Goal: Task Accomplishment & Management: Manage account settings

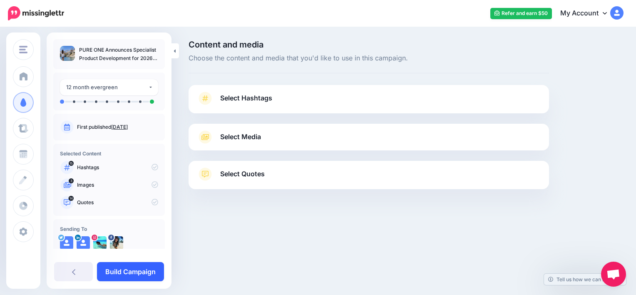
click at [131, 267] on link "Build Campaign" at bounding box center [130, 271] width 67 height 19
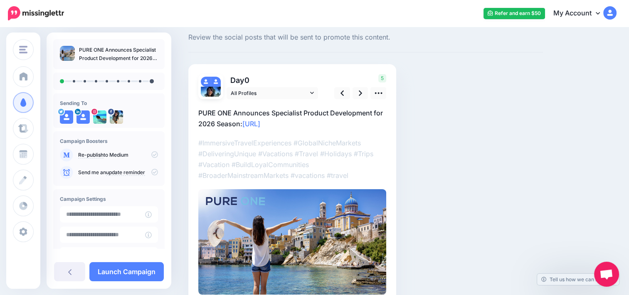
scroll to position [20, 0]
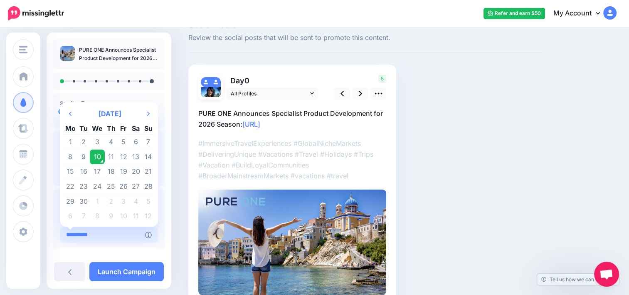
click at [126, 237] on input "**********" at bounding box center [102, 234] width 85 height 16
click at [151, 114] on th "Next Month" at bounding box center [148, 113] width 12 height 17
click at [97, 207] on td "31" at bounding box center [97, 200] width 15 height 15
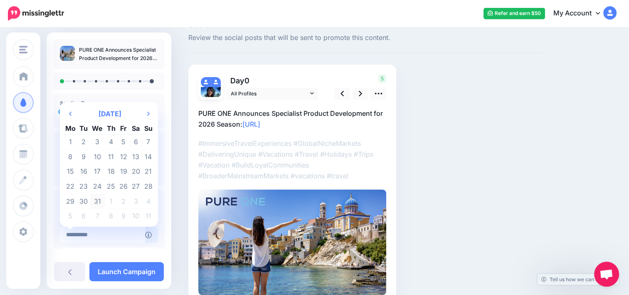
type input "**********"
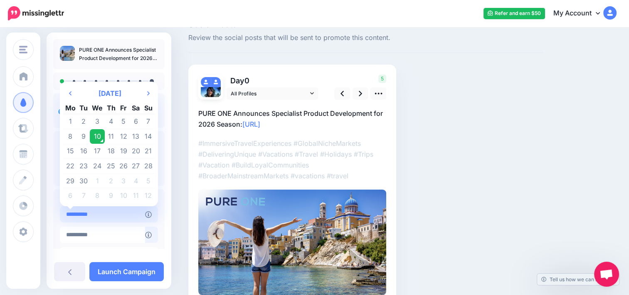
click at [127, 212] on input "**********" at bounding box center [102, 214] width 85 height 16
click at [73, 154] on td "15" at bounding box center [70, 151] width 15 height 15
type input "**********"
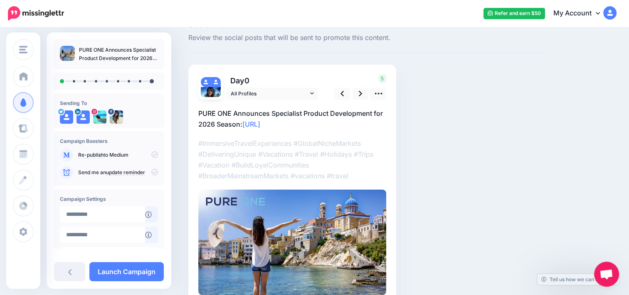
click at [199, 144] on p "#ImmersiveTravelExperiences #GlobalNicheMarkets #DeliveringUnique #Vacations #T…" at bounding box center [292, 159] width 188 height 43
click at [280, 135] on div at bounding box center [292, 196] width 188 height 195
click at [381, 95] on icon at bounding box center [378, 93] width 9 height 9
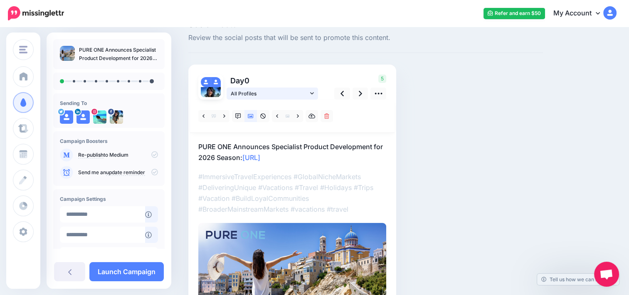
click at [315, 95] on link "All Profiles" at bounding box center [273, 93] width 92 height 12
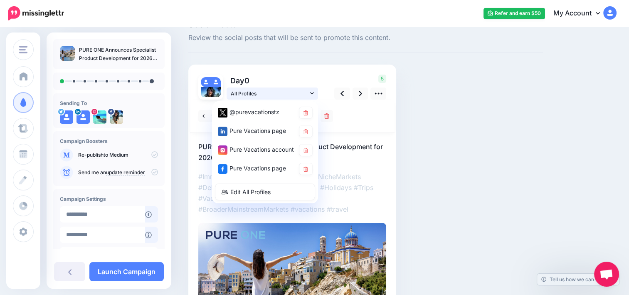
click at [315, 95] on link "All Profiles" at bounding box center [273, 93] width 92 height 12
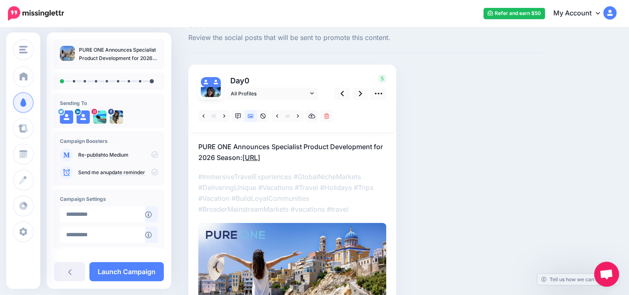
click at [260, 156] on link "https://lttr.ai/AilW1" at bounding box center [252, 157] width 18 height 8
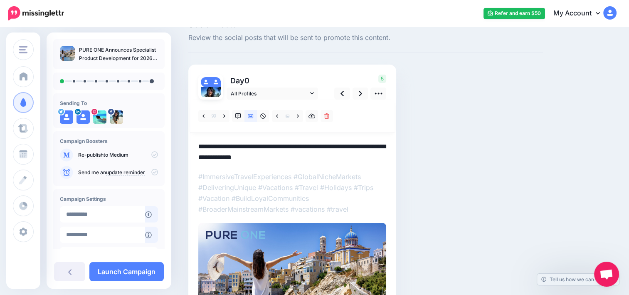
click at [333, 166] on div at bounding box center [292, 213] width 188 height 228
click at [328, 143] on textarea "**********" at bounding box center [292, 152] width 188 height 22
click at [68, 269] on icon at bounding box center [69, 271] width 3 height 7
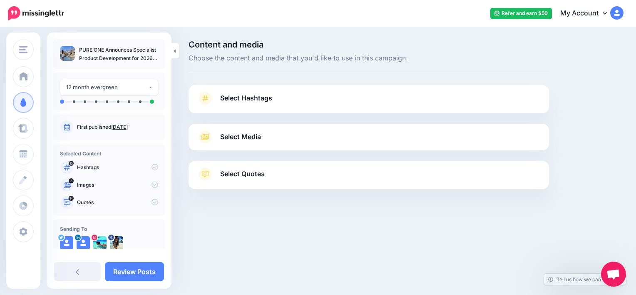
click at [238, 97] on span "Select Hashtags" at bounding box center [246, 97] width 52 height 11
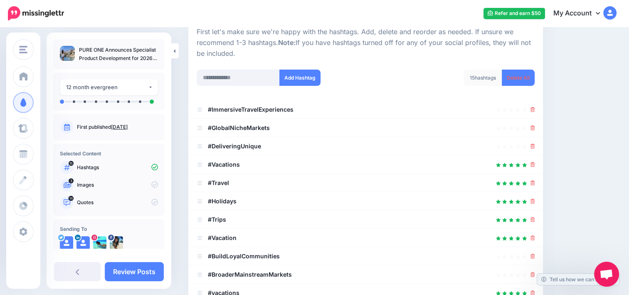
scroll to position [86, 0]
click at [254, 81] on input "text" at bounding box center [238, 78] width 83 height 16
paste input "**********"
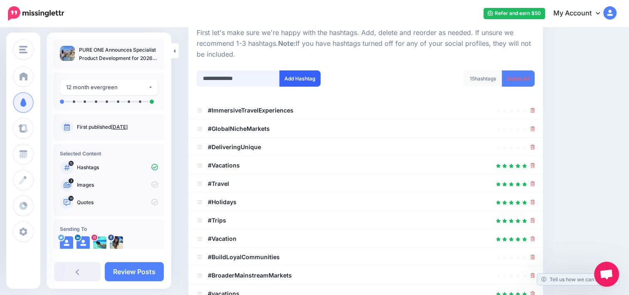
type input "**********"
click at [318, 83] on button "Add Hashtag" at bounding box center [300, 78] width 41 height 16
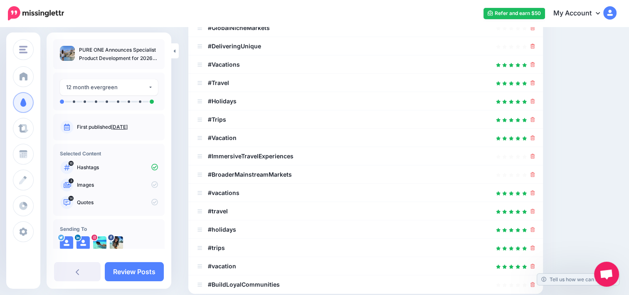
scroll to position [42, 0]
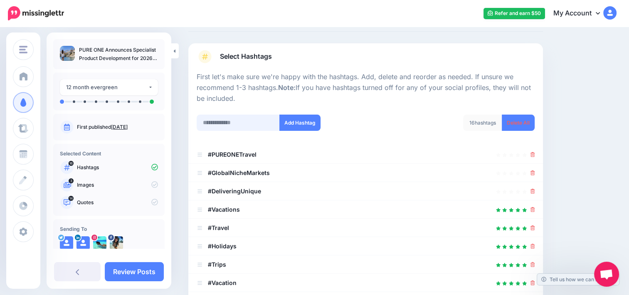
click at [250, 122] on input "text" at bounding box center [238, 122] width 83 height 16
paste input "**********"
type input "**********"
click at [310, 117] on button "Add Hashtag" at bounding box center [300, 122] width 41 height 16
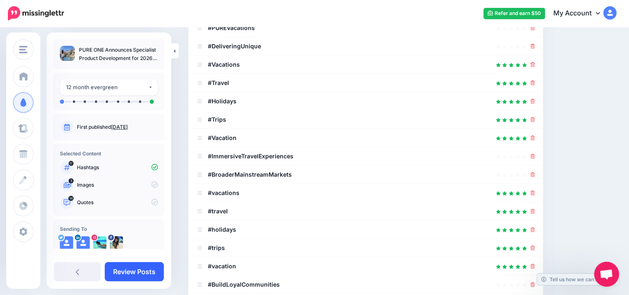
click at [141, 275] on link "Review Posts" at bounding box center [134, 271] width 59 height 19
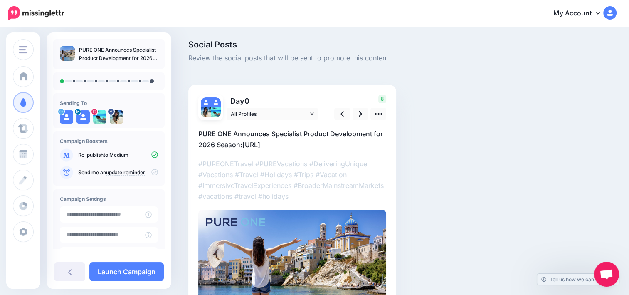
drag, startPoint x: 305, startPoint y: 144, endPoint x: 244, endPoint y: 146, distance: 61.2
click at [244, 146] on p "PURE ONE Announces Specialist Product Development for 2026 Season: https://lttr…" at bounding box center [292, 139] width 188 height 22
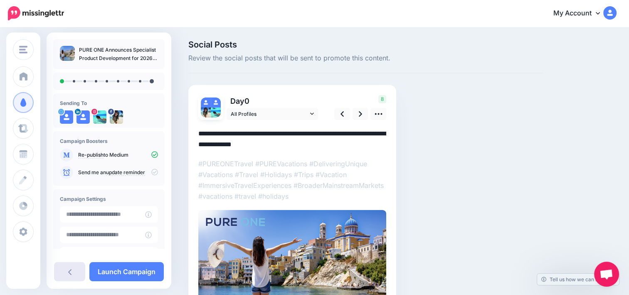
click at [74, 267] on link at bounding box center [69, 271] width 31 height 19
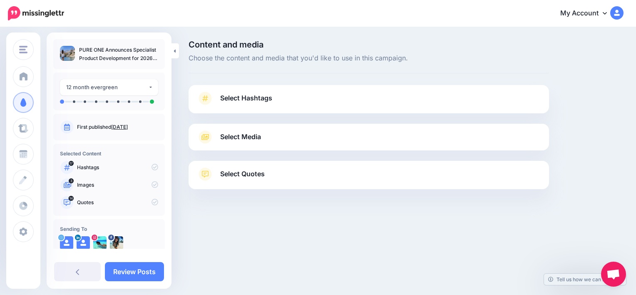
click at [272, 131] on link "Select Media" at bounding box center [369, 136] width 344 height 13
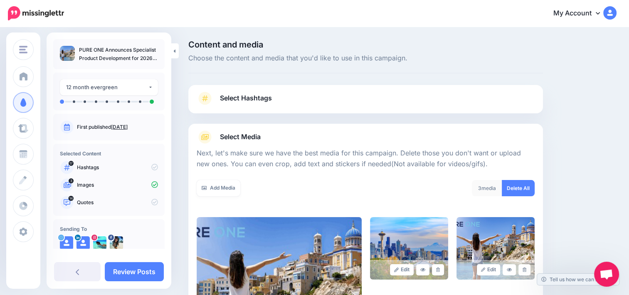
scroll to position [154, 0]
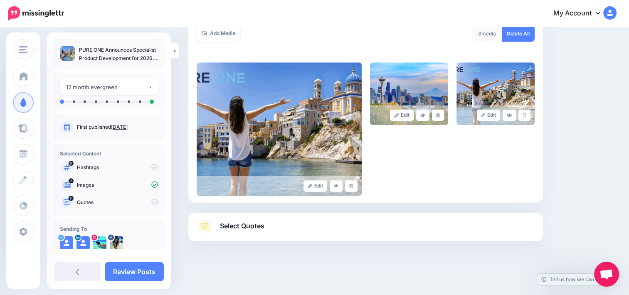
click at [278, 231] on link "Select Quotes" at bounding box center [366, 230] width 338 height 22
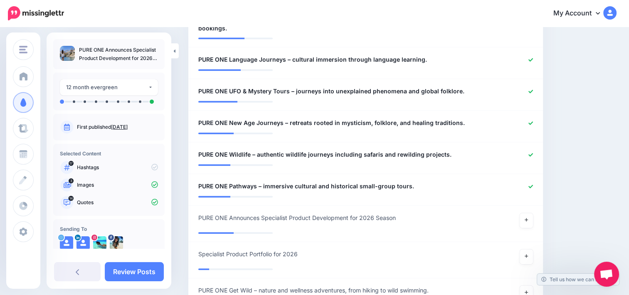
scroll to position [586, 0]
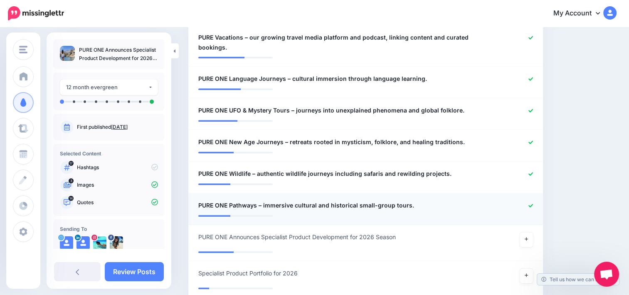
click at [533, 205] on icon at bounding box center [531, 204] width 5 height 3
click at [533, 206] on icon at bounding box center [531, 205] width 5 height 5
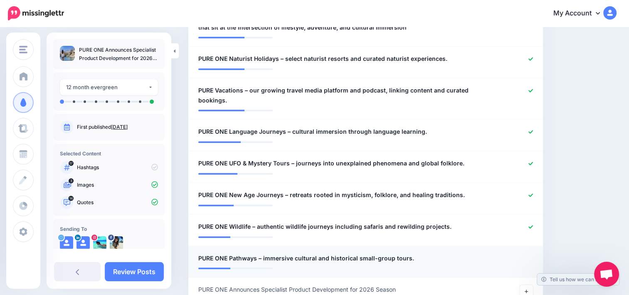
scroll to position [506, 0]
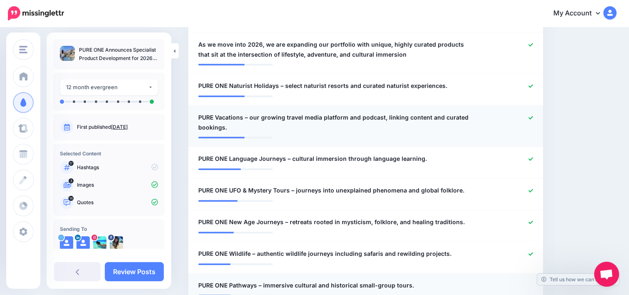
click at [533, 117] on icon at bounding box center [531, 117] width 5 height 3
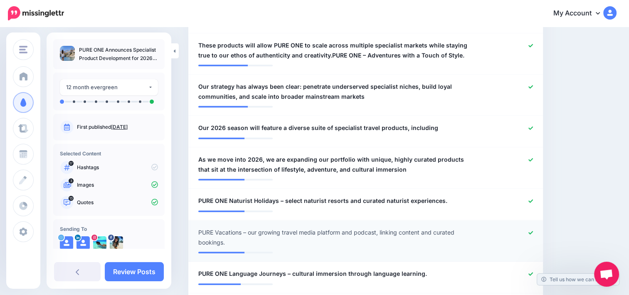
scroll to position [339, 0]
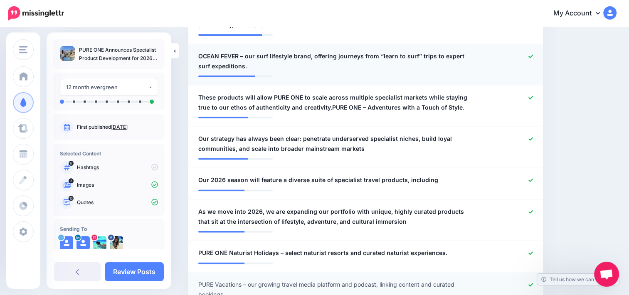
click at [533, 55] on icon at bounding box center [531, 56] width 5 height 5
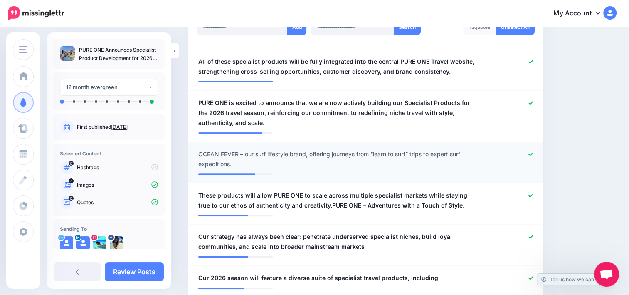
scroll to position [175, 0]
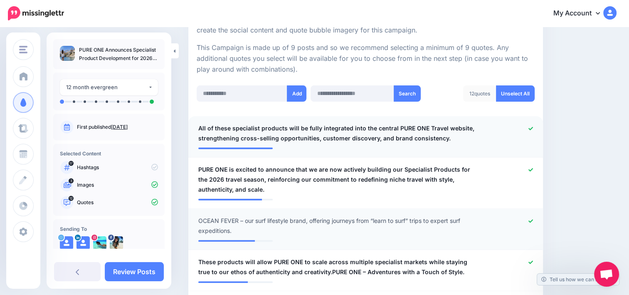
click at [533, 128] on icon at bounding box center [531, 127] width 5 height 3
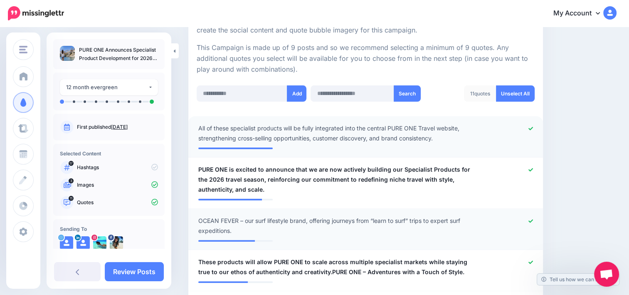
click at [533, 127] on icon at bounding box center [531, 128] width 5 height 5
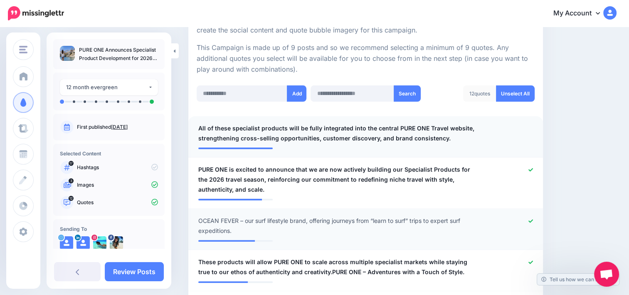
click at [533, 221] on icon at bounding box center [531, 220] width 5 height 5
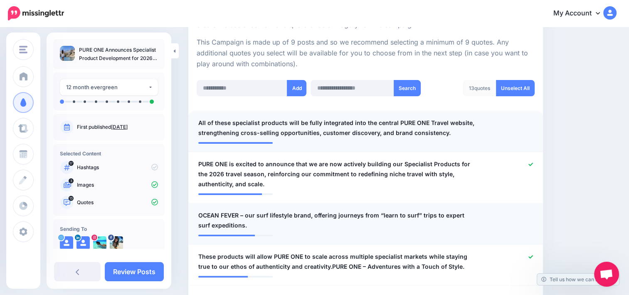
scroll to position [123, 0]
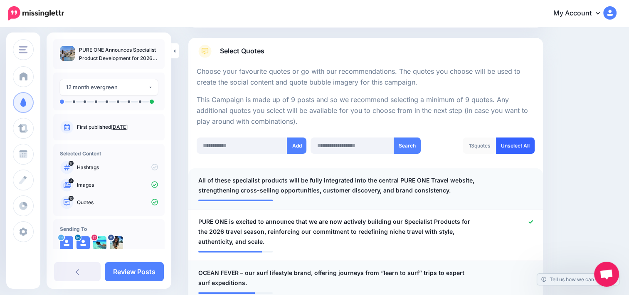
click at [533, 143] on link "Unselect All" at bounding box center [515, 145] width 39 height 16
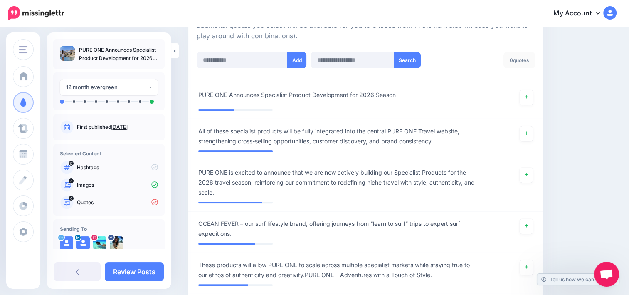
scroll to position [141, 0]
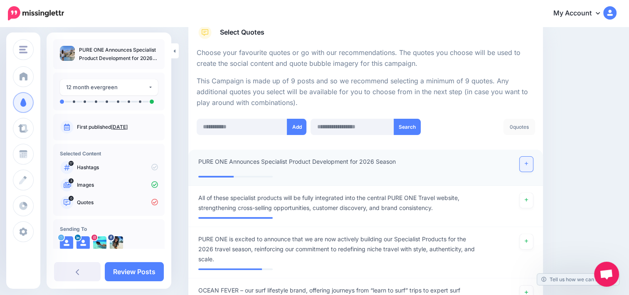
click at [530, 165] on link at bounding box center [526, 163] width 13 height 15
click at [533, 202] on link at bounding box center [526, 200] width 13 height 15
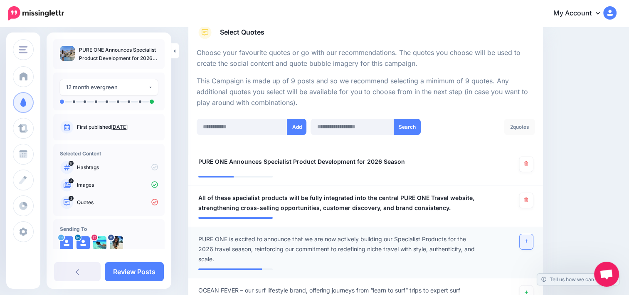
click at [533, 243] on link at bounding box center [526, 241] width 13 height 15
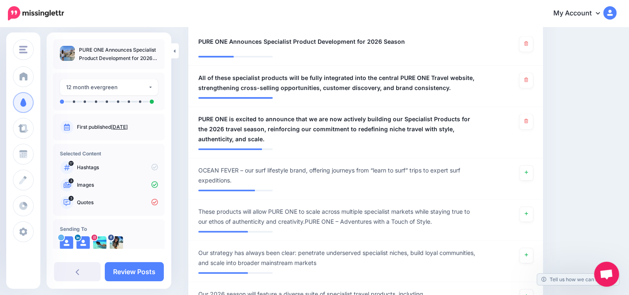
scroll to position [264, 0]
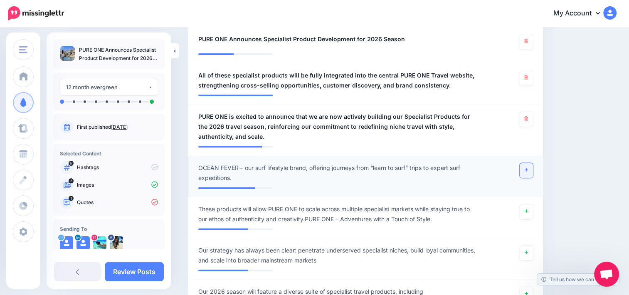
click at [528, 173] on link at bounding box center [526, 170] width 13 height 15
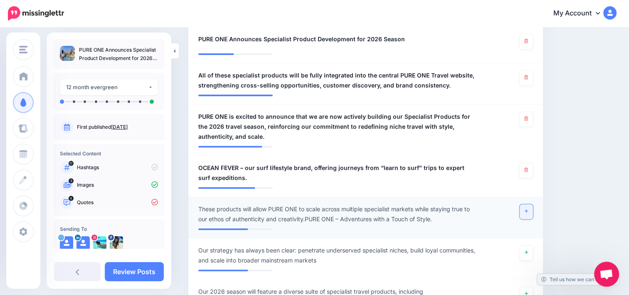
click at [526, 208] on link at bounding box center [526, 211] width 13 height 15
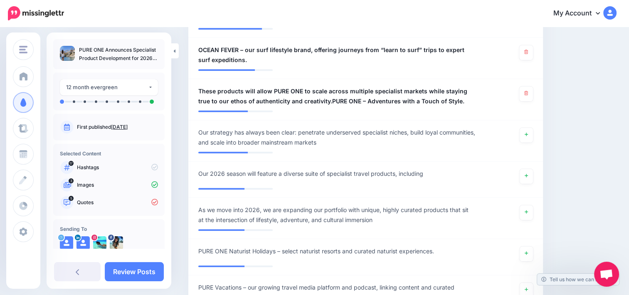
scroll to position [383, 0]
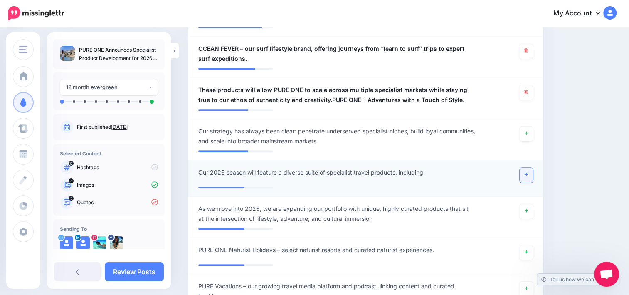
click at [528, 173] on link at bounding box center [526, 174] width 13 height 15
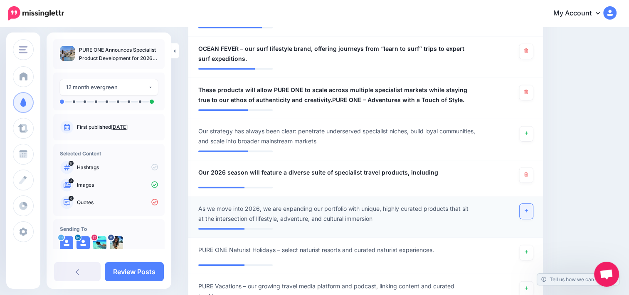
click at [528, 210] on icon at bounding box center [526, 210] width 3 height 3
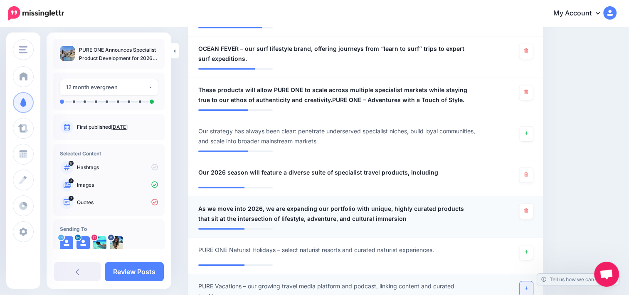
click at [527, 287] on link at bounding box center [526, 288] width 13 height 15
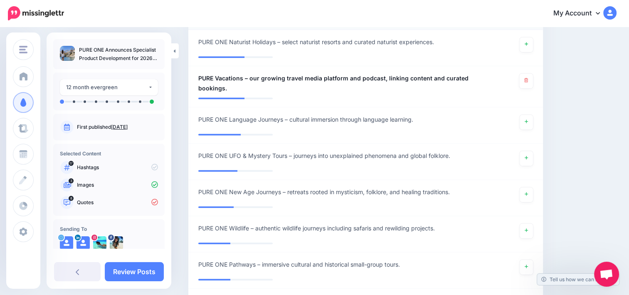
scroll to position [710, 0]
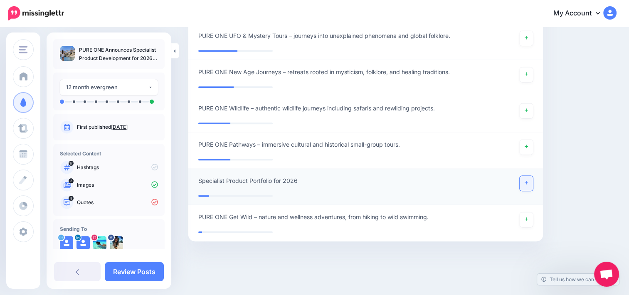
click at [533, 185] on link at bounding box center [526, 183] width 13 height 15
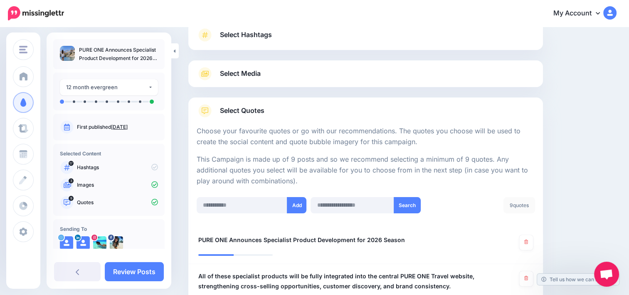
scroll to position [50, 0]
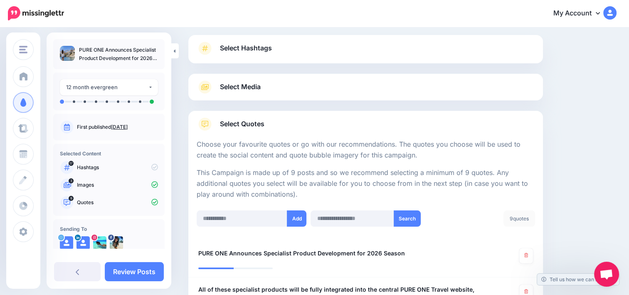
click at [283, 59] on link "Select Hashtags" at bounding box center [366, 53] width 338 height 22
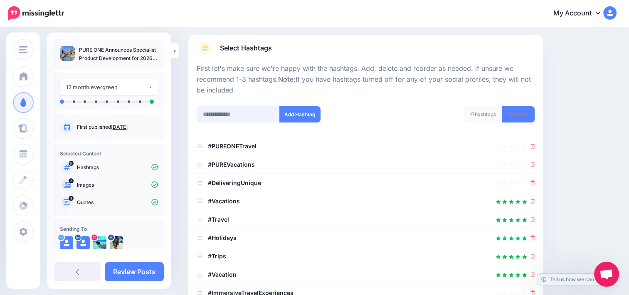
click at [237, 114] on input "text" at bounding box center [238, 114] width 83 height 16
paste input "**********"
type input "**********"
click at [310, 111] on button "Add Hashtag" at bounding box center [300, 114] width 41 height 16
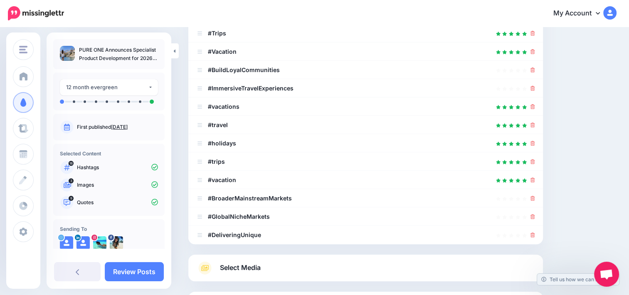
scroll to position [351, 0]
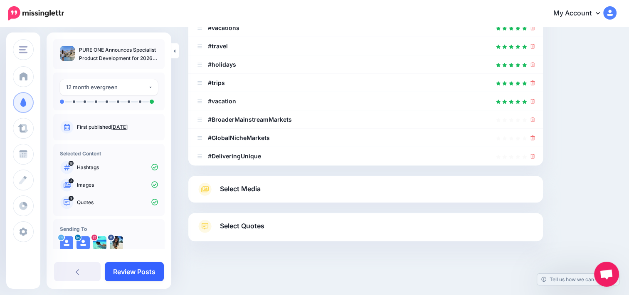
click at [141, 266] on link "Review Posts" at bounding box center [134, 271] width 59 height 19
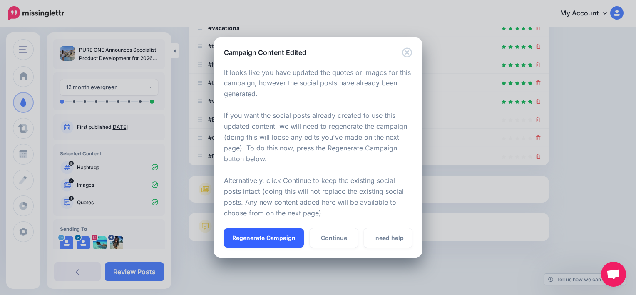
click at [287, 233] on button "Regenerate Campaign" at bounding box center [264, 237] width 80 height 19
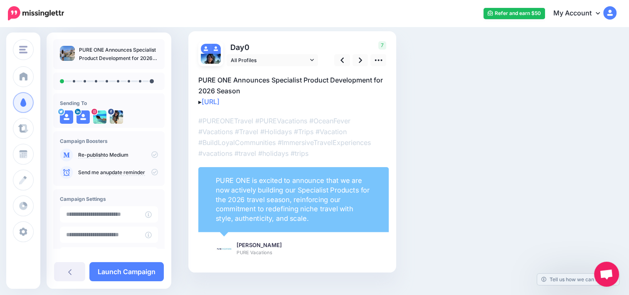
scroll to position [53, 0]
click at [382, 58] on icon at bounding box center [378, 60] width 9 height 9
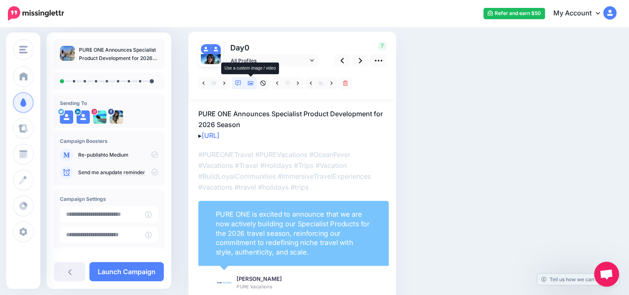
click at [253, 81] on icon at bounding box center [251, 83] width 6 height 4
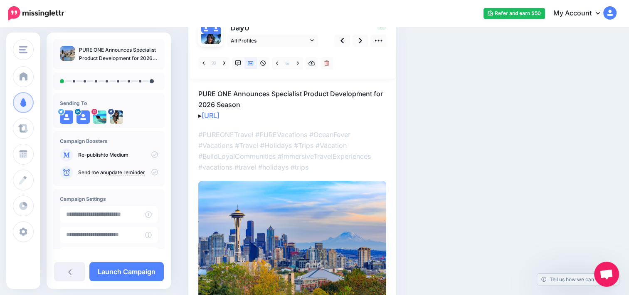
scroll to position [25, 0]
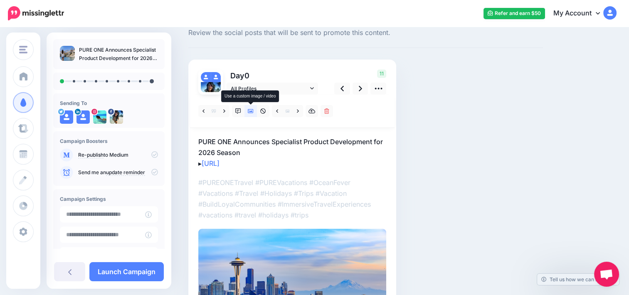
click at [248, 110] on icon at bounding box center [251, 111] width 6 height 6
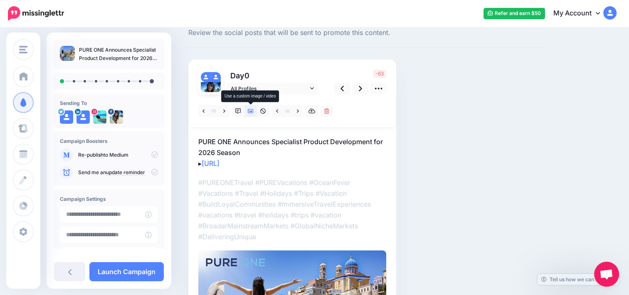
click at [248, 110] on icon at bounding box center [251, 111] width 6 height 6
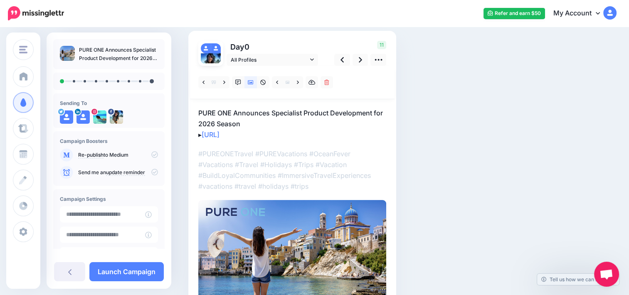
scroll to position [112, 0]
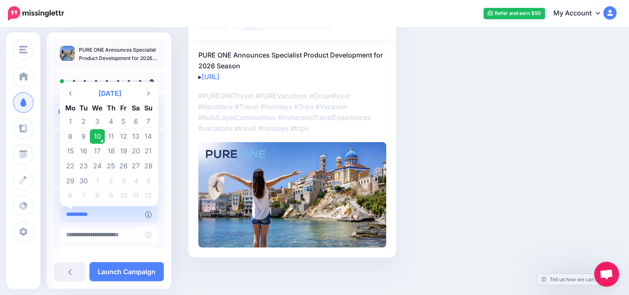
click at [117, 216] on input "**********" at bounding box center [102, 214] width 85 height 16
click at [72, 153] on td "15" at bounding box center [70, 151] width 15 height 15
type input "**********"
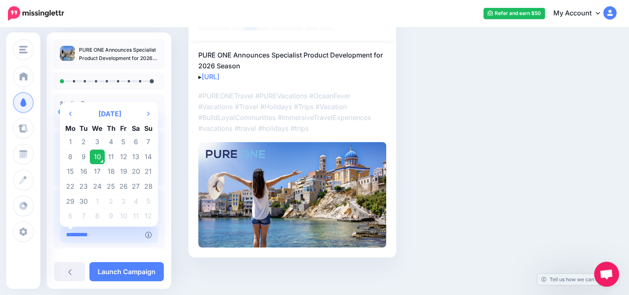
click at [141, 241] on input "**********" at bounding box center [102, 234] width 85 height 16
click at [147, 116] on icon "Next Month" at bounding box center [148, 113] width 2 height 7
click at [93, 206] on td "31" at bounding box center [97, 200] width 15 height 15
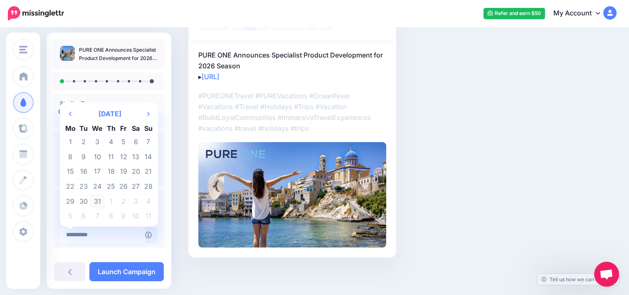
type input "**********"
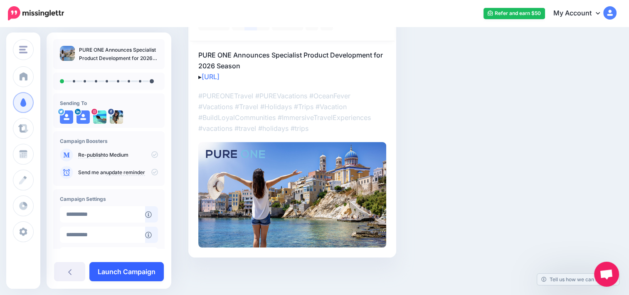
click at [128, 273] on link "Launch Campaign" at bounding box center [126, 271] width 74 height 19
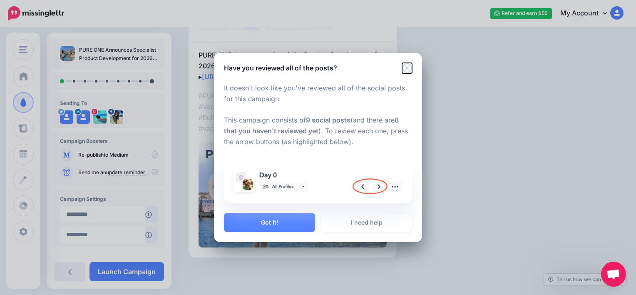
click at [406, 67] on icon "Close" at bounding box center [407, 68] width 10 height 10
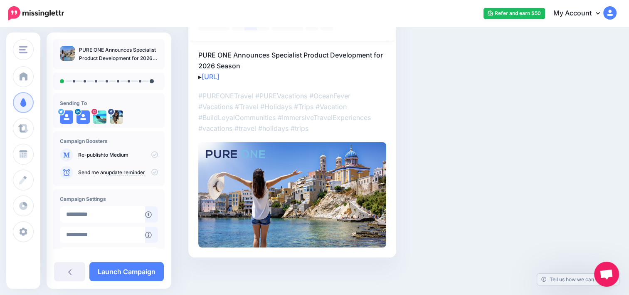
scroll to position [63, 0]
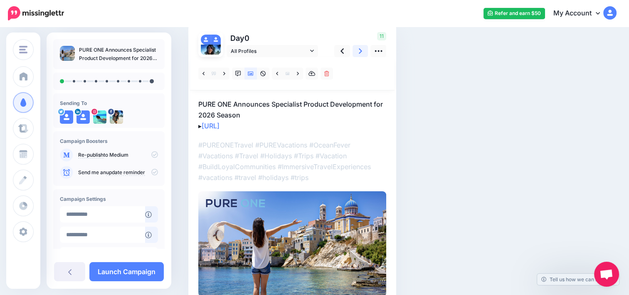
click at [362, 53] on link at bounding box center [361, 51] width 16 height 12
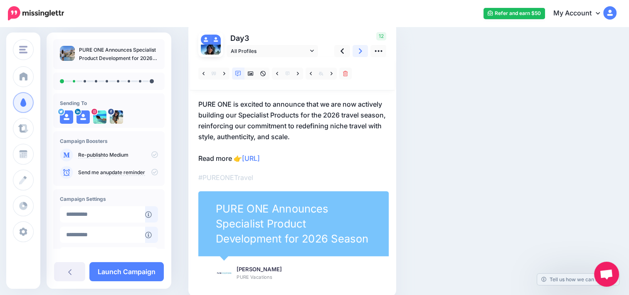
click at [362, 53] on link at bounding box center [361, 51] width 16 height 12
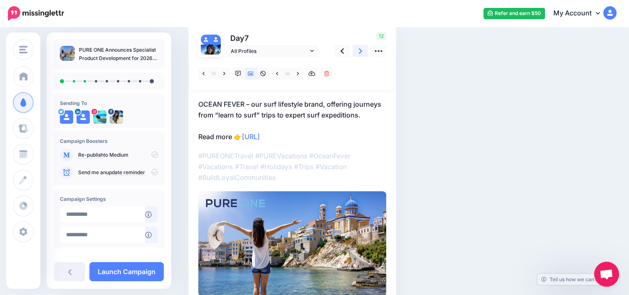
click at [357, 53] on link at bounding box center [361, 51] width 16 height 12
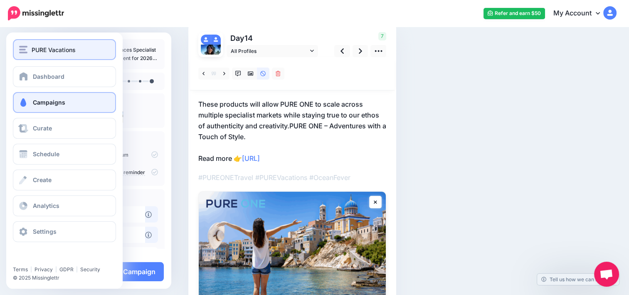
click at [36, 50] on span "PURE Vacations" at bounding box center [54, 50] width 44 height 10
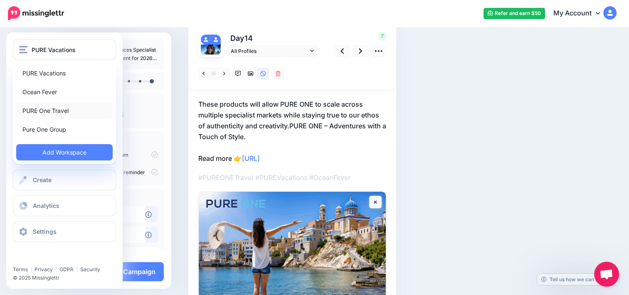
click at [50, 113] on link "PURE One Travel" at bounding box center [64, 110] width 97 height 16
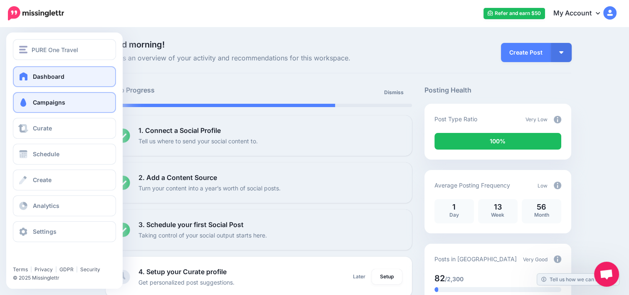
click at [27, 106] on span at bounding box center [23, 102] width 11 height 8
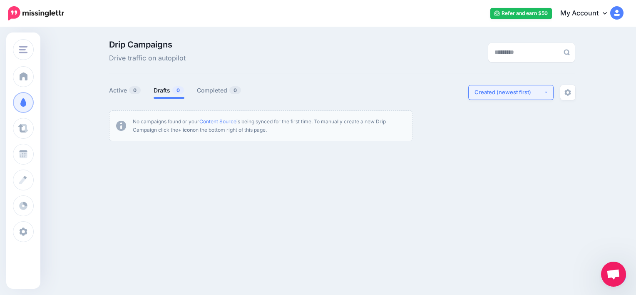
click at [535, 94] on div "Created (newest first)" at bounding box center [508, 92] width 69 height 8
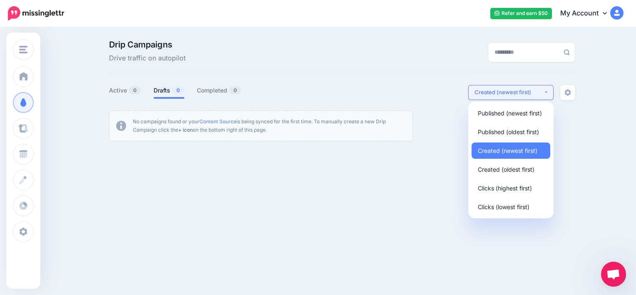
click at [535, 94] on div "Created (newest first)" at bounding box center [508, 92] width 69 height 8
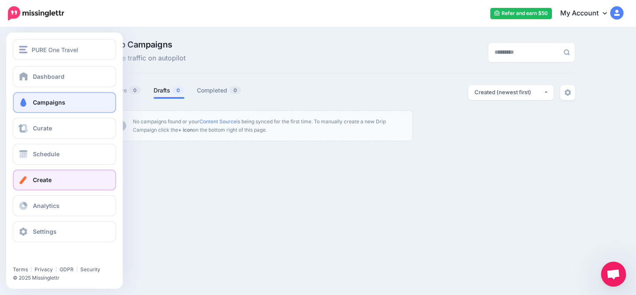
click at [54, 184] on link "Create" at bounding box center [64, 179] width 103 height 21
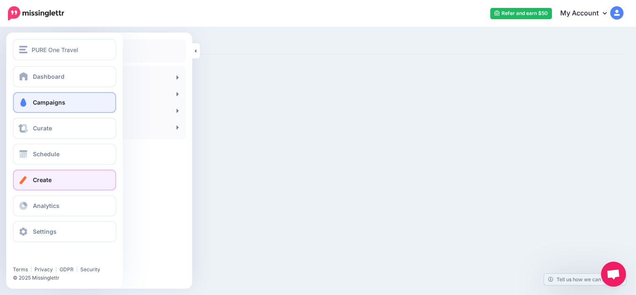
click at [44, 103] on span "Campaigns" at bounding box center [49, 102] width 32 height 7
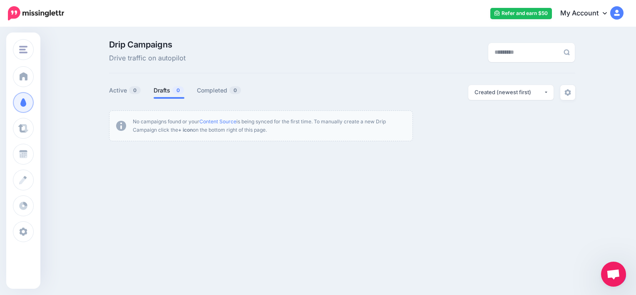
click at [611, 273] on span "Open chat" at bounding box center [613, 275] width 14 height 12
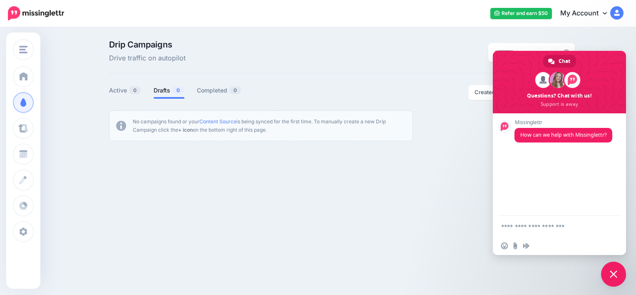
click at [458, 201] on div "PURE One Travel PURE Vacations Ocean Fever PURE One Travel Pure One Group Add W…" at bounding box center [318, 126] width 636 height 197
click at [614, 273] on span "Close chat" at bounding box center [612, 273] width 7 height 7
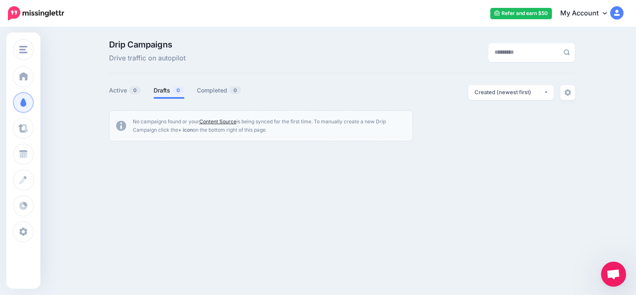
click at [211, 121] on link "Content Source" at bounding box center [217, 121] width 37 height 6
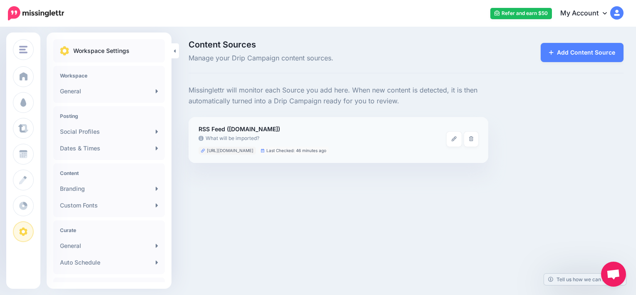
click at [244, 152] on span "[URL][DOMAIN_NAME]" at bounding box center [230, 150] width 47 height 5
click at [611, 44] on link "Add Content Source" at bounding box center [581, 52] width 83 height 19
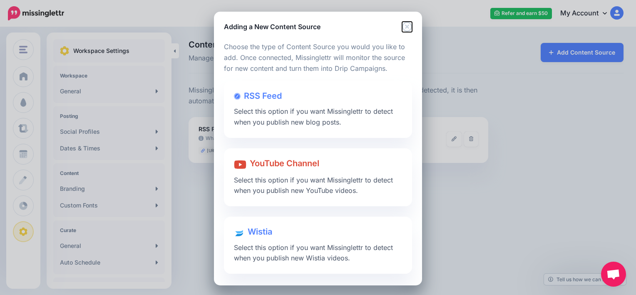
click at [404, 25] on icon "Close" at bounding box center [407, 27] width 10 height 10
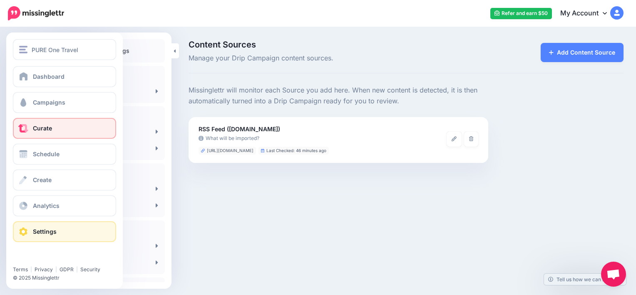
click at [53, 127] on link "Curate" at bounding box center [64, 128] width 103 height 21
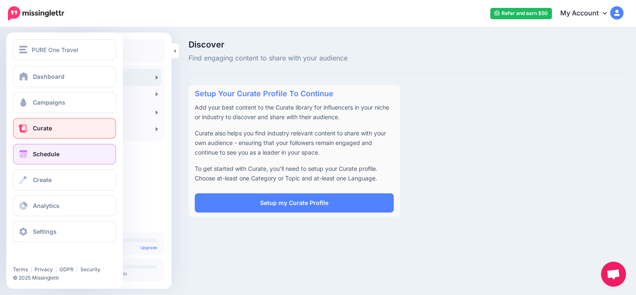
click at [57, 151] on span "Schedule" at bounding box center [46, 153] width 27 height 7
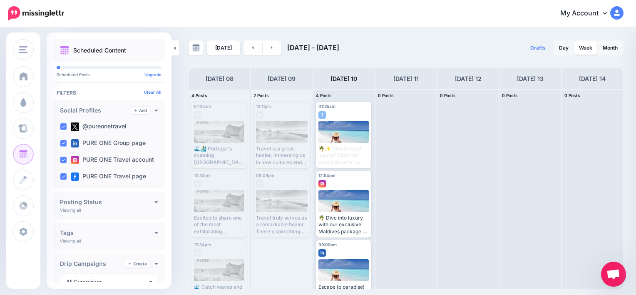
click at [106, 263] on h4 "Drip Campaigns" at bounding box center [92, 263] width 65 height 6
click at [106, 263] on h4 "Drip Campaigns" at bounding box center [107, 263] width 94 height 6
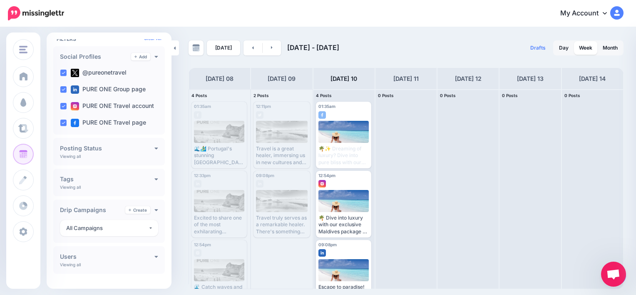
scroll to position [55, 0]
click at [137, 210] on link "Create" at bounding box center [137, 208] width 25 height 7
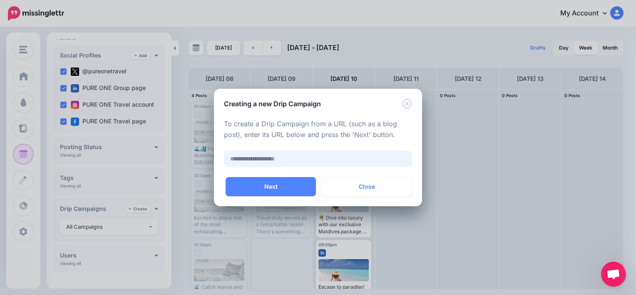
paste input "**********"
click at [282, 186] on button "Next" at bounding box center [270, 186] width 90 height 19
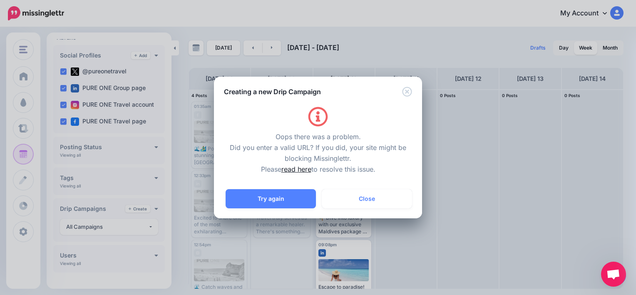
click at [295, 170] on link "read here" at bounding box center [296, 169] width 30 height 8
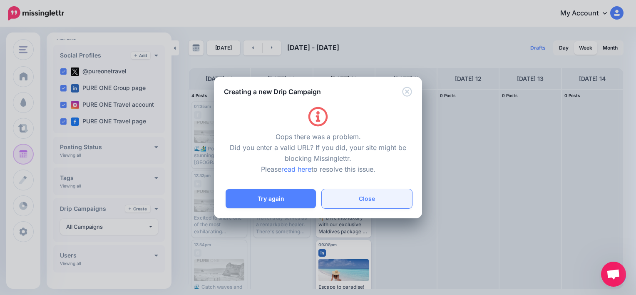
click at [346, 200] on button "Close" at bounding box center [367, 198] width 90 height 19
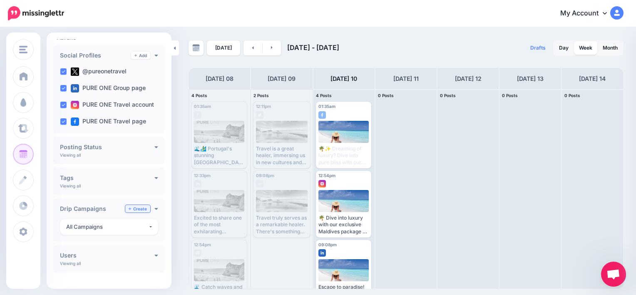
click at [136, 206] on link "Create" at bounding box center [137, 208] width 25 height 7
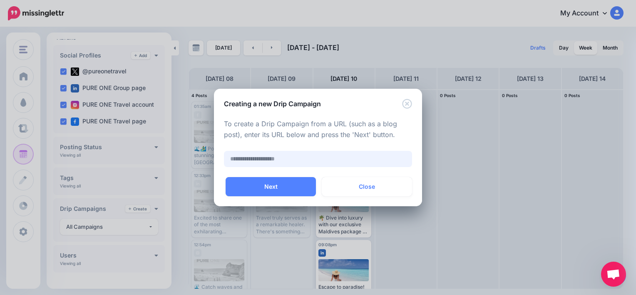
paste input "**********"
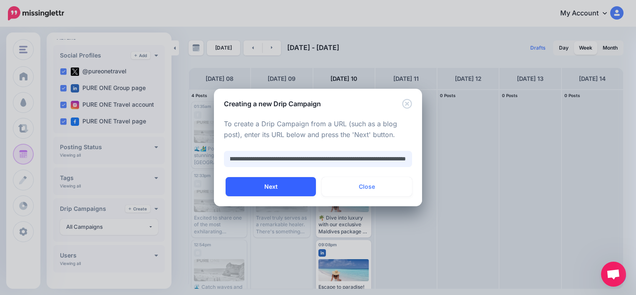
type input "**********"
click at [285, 181] on button "Next" at bounding box center [270, 186] width 90 height 19
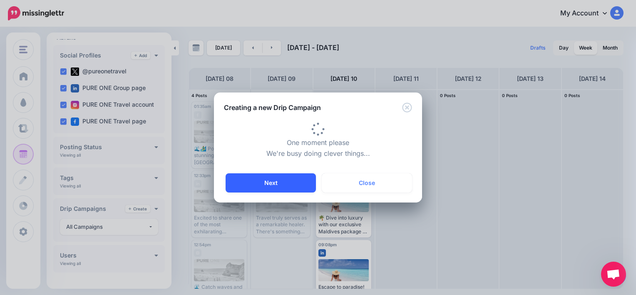
type input "**********"
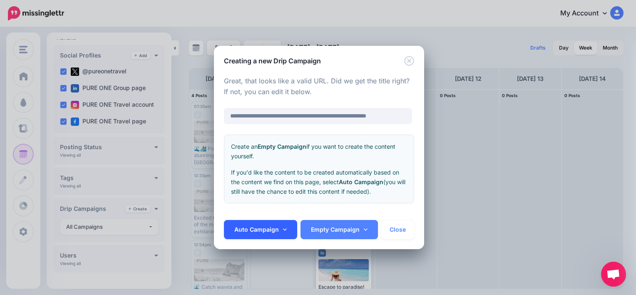
click at [264, 229] on link "Auto Campaign" at bounding box center [260, 229] width 73 height 19
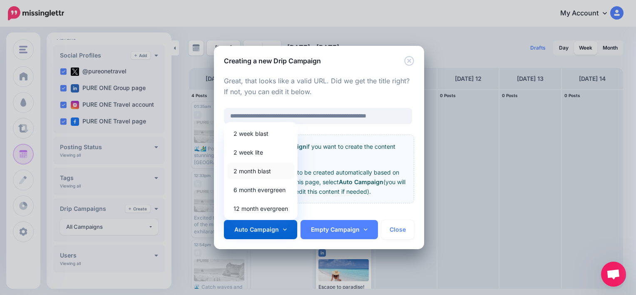
click at [248, 167] on link "2 month blast" at bounding box center [260, 171] width 67 height 16
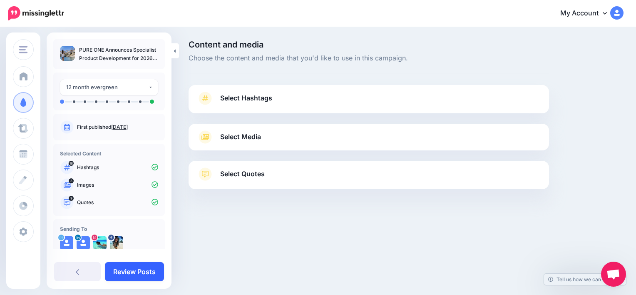
click at [132, 265] on link "Review Posts" at bounding box center [134, 271] width 59 height 19
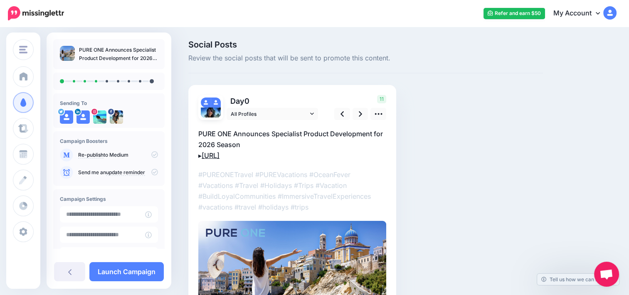
drag, startPoint x: 273, startPoint y: 156, endPoint x: 204, endPoint y: 158, distance: 69.1
click at [204, 158] on p "PURE ONE Announces Specialist Product Development for 2026 Season ▸ https://ltt…" at bounding box center [292, 144] width 188 height 32
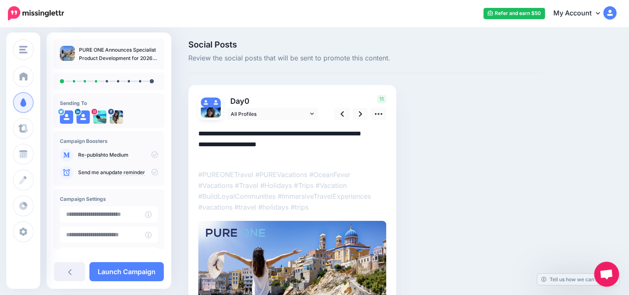
drag, startPoint x: 267, startPoint y: 155, endPoint x: 203, endPoint y: 156, distance: 64.5
click at [203, 156] on textarea "**********" at bounding box center [292, 144] width 188 height 32
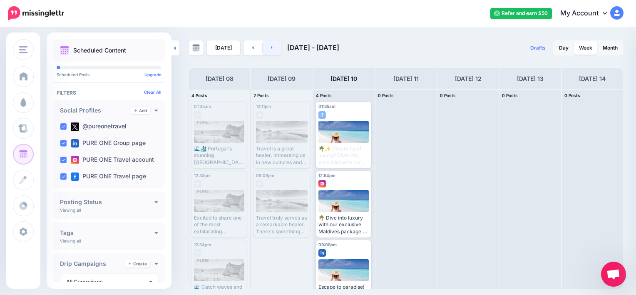
click at [271, 48] on icon at bounding box center [272, 47] width 2 height 3
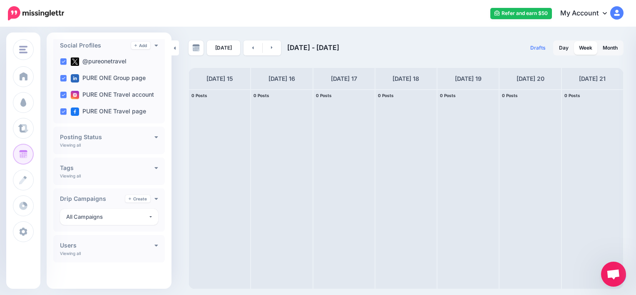
scroll to position [65, 0]
click at [142, 219] on div "All Campaigns" at bounding box center [107, 216] width 82 height 10
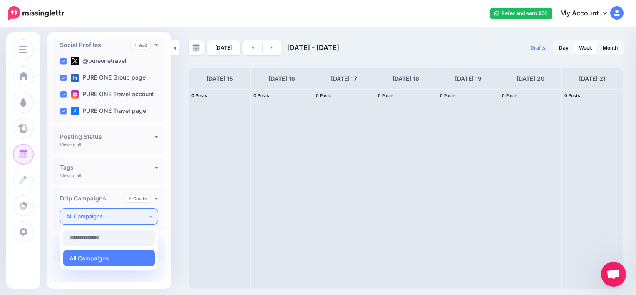
click at [142, 219] on div "All Campaigns" at bounding box center [107, 216] width 82 height 10
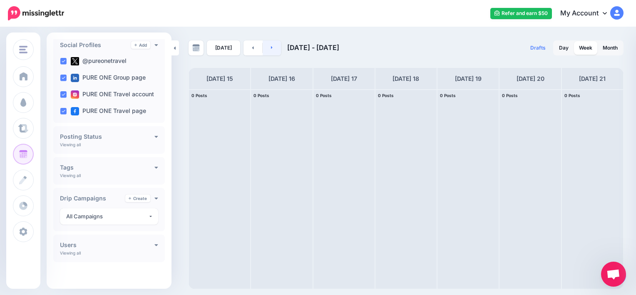
click at [267, 45] on link at bounding box center [271, 47] width 19 height 15
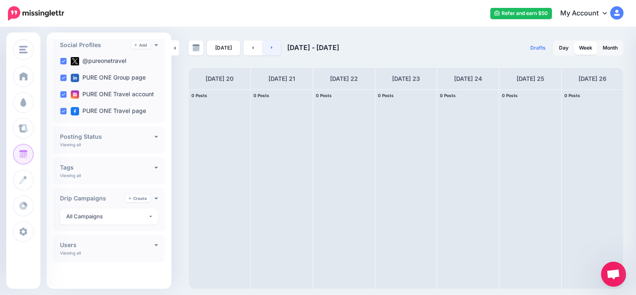
click at [267, 45] on link at bounding box center [271, 47] width 19 height 15
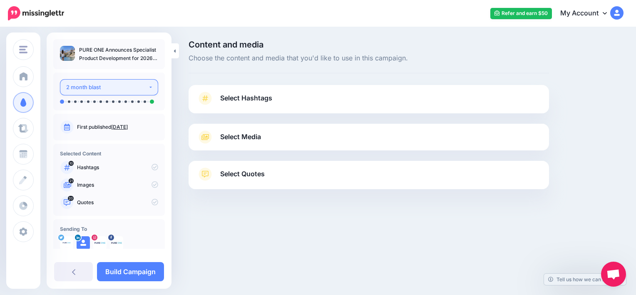
click at [151, 89] on button "2 month blast" at bounding box center [109, 87] width 98 height 16
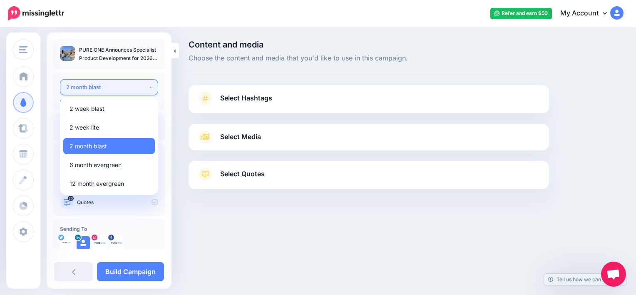
click at [151, 89] on button "2 month blast" at bounding box center [109, 87] width 98 height 16
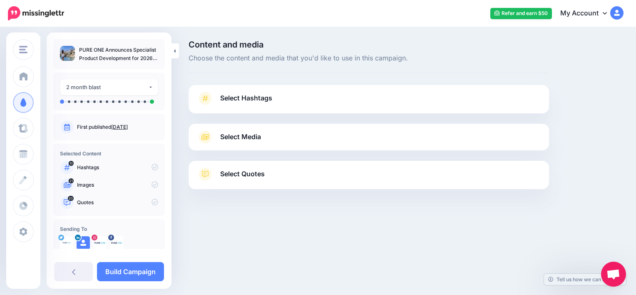
click at [284, 94] on link "Select Hashtags" at bounding box center [369, 103] width 344 height 22
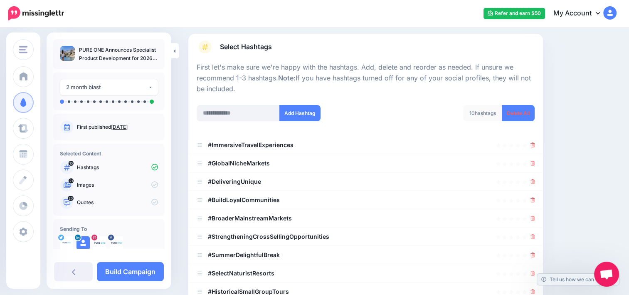
scroll to position [9, 0]
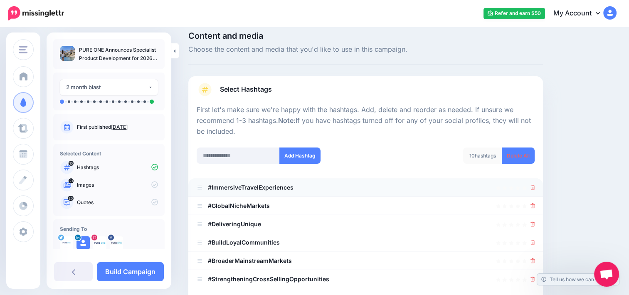
click at [363, 194] on li "#ImmersiveTravelExperiences" at bounding box center [365, 187] width 355 height 18
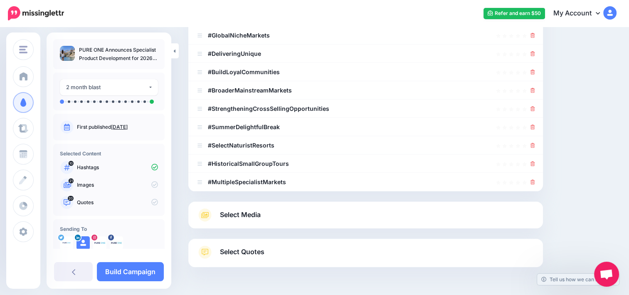
scroll to position [185, 0]
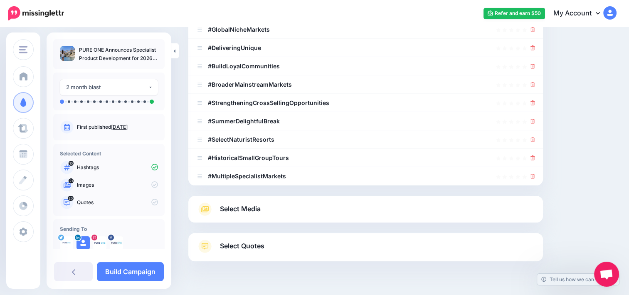
click at [416, 212] on link "Select Media" at bounding box center [366, 208] width 338 height 13
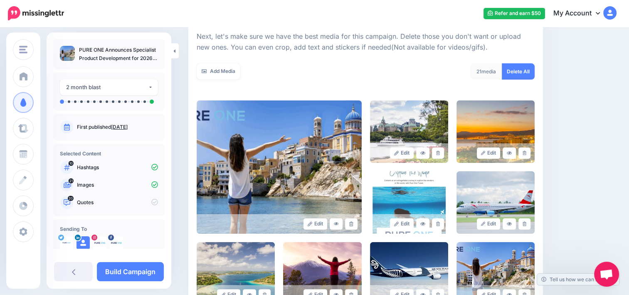
scroll to position [119, 0]
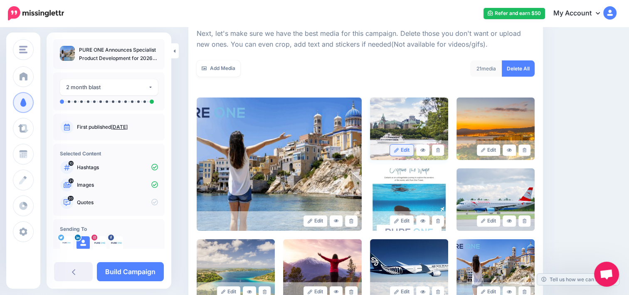
click at [410, 154] on link "Edit" at bounding box center [402, 149] width 24 height 11
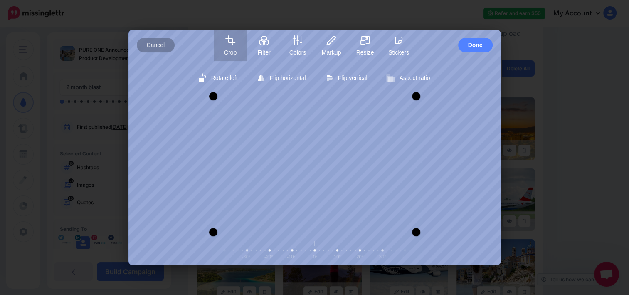
click at [151, 43] on span "Cancel" at bounding box center [156, 45] width 18 height 15
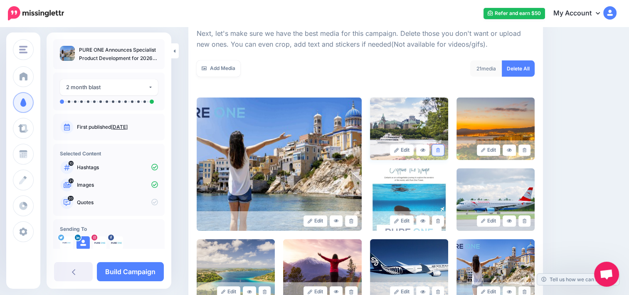
click at [439, 148] on link at bounding box center [438, 149] width 12 height 11
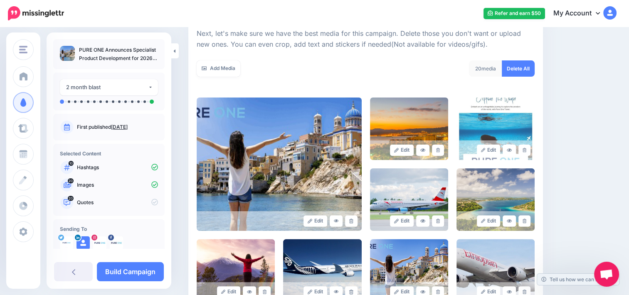
click at [439, 148] on link at bounding box center [438, 149] width 12 height 11
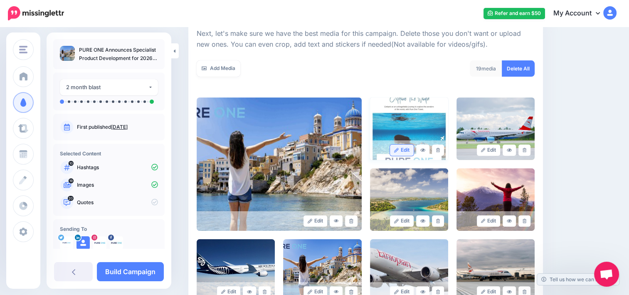
click at [406, 149] on link "Edit" at bounding box center [402, 149] width 24 height 11
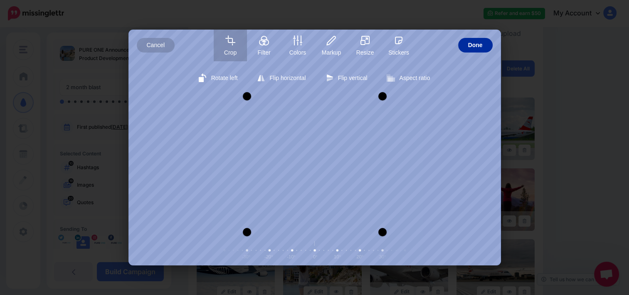
click at [479, 48] on span "Done" at bounding box center [475, 45] width 15 height 15
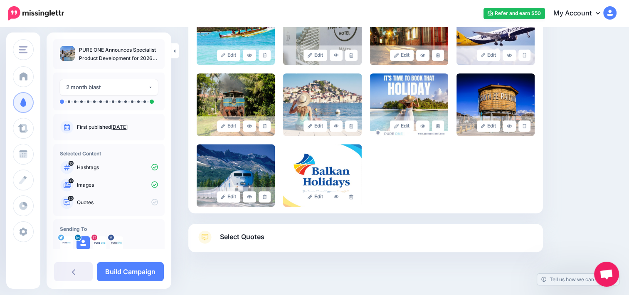
scroll to position [437, 0]
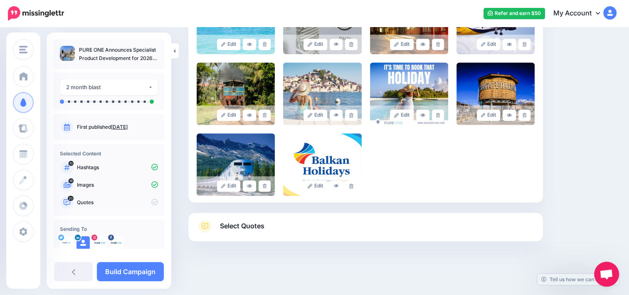
click at [480, 230] on link "Select Quotes" at bounding box center [366, 230] width 338 height 22
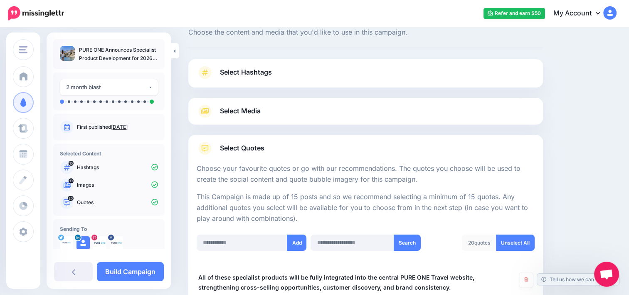
scroll to position [0, 0]
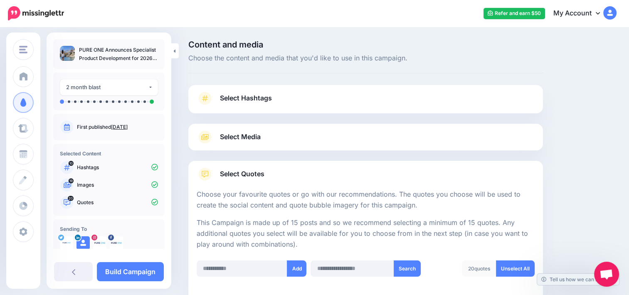
click at [406, 141] on link "Select Media" at bounding box center [366, 136] width 338 height 13
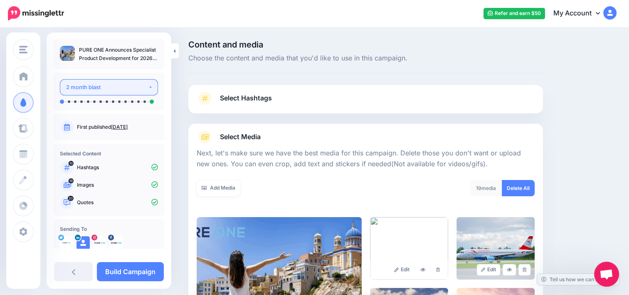
click at [146, 88] on button "2 month blast" at bounding box center [109, 87] width 98 height 16
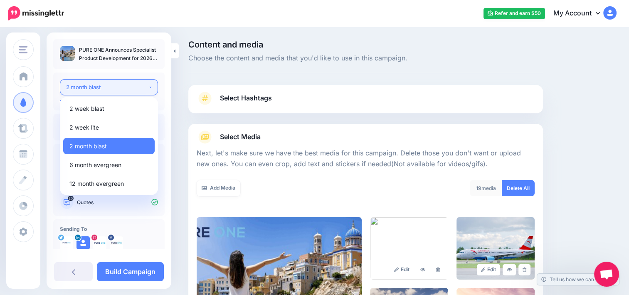
click at [146, 88] on button "2 month blast" at bounding box center [109, 87] width 98 height 16
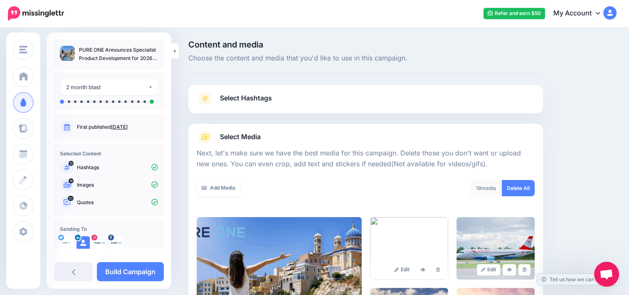
click at [335, 98] on link "Select Hashtags" at bounding box center [366, 103] width 338 height 22
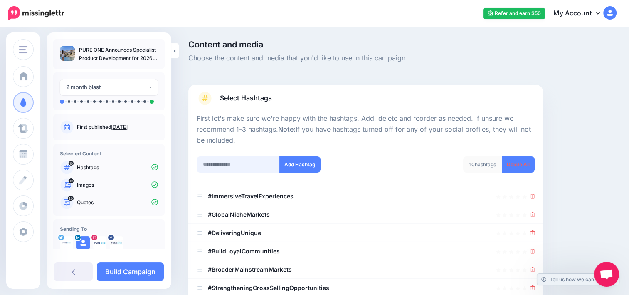
click at [238, 165] on input "text" at bounding box center [238, 164] width 83 height 16
paste input "**********"
type input "**********"
click at [306, 159] on button "Add Hashtag" at bounding box center [300, 164] width 41 height 16
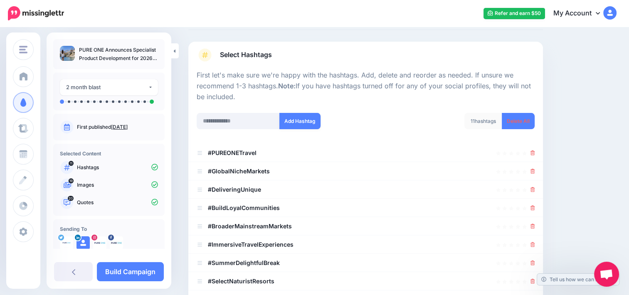
scroll to position [37, 0]
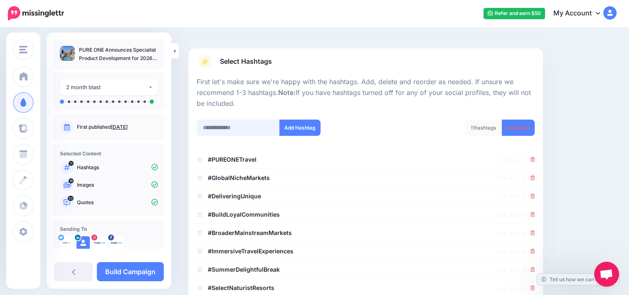
click at [248, 132] on input "text" at bounding box center [238, 127] width 83 height 16
paste input "**********"
type input "**********"
click at [305, 126] on button "Add Hashtag" at bounding box center [300, 127] width 41 height 16
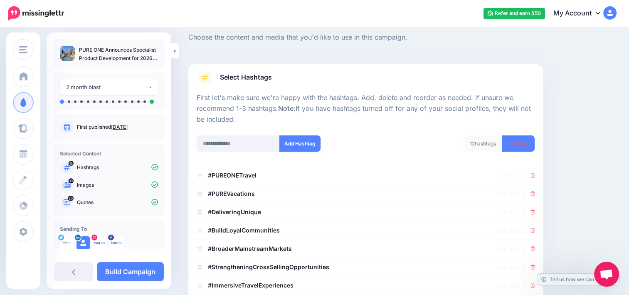
scroll to position [15, 0]
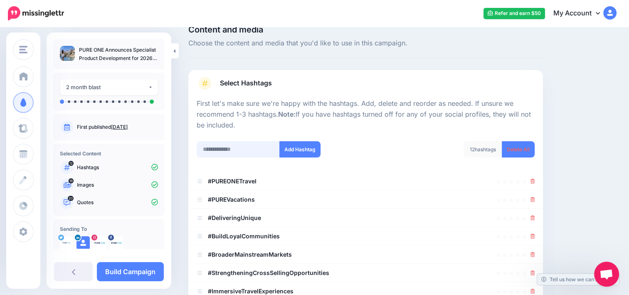
click at [244, 148] on input "text" at bounding box center [238, 149] width 83 height 16
paste input "**********"
type input "**********"
click at [309, 147] on button "Add Hashtag" at bounding box center [300, 149] width 41 height 16
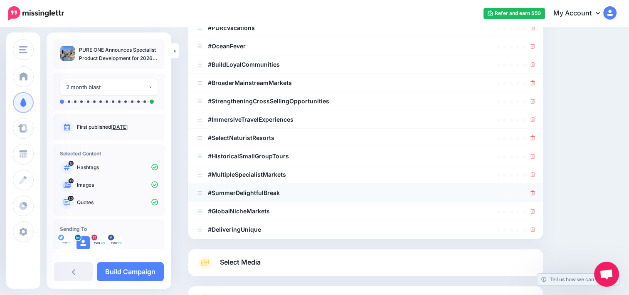
click at [541, 192] on li "#SummerDelightfulBreak" at bounding box center [365, 192] width 355 height 18
click at [535, 193] on icon at bounding box center [533, 192] width 5 height 5
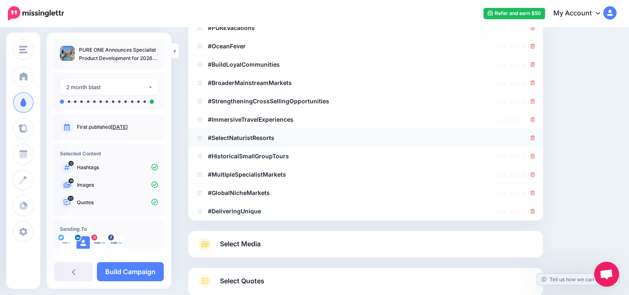
click at [535, 136] on icon at bounding box center [533, 137] width 5 height 5
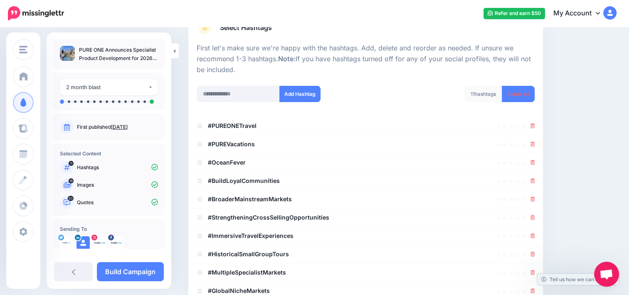
scroll to position [69, 0]
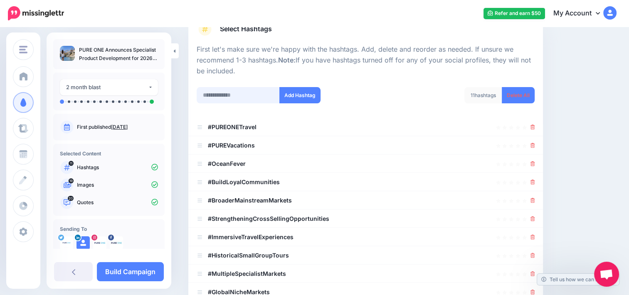
click at [238, 94] on input "text" at bounding box center [238, 95] width 83 height 16
paste input "**********"
type input "**********"
click at [297, 97] on button "Add Hashtag" at bounding box center [300, 95] width 41 height 16
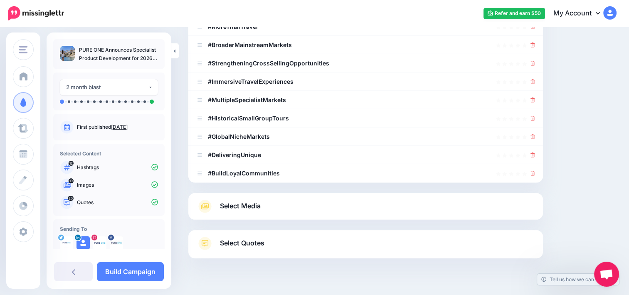
scroll to position [241, 0]
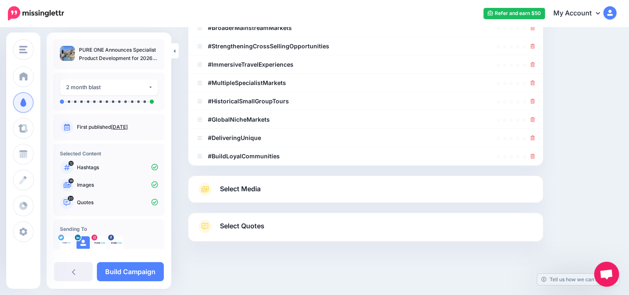
click at [322, 194] on link "Select Media" at bounding box center [366, 188] width 338 height 13
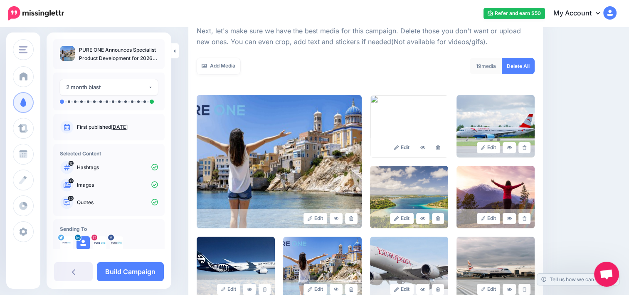
scroll to position [108, 0]
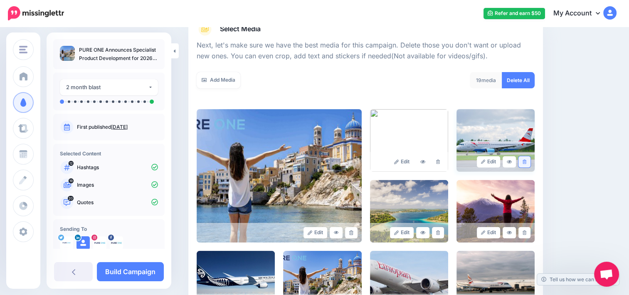
click at [530, 158] on link at bounding box center [525, 161] width 12 height 11
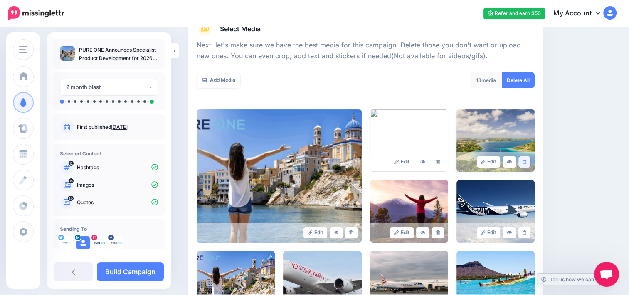
click at [527, 162] on icon at bounding box center [525, 161] width 4 height 5
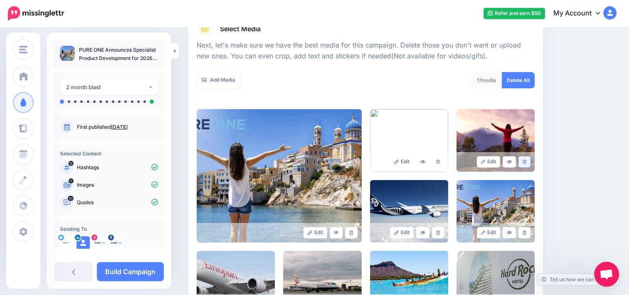
click at [527, 160] on icon at bounding box center [525, 161] width 4 height 5
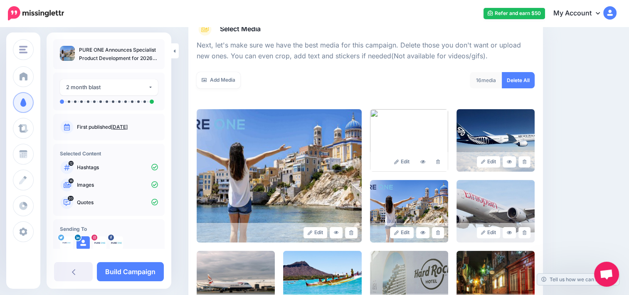
click at [527, 160] on icon at bounding box center [525, 161] width 4 height 5
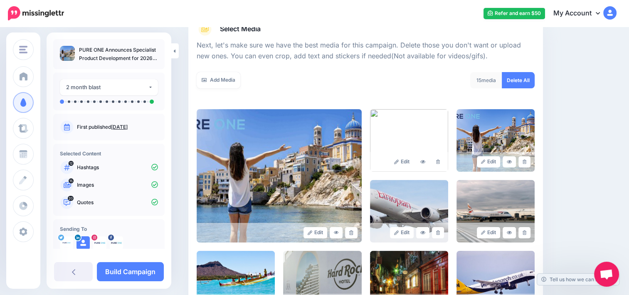
click at [527, 160] on icon at bounding box center [525, 161] width 4 height 5
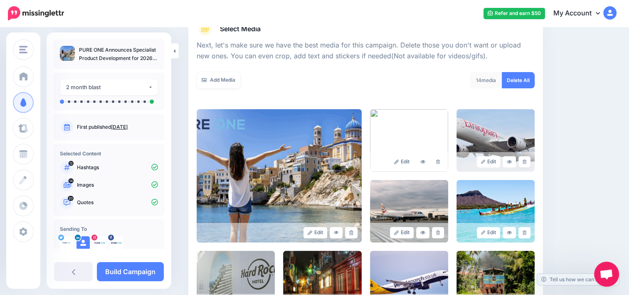
click at [527, 160] on icon at bounding box center [525, 161] width 4 height 5
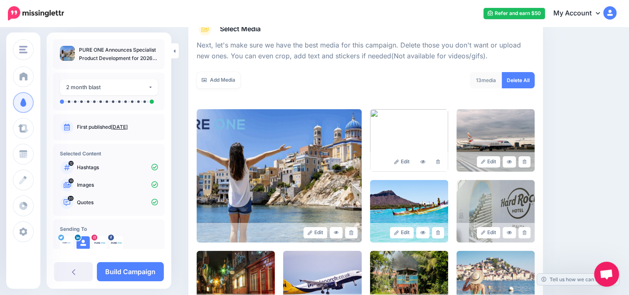
click at [527, 160] on icon at bounding box center [525, 161] width 4 height 5
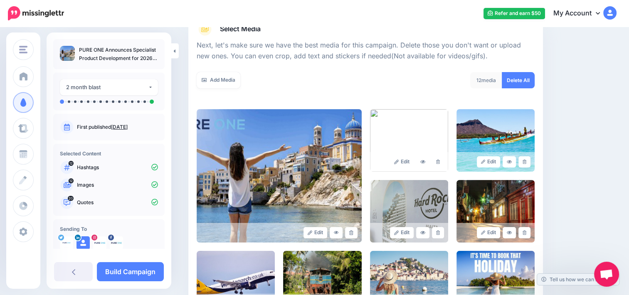
click at [527, 160] on icon at bounding box center [525, 161] width 4 height 5
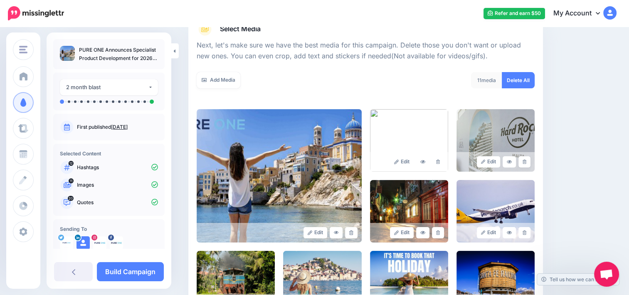
click at [527, 160] on icon at bounding box center [525, 161] width 4 height 5
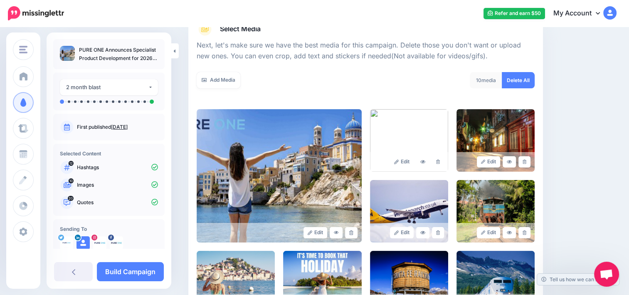
click at [527, 160] on icon at bounding box center [525, 161] width 4 height 5
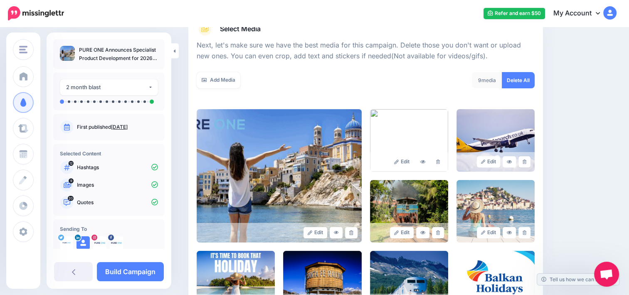
click at [527, 160] on icon at bounding box center [525, 161] width 4 height 5
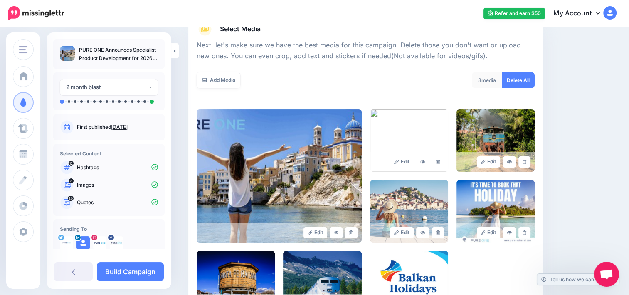
click at [527, 160] on icon at bounding box center [525, 161] width 4 height 5
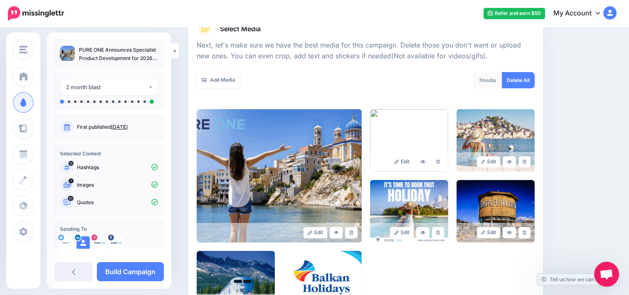
click at [527, 160] on icon at bounding box center [525, 161] width 4 height 5
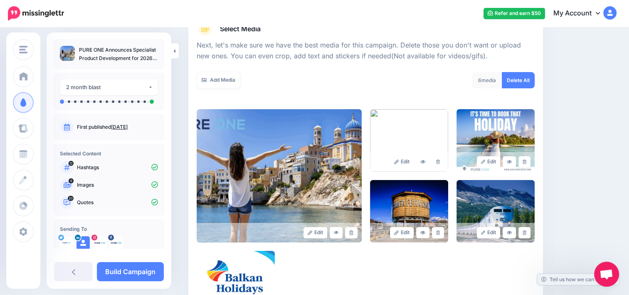
click at [527, 160] on icon at bounding box center [525, 161] width 4 height 5
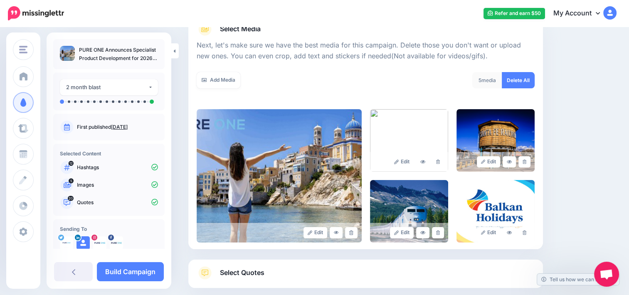
click at [527, 160] on icon at bounding box center [525, 161] width 4 height 5
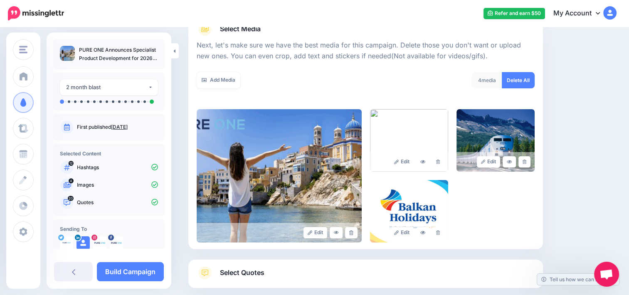
click at [527, 160] on icon at bounding box center [525, 161] width 4 height 5
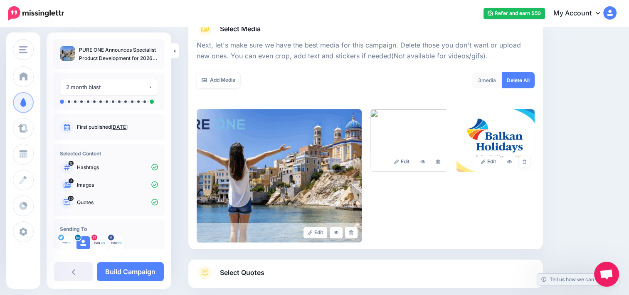
click at [527, 160] on icon at bounding box center [525, 161] width 4 height 5
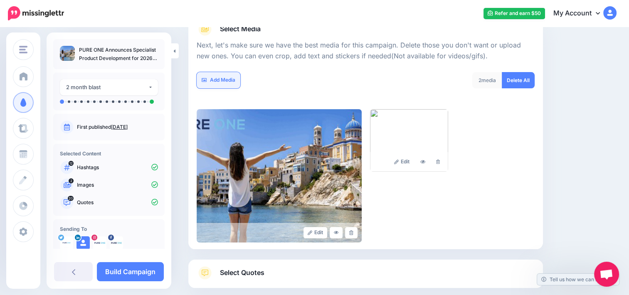
click at [231, 81] on link "Add Media" at bounding box center [219, 80] width 44 height 16
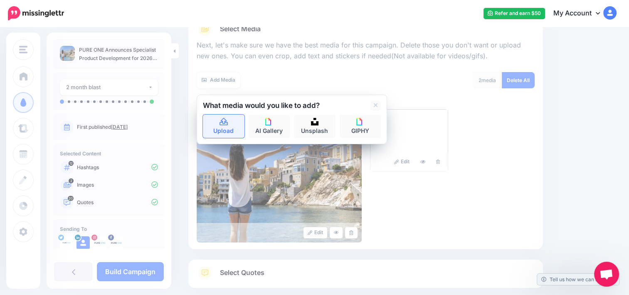
click at [222, 127] on link "Upload" at bounding box center [224, 125] width 42 height 23
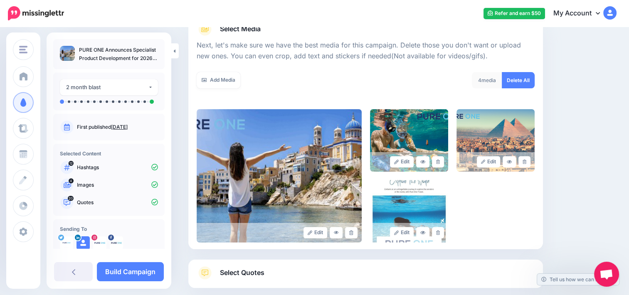
scroll to position [154, 0]
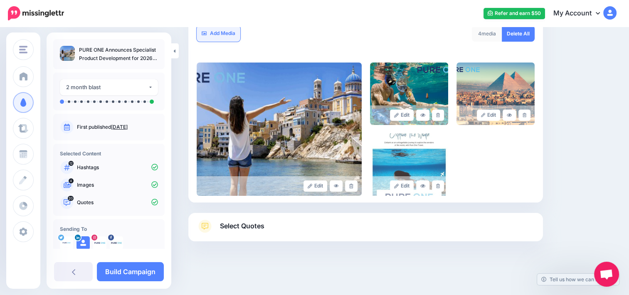
click at [223, 30] on link "Add Media" at bounding box center [219, 33] width 44 height 16
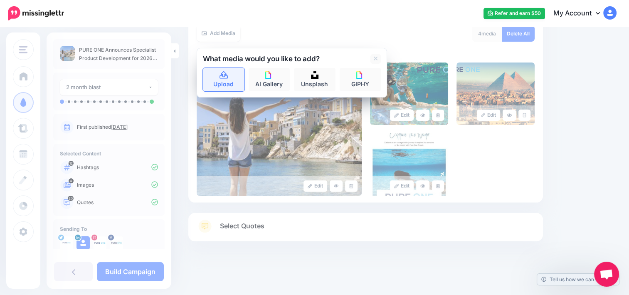
click at [223, 90] on link "Upload" at bounding box center [224, 79] width 42 height 23
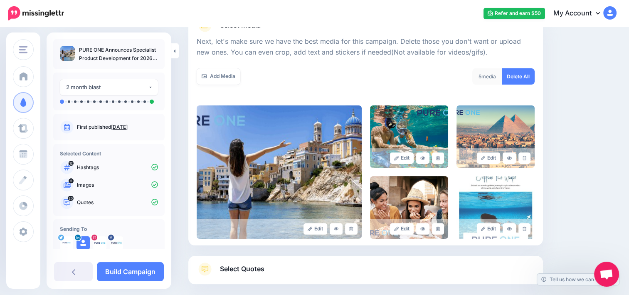
scroll to position [110, 0]
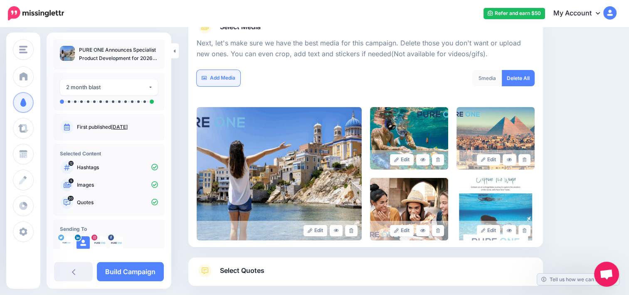
click at [232, 82] on link "Add Media" at bounding box center [219, 78] width 44 height 16
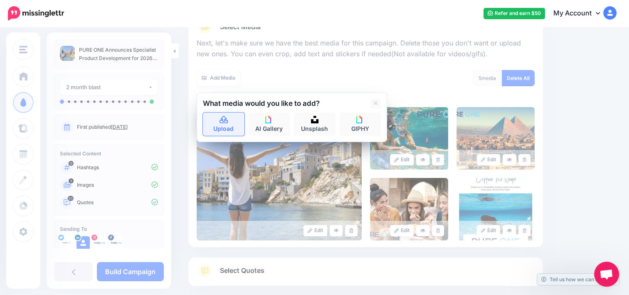
click at [226, 123] on link "Upload" at bounding box center [224, 123] width 42 height 23
click at [376, 102] on icon at bounding box center [376, 103] width 4 height 7
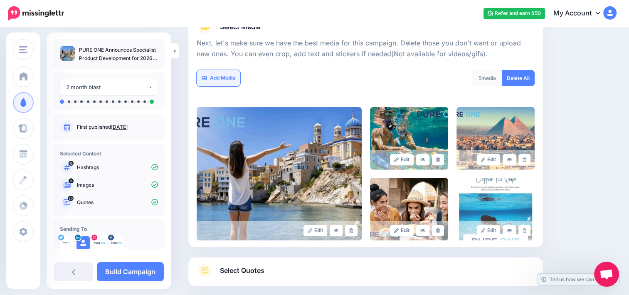
click at [236, 78] on link "Add Media" at bounding box center [219, 78] width 44 height 16
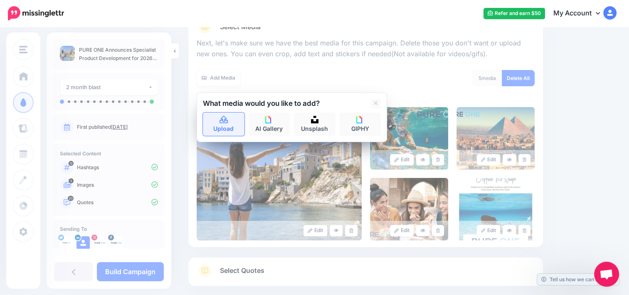
click at [226, 126] on link "Upload" at bounding box center [224, 123] width 42 height 23
click at [379, 100] on link at bounding box center [376, 104] width 10 height 10
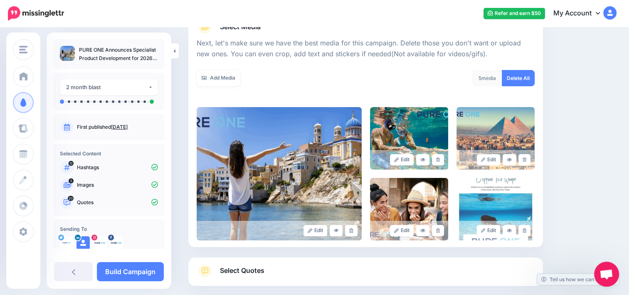
click at [371, 271] on link "Select Quotes" at bounding box center [366, 275] width 338 height 22
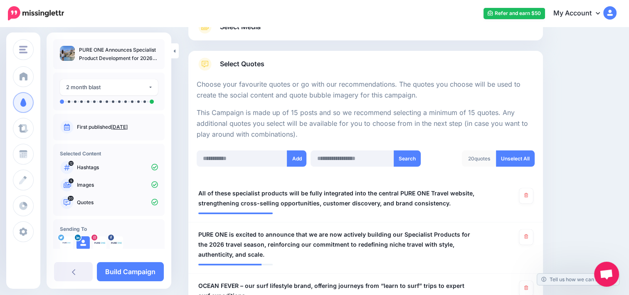
drag, startPoint x: 627, startPoint y: 82, endPoint x: 626, endPoint y: 93, distance: 11.3
drag, startPoint x: 626, startPoint y: 93, endPoint x: 596, endPoint y: 125, distance: 43.8
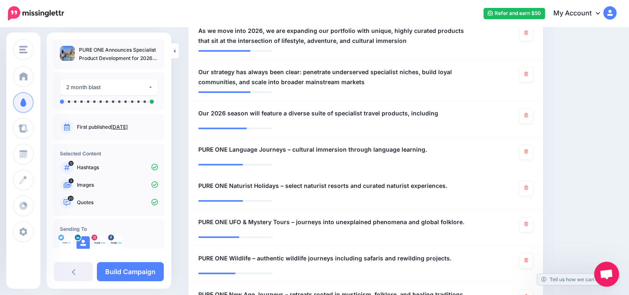
scroll to position [448, 0]
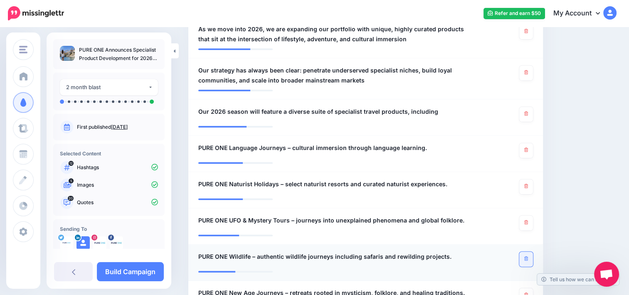
click at [533, 255] on link at bounding box center [527, 258] width 14 height 15
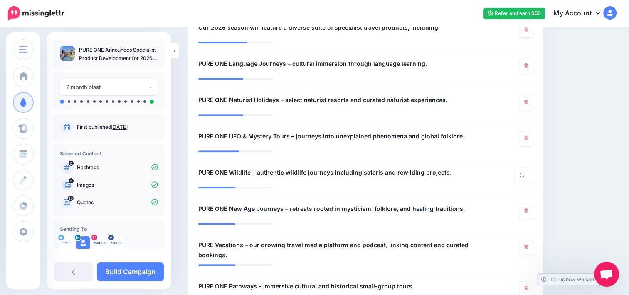
scroll to position [526, 0]
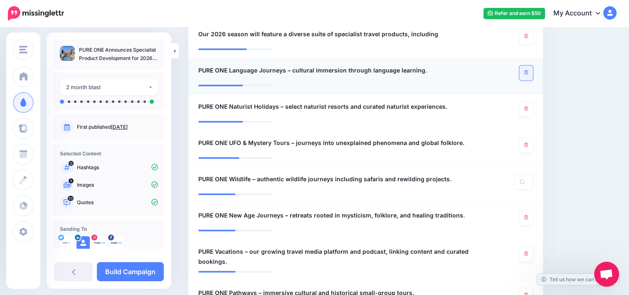
click at [528, 73] on icon at bounding box center [527, 72] width 4 height 5
click at [528, 108] on icon at bounding box center [527, 108] width 4 height 5
click at [532, 141] on link at bounding box center [527, 145] width 14 height 15
click at [528, 218] on icon at bounding box center [527, 217] width 4 height 5
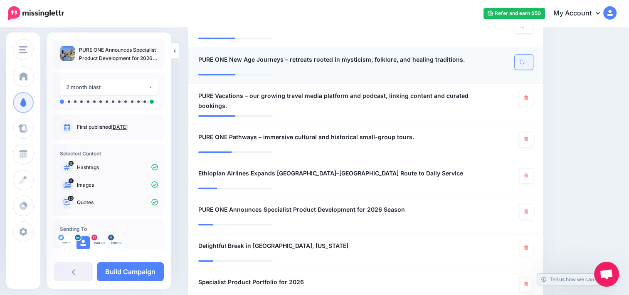
scroll to position [686, 0]
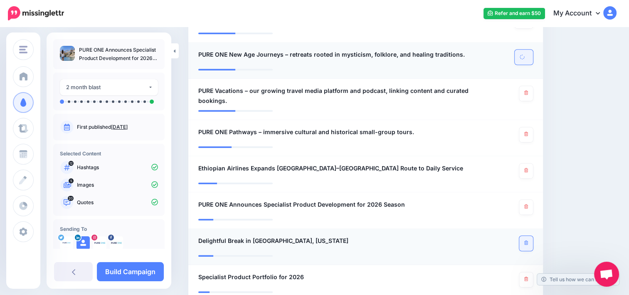
click at [528, 241] on icon at bounding box center [527, 242] width 4 height 5
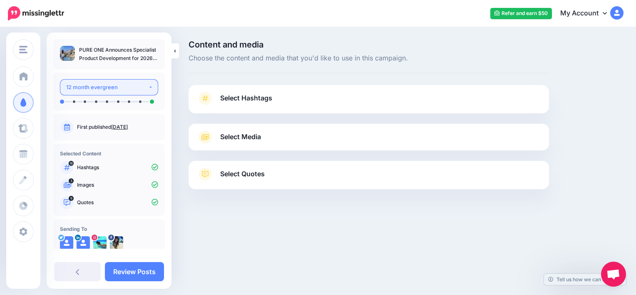
click at [144, 85] on button "12 month evergreen" at bounding box center [109, 87] width 98 height 16
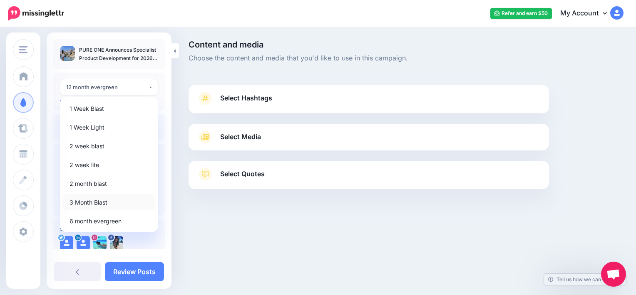
click at [99, 201] on span "3 Month Blast" at bounding box center [88, 202] width 38 height 10
select select "******"
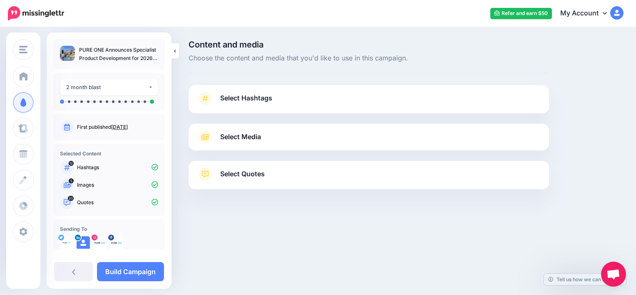
click at [262, 107] on link "Select Hashtags" at bounding box center [369, 103] width 344 height 22
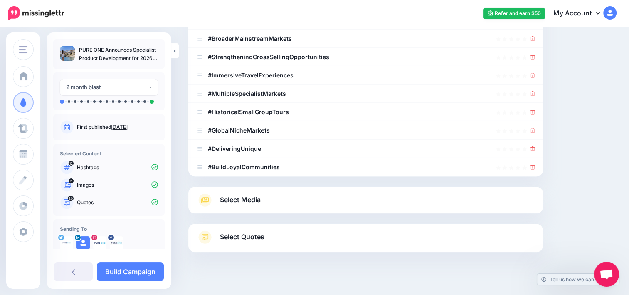
scroll to position [237, 0]
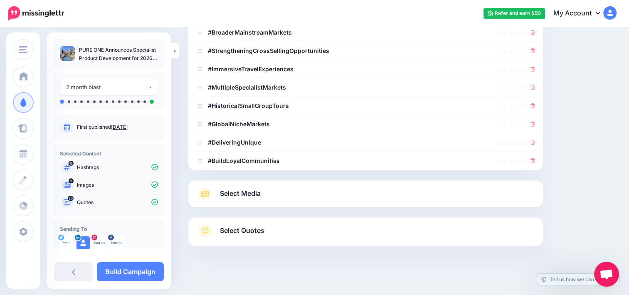
click at [358, 202] on div "Select Media Next, let's make sure we have the best media for this campaign. De…" at bounding box center [365, 193] width 355 height 27
click at [263, 194] on link "Select Media" at bounding box center [366, 193] width 338 height 13
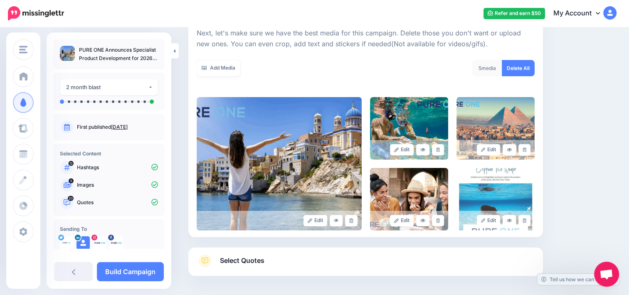
scroll to position [118, 0]
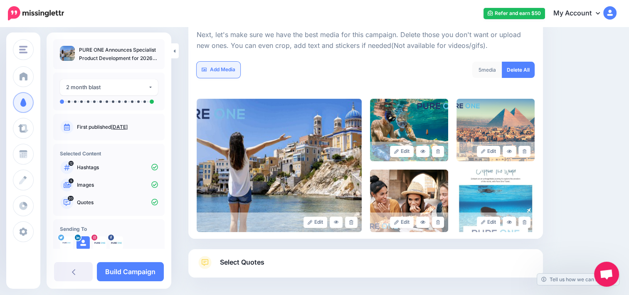
click at [226, 68] on link "Add Media" at bounding box center [219, 70] width 44 height 16
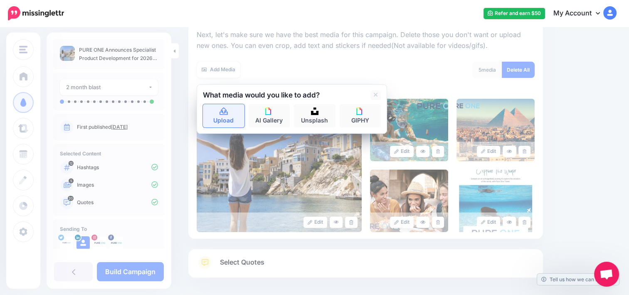
click at [231, 120] on link "Upload" at bounding box center [224, 115] width 42 height 23
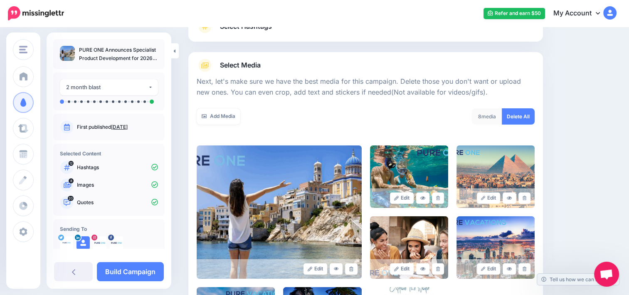
scroll to position [71, 0]
click at [226, 121] on link "Add Media" at bounding box center [219, 117] width 44 height 16
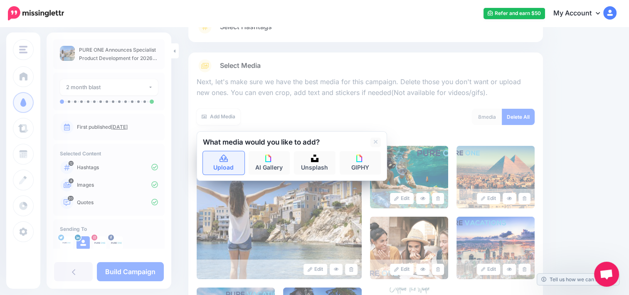
click at [230, 171] on link "Upload" at bounding box center [224, 162] width 42 height 23
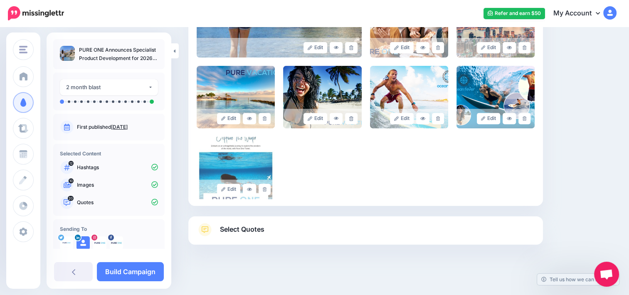
scroll to position [296, 0]
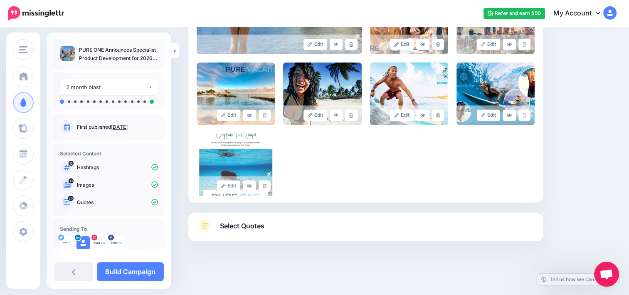
click at [265, 228] on span "Select Quotes" at bounding box center [242, 225] width 45 height 11
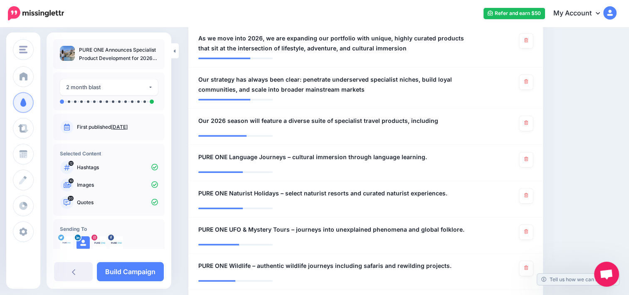
scroll to position [443, 0]
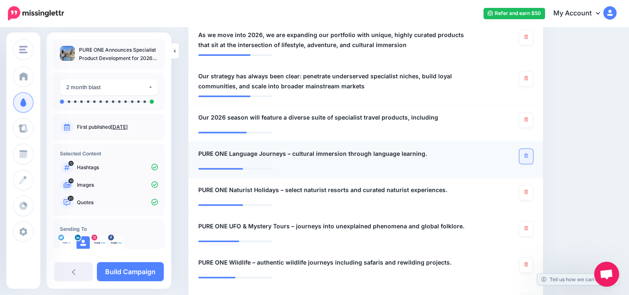
click at [533, 154] on link at bounding box center [527, 156] width 14 height 15
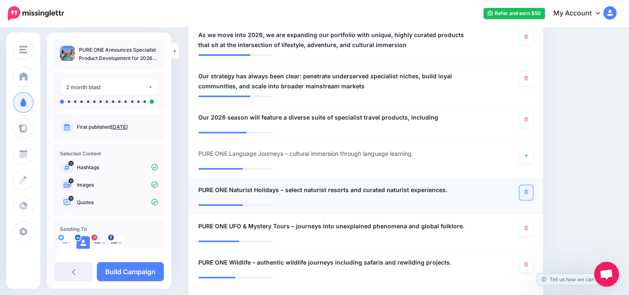
click at [529, 198] on link at bounding box center [527, 192] width 14 height 15
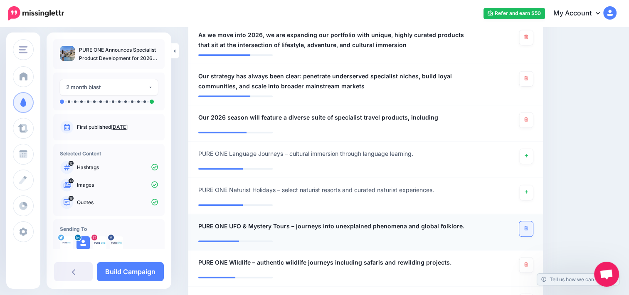
click at [528, 228] on icon at bounding box center [527, 227] width 4 height 5
click at [533, 260] on link at bounding box center [527, 264] width 14 height 15
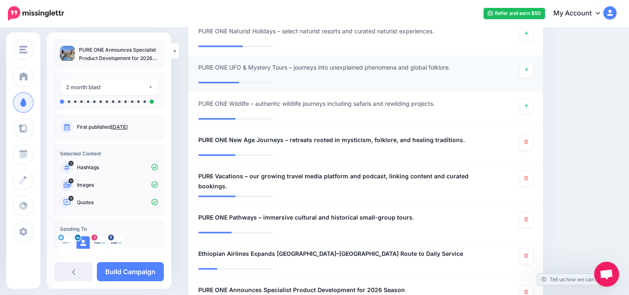
scroll to position [604, 0]
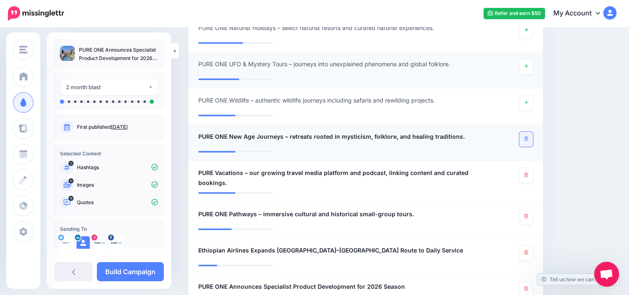
click at [533, 137] on link at bounding box center [527, 138] width 14 height 15
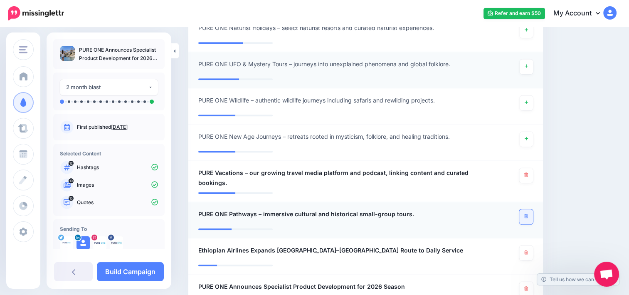
click at [528, 214] on icon at bounding box center [527, 215] width 4 height 5
click at [533, 250] on link at bounding box center [527, 252] width 14 height 15
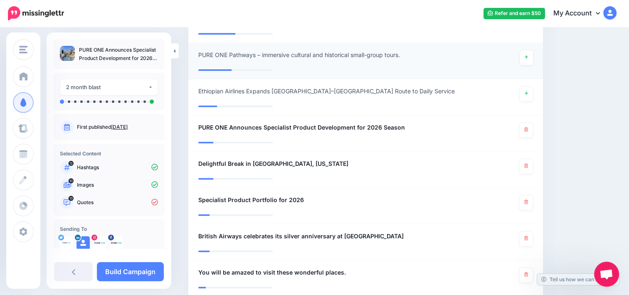
scroll to position [765, 0]
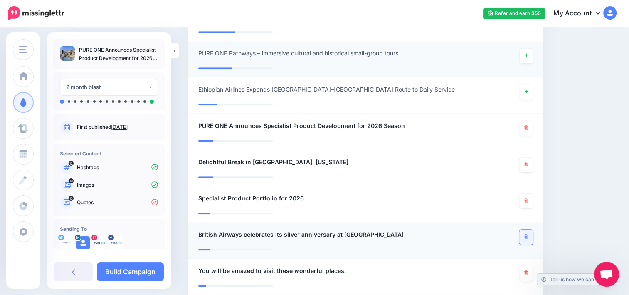
click at [528, 238] on icon at bounding box center [527, 236] width 4 height 5
click at [528, 160] on link at bounding box center [527, 164] width 14 height 15
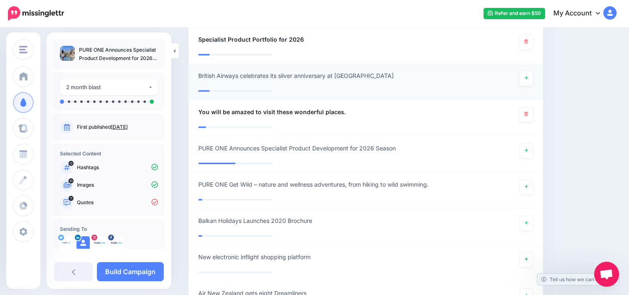
scroll to position [922, 0]
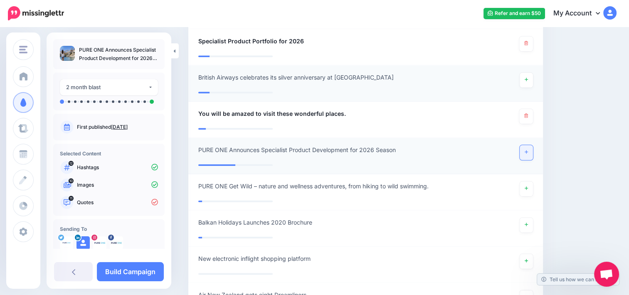
click at [528, 153] on icon at bounding box center [526, 151] width 3 height 5
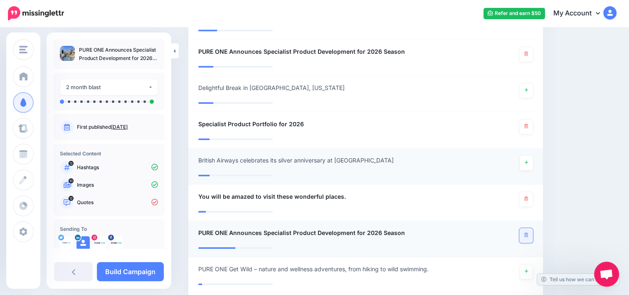
click at [532, 237] on link at bounding box center [527, 235] width 14 height 15
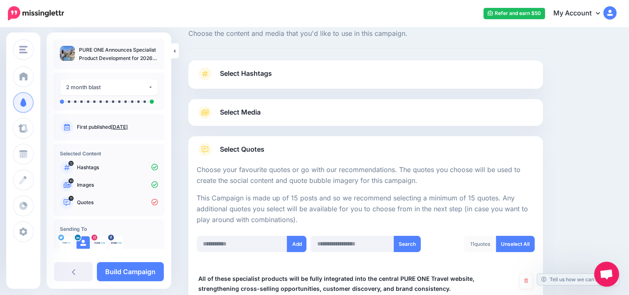
scroll to position [0, 0]
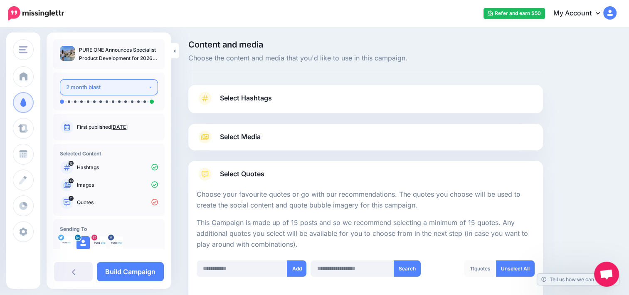
click at [148, 86] on button "2 month blast" at bounding box center [109, 87] width 98 height 16
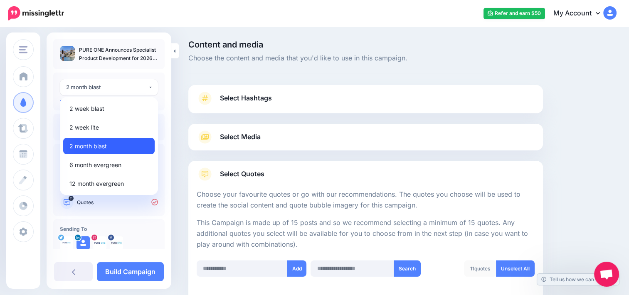
click at [111, 152] on link "2 month blast" at bounding box center [109, 146] width 92 height 16
select select "******"
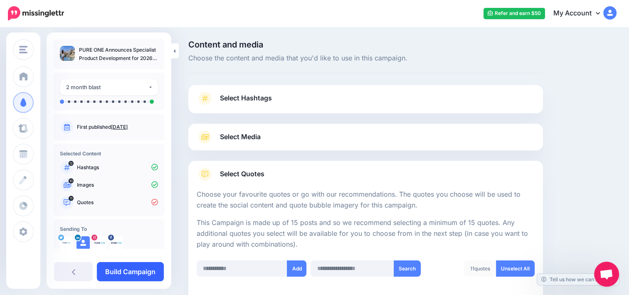
click at [127, 275] on link "Build Campaign" at bounding box center [130, 271] width 67 height 19
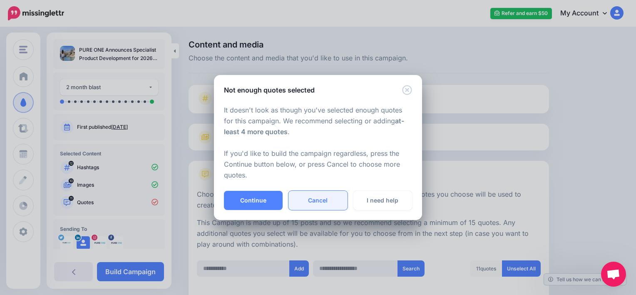
click at [314, 200] on link "Cancel" at bounding box center [317, 200] width 59 height 19
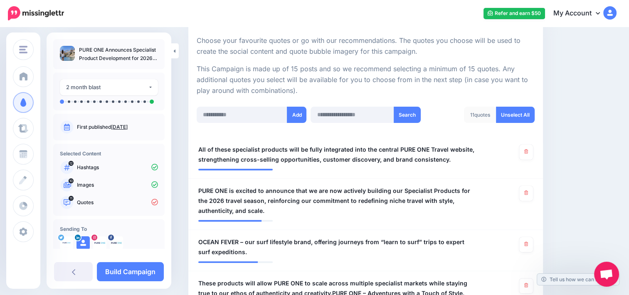
scroll to position [173, 0]
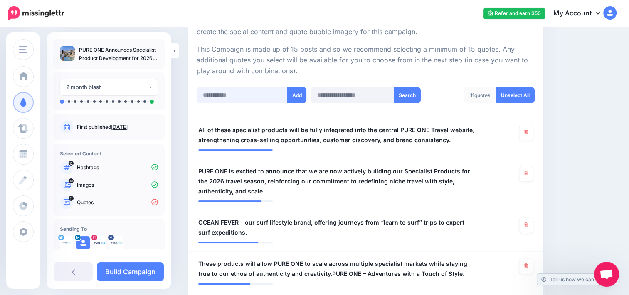
click at [254, 102] on input "text" at bounding box center [242, 95] width 91 height 16
type input "**********"
click at [297, 97] on button "Add" at bounding box center [299, 95] width 20 height 16
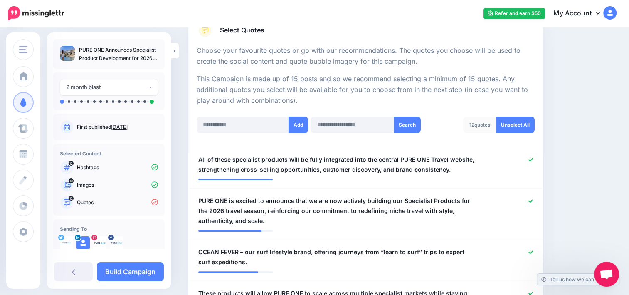
scroll to position [142, 0]
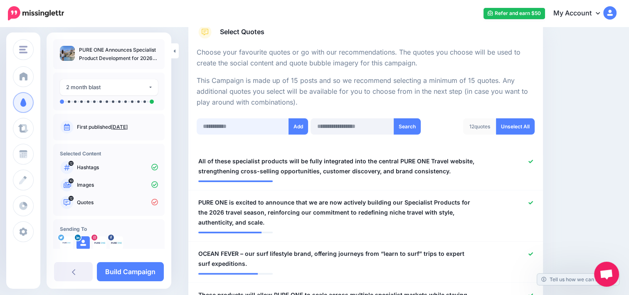
click at [239, 123] on input "text" at bounding box center [243, 126] width 92 height 16
type input "**********"
click at [296, 127] on button "Add" at bounding box center [299, 126] width 20 height 16
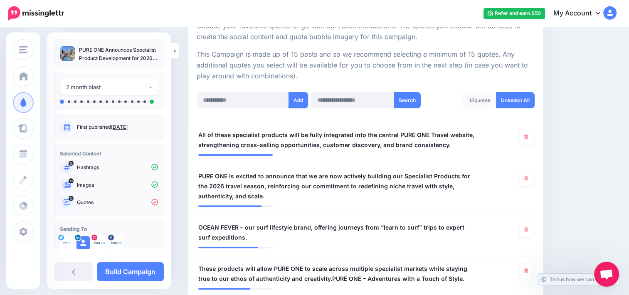
scroll to position [126, 0]
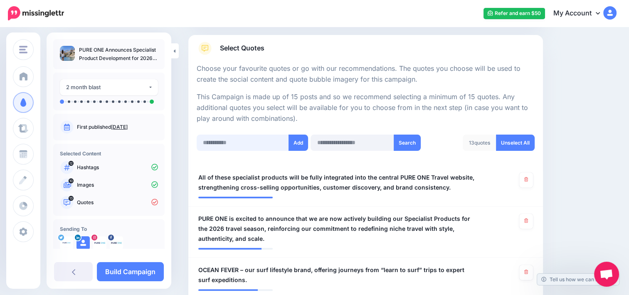
click at [232, 145] on input "text" at bounding box center [243, 142] width 92 height 16
type input "**********"
click at [295, 144] on button "Add" at bounding box center [299, 142] width 20 height 16
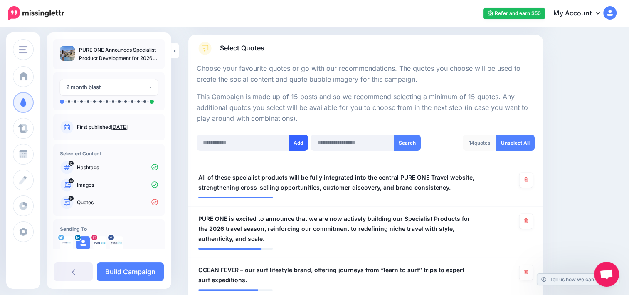
scroll to position [290, 0]
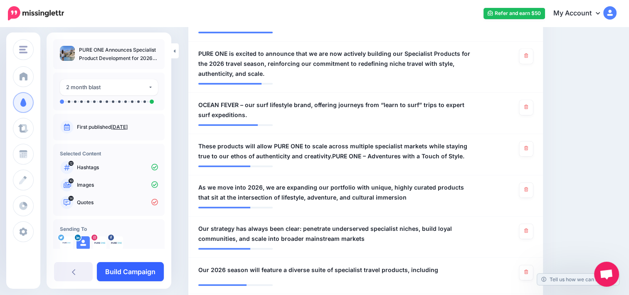
click at [139, 265] on link "Build Campaign" at bounding box center [130, 271] width 67 height 19
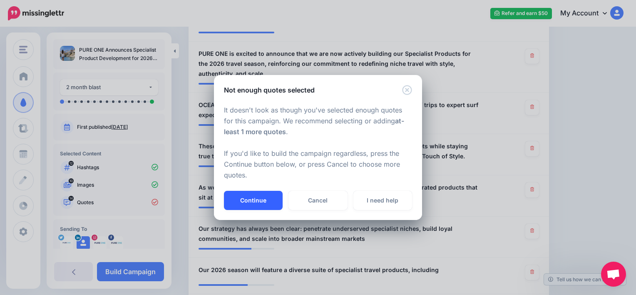
click at [261, 198] on button "Continue" at bounding box center [253, 200] width 59 height 19
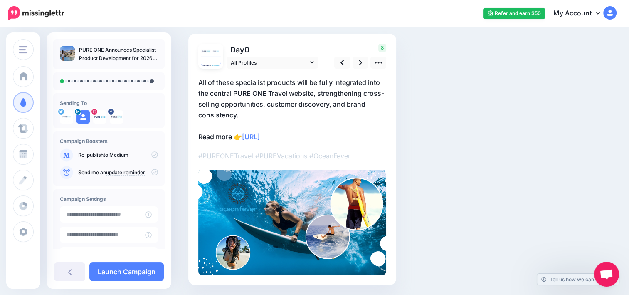
scroll to position [36, 0]
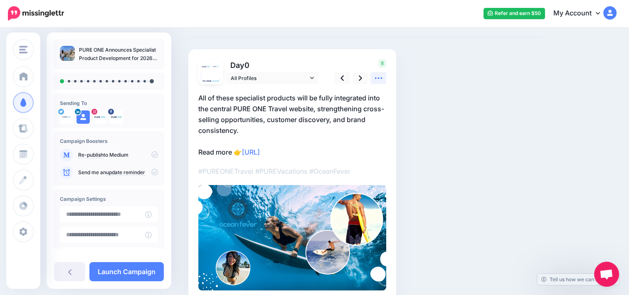
click at [376, 81] on icon at bounding box center [378, 78] width 9 height 9
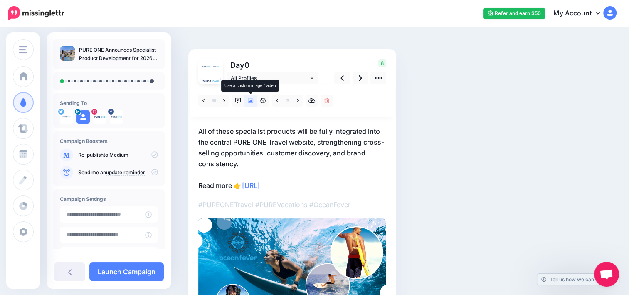
click at [247, 102] on link at bounding box center [251, 100] width 12 height 12
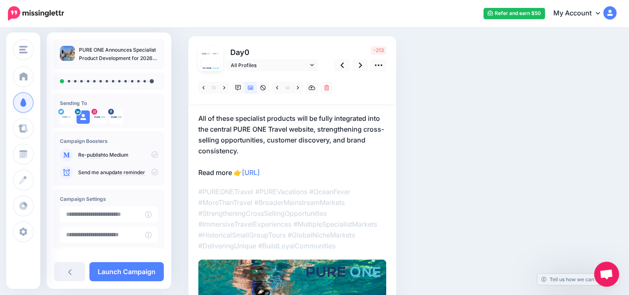
scroll to position [46, 0]
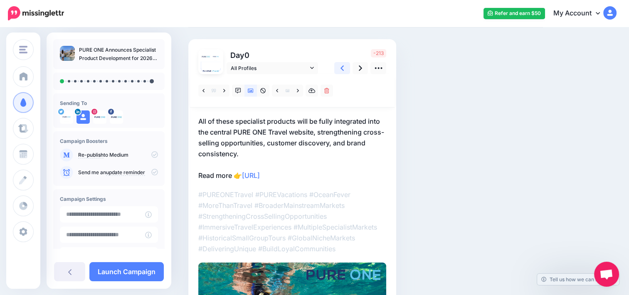
click at [348, 67] on link at bounding box center [342, 68] width 16 height 12
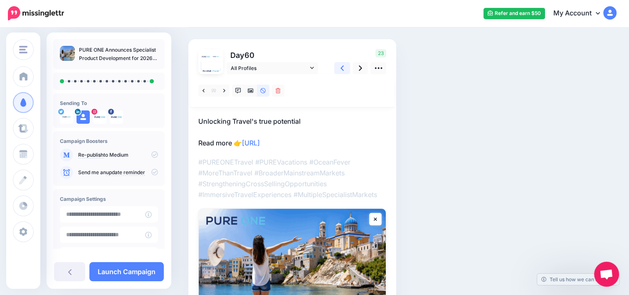
click at [339, 72] on link at bounding box center [342, 68] width 16 height 12
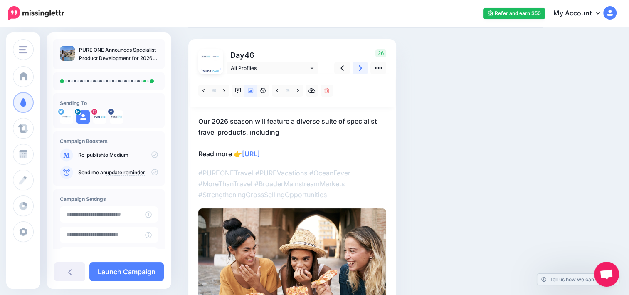
click at [361, 64] on icon at bounding box center [360, 68] width 3 height 9
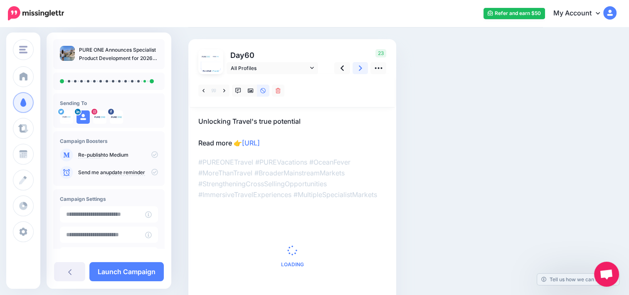
click at [361, 64] on icon at bounding box center [360, 68] width 3 height 9
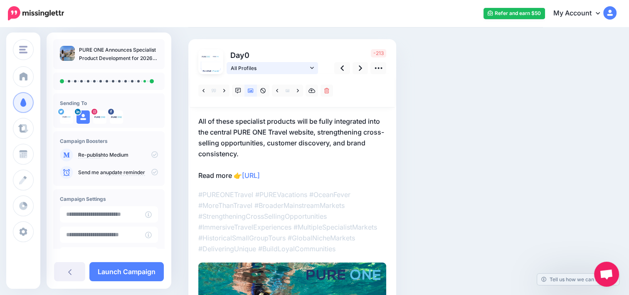
click at [312, 68] on icon at bounding box center [312, 68] width 4 height 2
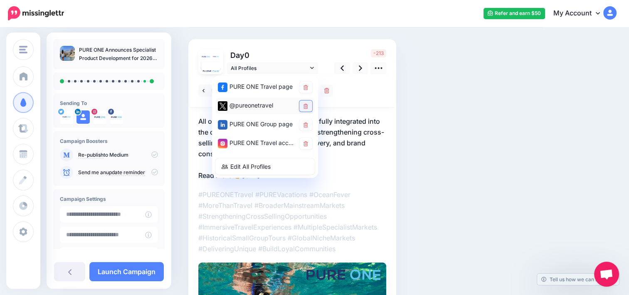
click at [306, 103] on link at bounding box center [306, 105] width 13 height 11
click at [361, 67] on icon at bounding box center [360, 67] width 3 height 5
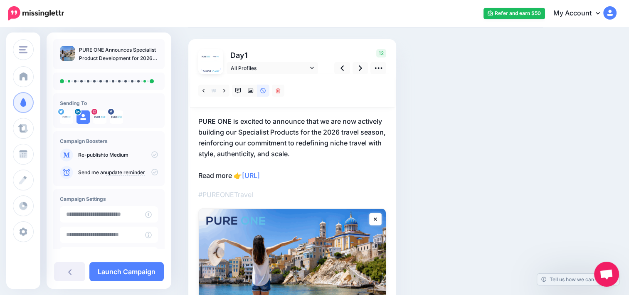
click at [279, 202] on div "#PUREONETravel" at bounding box center [292, 209] width 188 height 271
click at [366, 64] on link at bounding box center [361, 68] width 16 height 12
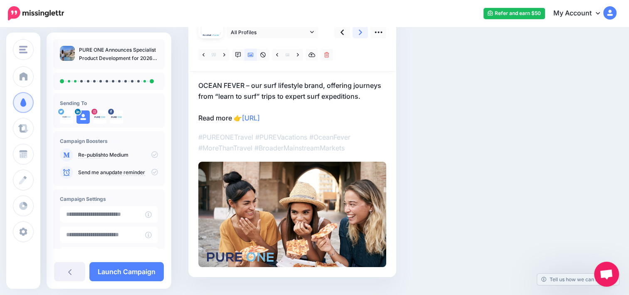
scroll to position [85, 0]
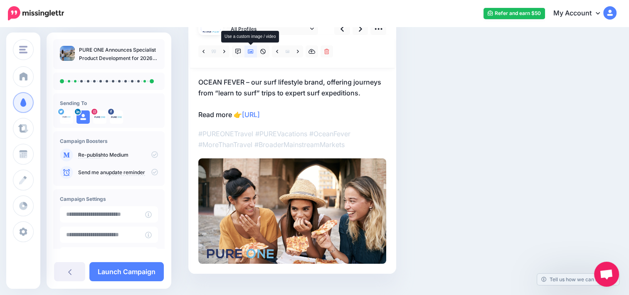
click at [250, 56] on link at bounding box center [251, 51] width 12 height 12
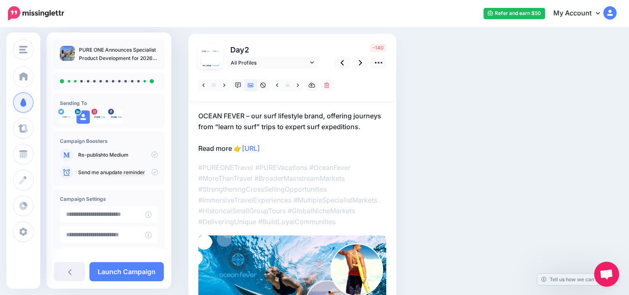
scroll to position [51, 0]
click at [317, 65] on link "All Profiles" at bounding box center [273, 63] width 92 height 12
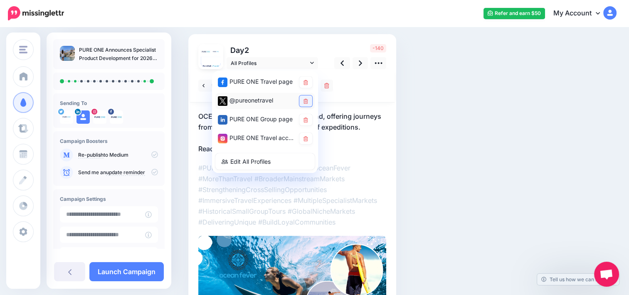
click at [307, 97] on link at bounding box center [306, 100] width 13 height 11
click at [362, 63] on link at bounding box center [361, 63] width 16 height 12
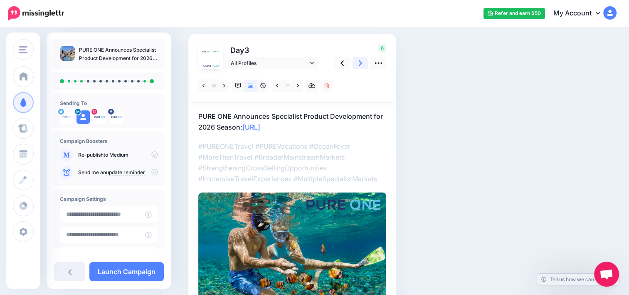
click at [362, 63] on link at bounding box center [361, 63] width 16 height 12
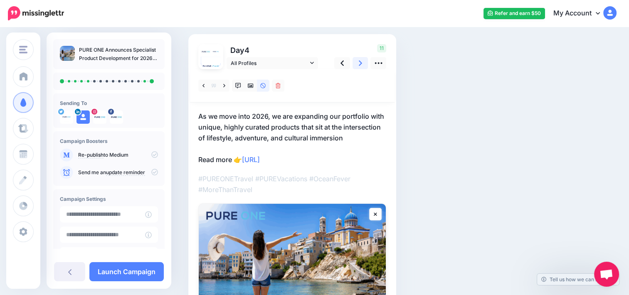
click at [362, 63] on link at bounding box center [361, 63] width 16 height 12
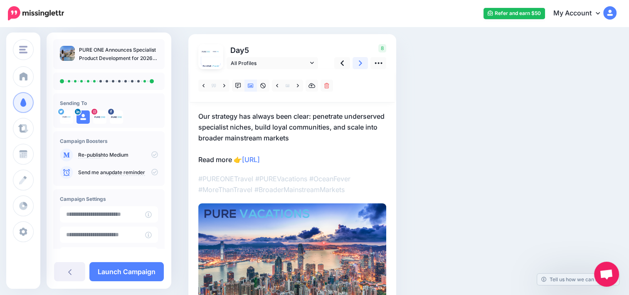
click at [362, 63] on link at bounding box center [361, 63] width 16 height 12
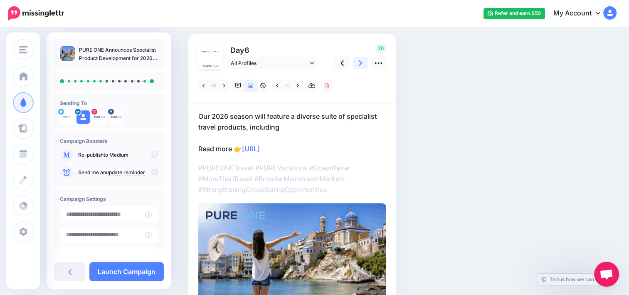
click at [359, 64] on icon at bounding box center [360, 63] width 3 height 9
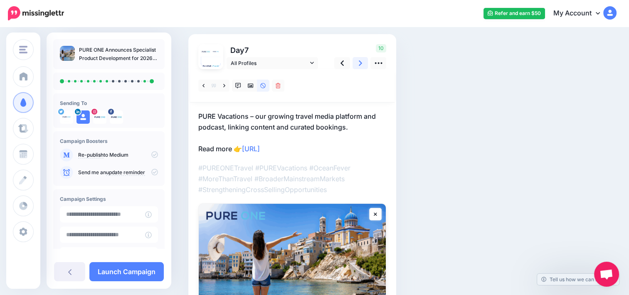
click at [357, 63] on link at bounding box center [361, 63] width 16 height 12
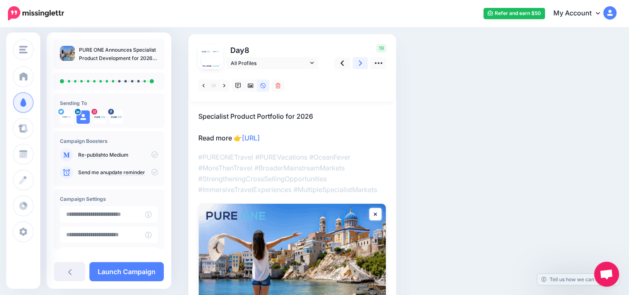
click at [357, 63] on link at bounding box center [361, 63] width 16 height 12
click at [341, 65] on icon at bounding box center [342, 63] width 3 height 9
click at [250, 87] on icon at bounding box center [251, 86] width 6 height 6
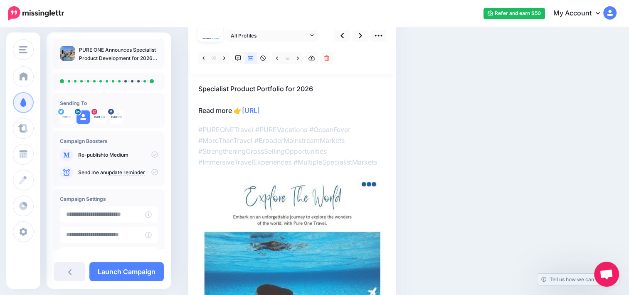
scroll to position [57, 0]
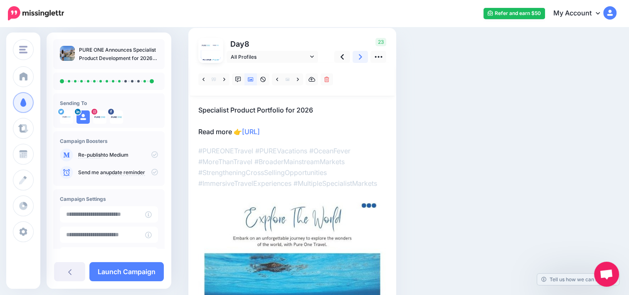
click at [357, 58] on link at bounding box center [361, 57] width 16 height 12
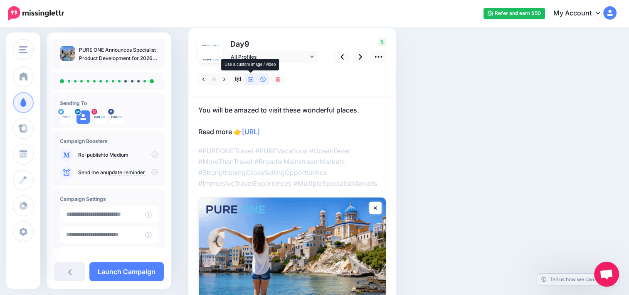
click at [250, 80] on icon at bounding box center [251, 80] width 6 height 6
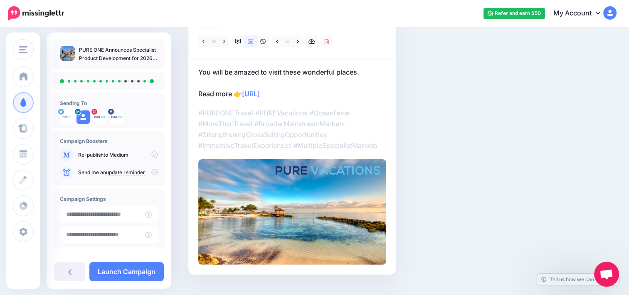
scroll to position [50, 0]
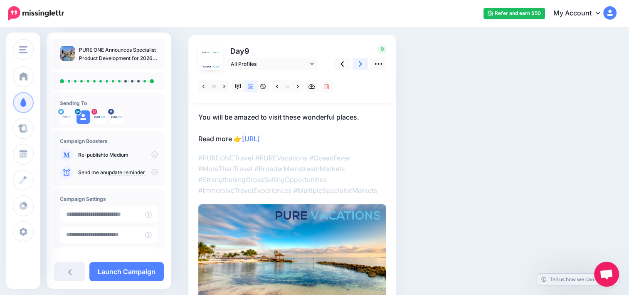
click at [361, 65] on icon at bounding box center [360, 63] width 3 height 9
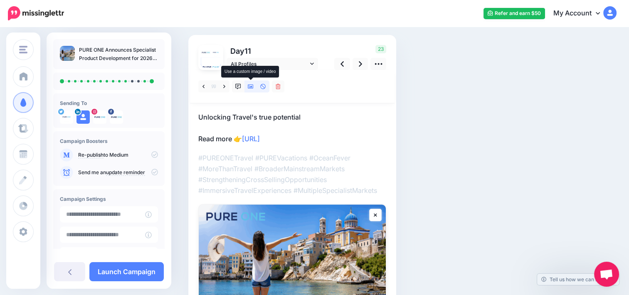
click at [248, 84] on icon at bounding box center [251, 87] width 6 height 6
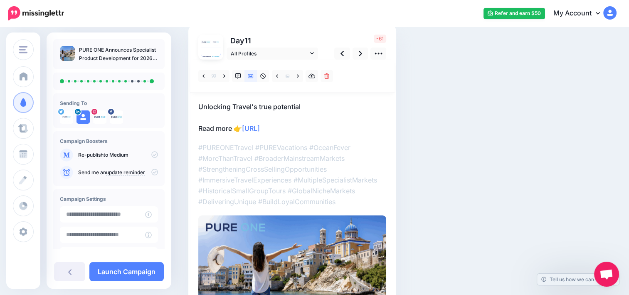
scroll to position [57, 0]
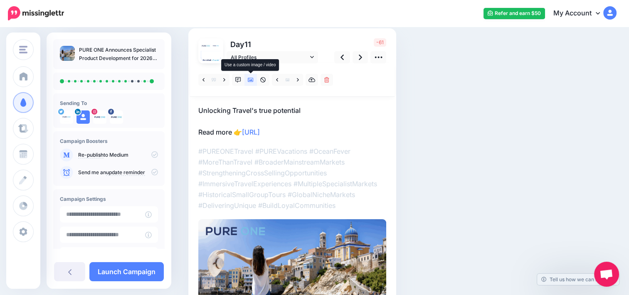
click at [251, 80] on icon at bounding box center [251, 80] width 6 height 4
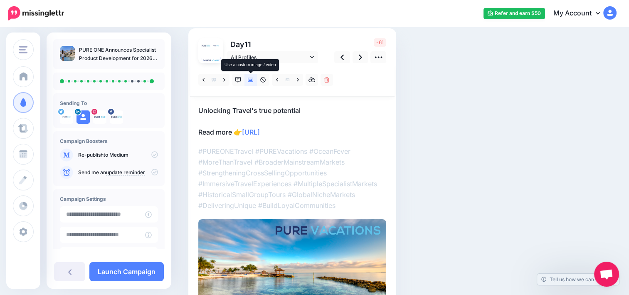
click at [250, 78] on icon at bounding box center [251, 80] width 6 height 6
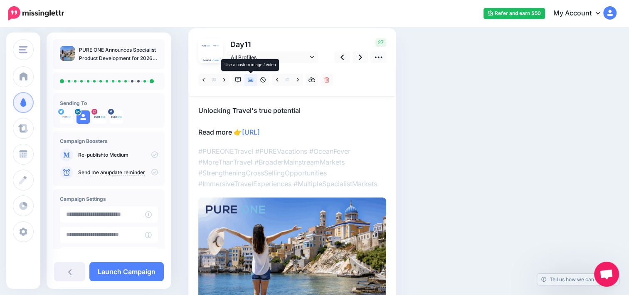
click at [250, 78] on icon at bounding box center [251, 80] width 6 height 6
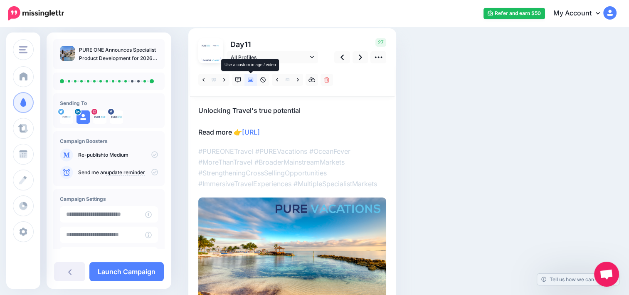
click at [250, 78] on icon at bounding box center [251, 80] width 6 height 6
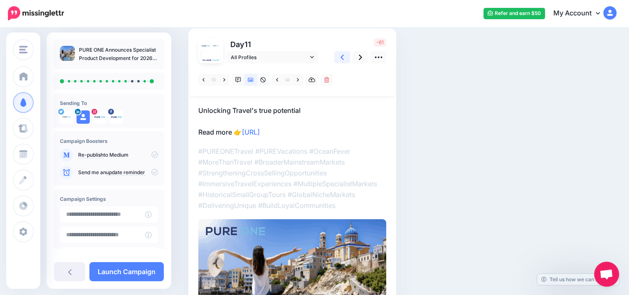
click at [339, 60] on link at bounding box center [342, 57] width 16 height 12
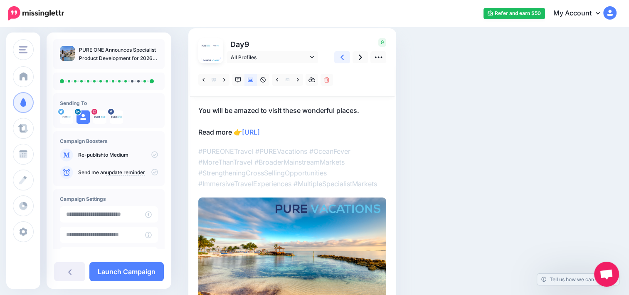
click at [339, 60] on link at bounding box center [342, 57] width 16 height 12
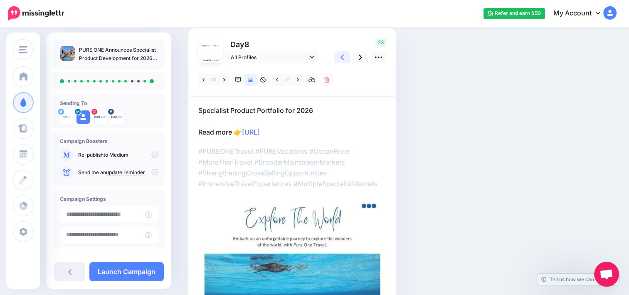
click at [339, 60] on link at bounding box center [342, 57] width 16 height 12
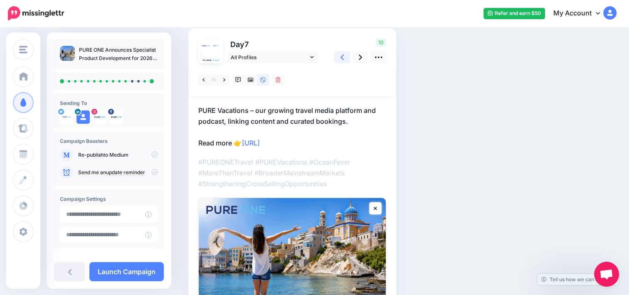
click at [339, 60] on link at bounding box center [342, 57] width 16 height 12
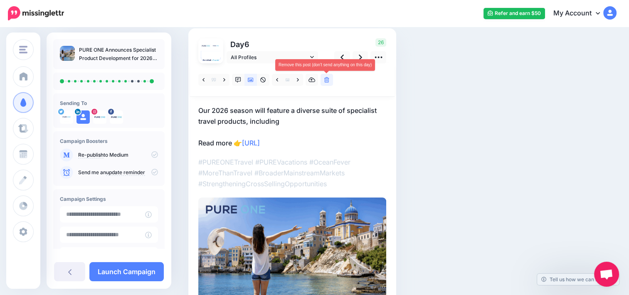
click at [323, 78] on link at bounding box center [327, 80] width 12 height 12
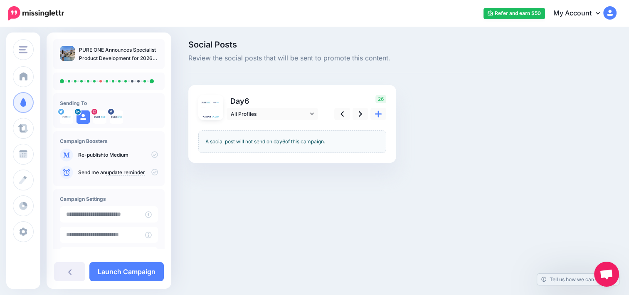
scroll to position [0, 0]
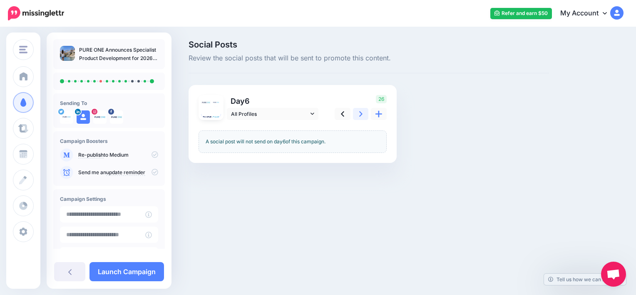
click at [359, 115] on icon at bounding box center [360, 113] width 3 height 5
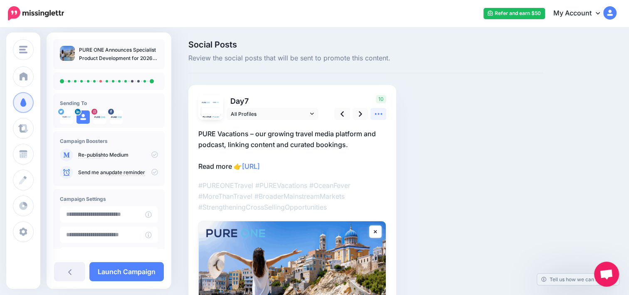
click at [377, 114] on icon at bounding box center [378, 113] width 9 height 9
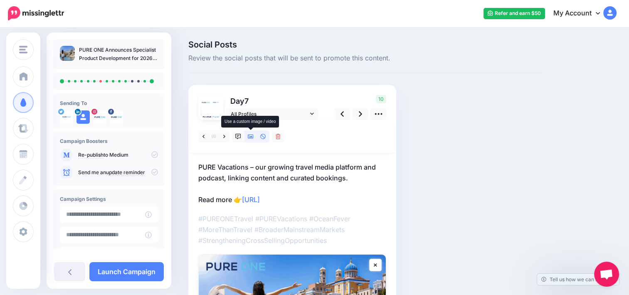
click at [250, 136] on icon at bounding box center [251, 137] width 6 height 6
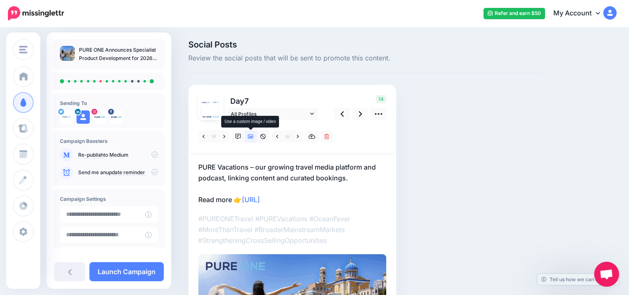
click at [250, 136] on icon at bounding box center [251, 137] width 6 height 6
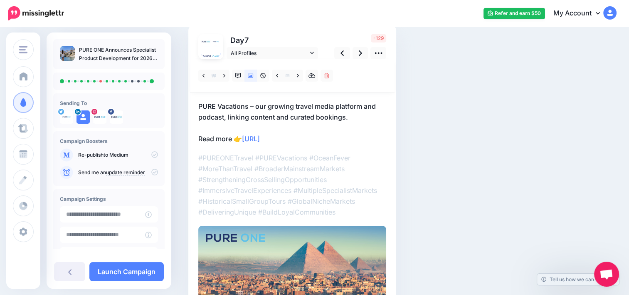
scroll to position [59, 0]
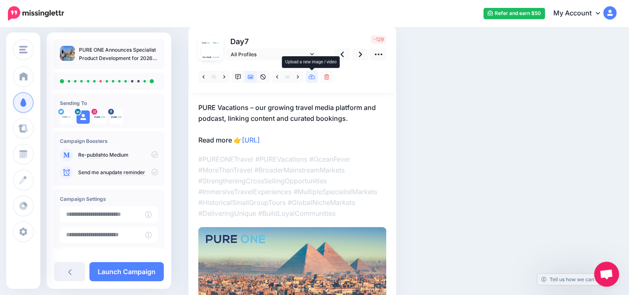
click at [315, 78] on icon at bounding box center [312, 76] width 7 height 5
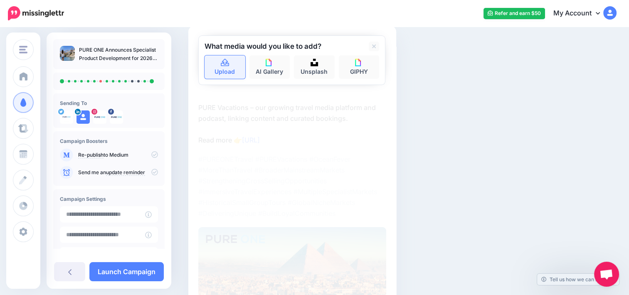
click at [233, 70] on link "Upload" at bounding box center [225, 66] width 41 height 23
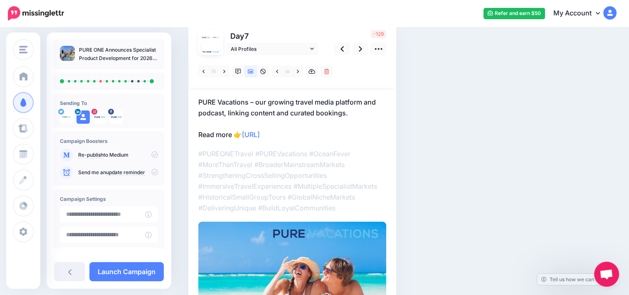
scroll to position [62, 0]
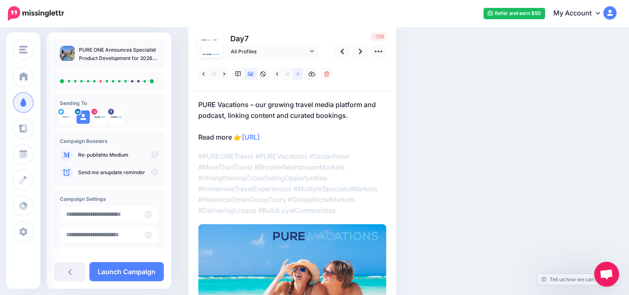
click at [299, 72] on icon at bounding box center [298, 74] width 2 height 6
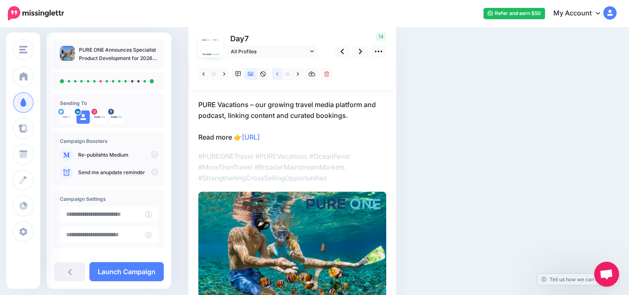
click at [275, 76] on link at bounding box center [277, 74] width 10 height 12
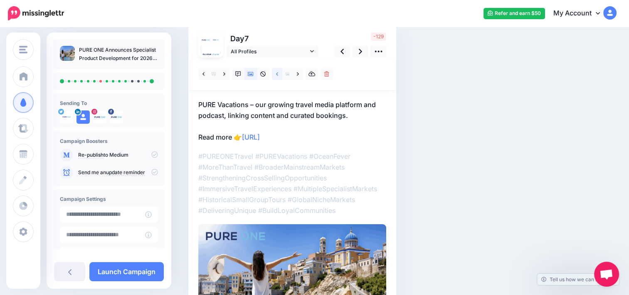
click at [275, 76] on link at bounding box center [277, 74] width 10 height 12
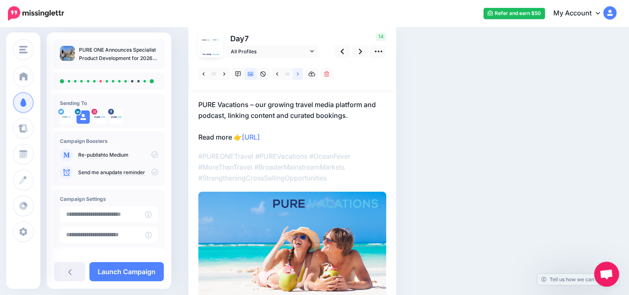
click at [299, 73] on icon at bounding box center [298, 74] width 2 height 6
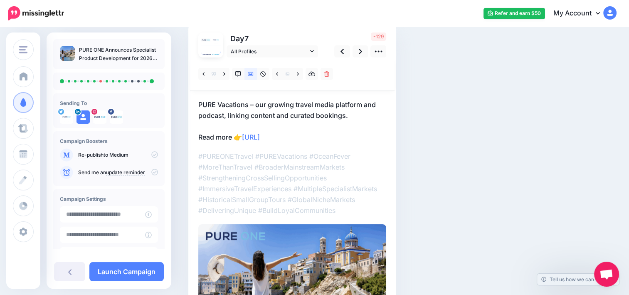
drag, startPoint x: 299, startPoint y: 73, endPoint x: 388, endPoint y: 60, distance: 90.0
click at [388, 60] on div at bounding box center [292, 73] width 205 height 33
click at [298, 76] on icon at bounding box center [298, 74] width 2 height 6
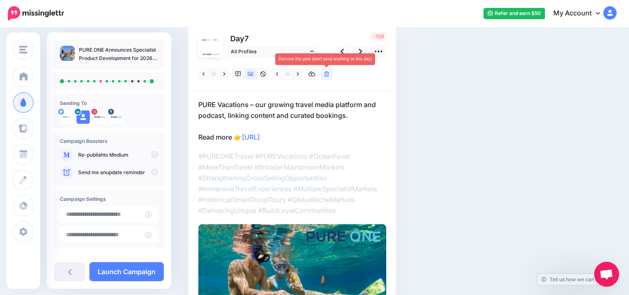
click at [322, 75] on link at bounding box center [327, 74] width 12 height 12
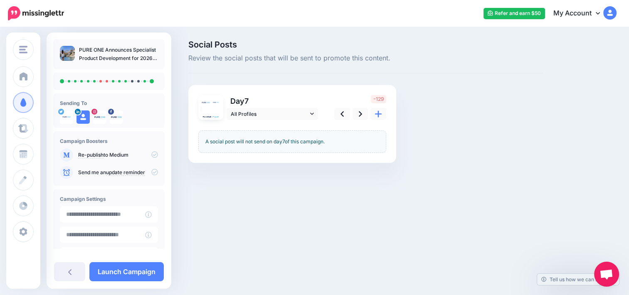
scroll to position [0, 0]
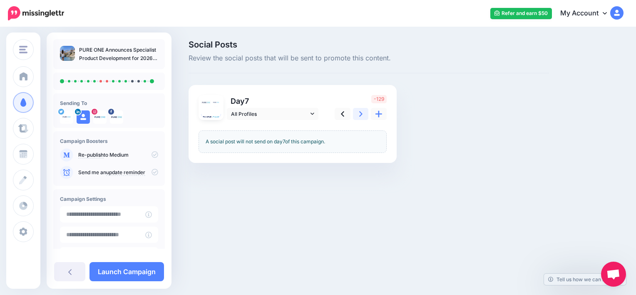
click at [354, 117] on link at bounding box center [361, 114] width 16 height 12
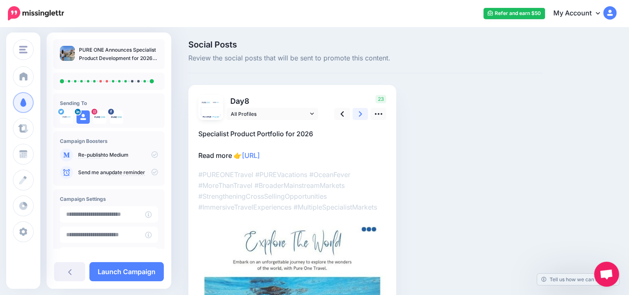
click at [354, 117] on link at bounding box center [361, 114] width 16 height 12
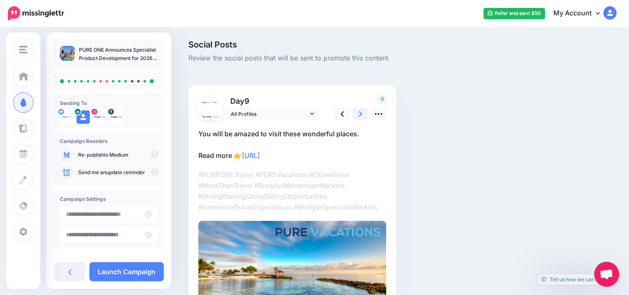
click at [354, 117] on link at bounding box center [361, 114] width 16 height 12
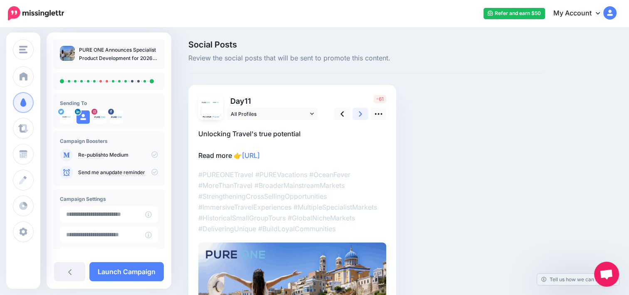
click at [354, 117] on link at bounding box center [361, 114] width 16 height 12
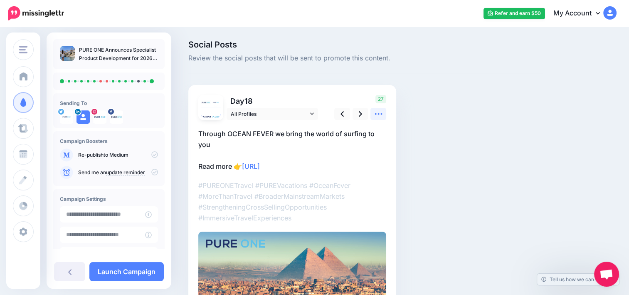
click at [381, 116] on icon at bounding box center [378, 113] width 9 height 9
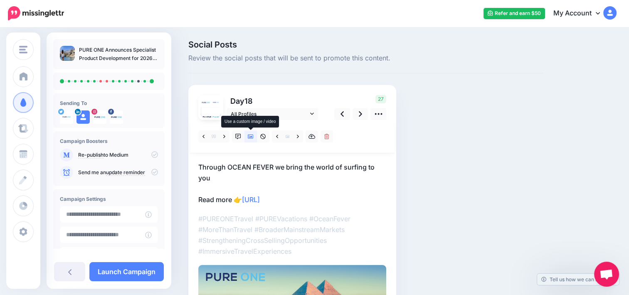
click at [251, 136] on icon at bounding box center [251, 136] width 6 height 4
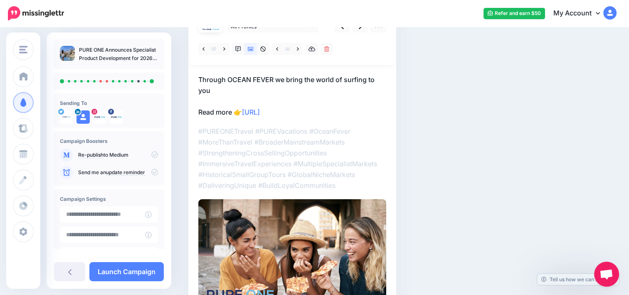
scroll to position [62, 0]
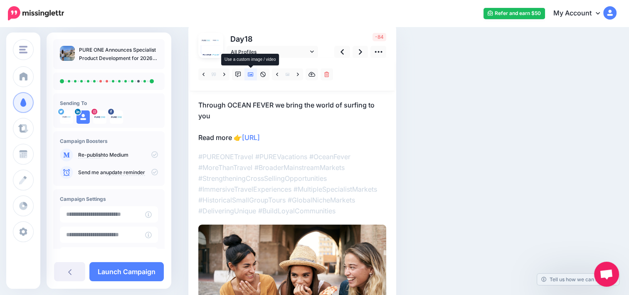
click at [253, 72] on icon at bounding box center [251, 75] width 6 height 6
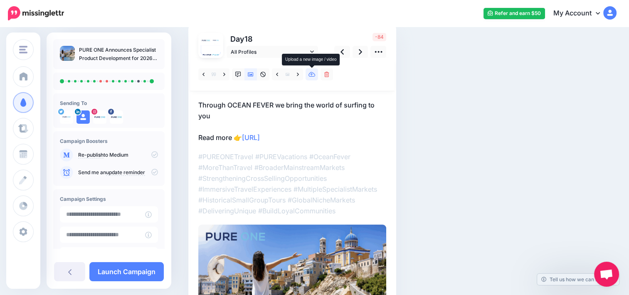
click at [306, 73] on link at bounding box center [312, 74] width 12 height 12
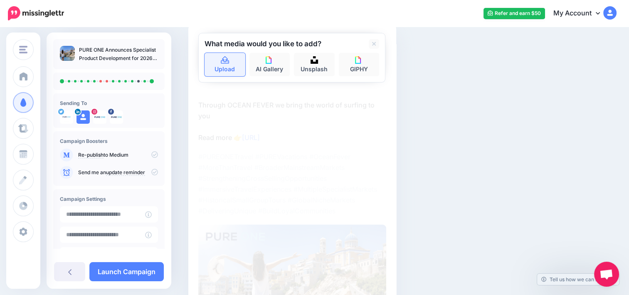
click at [207, 61] on link "Upload" at bounding box center [225, 64] width 41 height 23
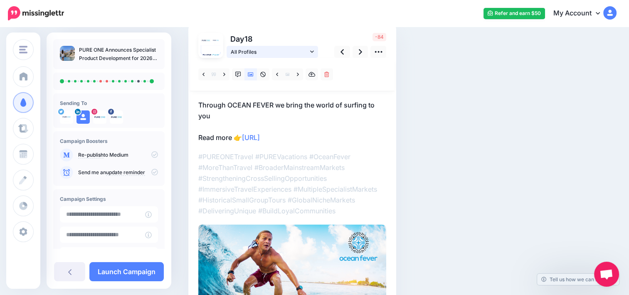
click at [312, 49] on icon at bounding box center [312, 52] width 4 height 6
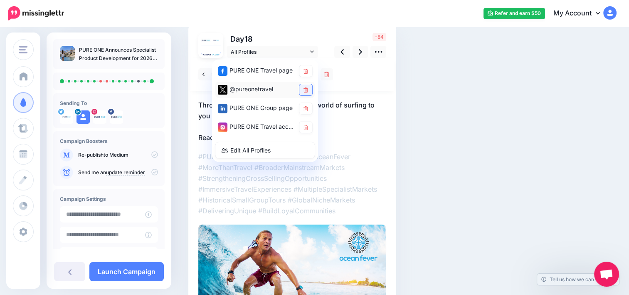
click at [305, 85] on link at bounding box center [306, 89] width 13 height 11
click at [359, 52] on icon at bounding box center [360, 51] width 3 height 9
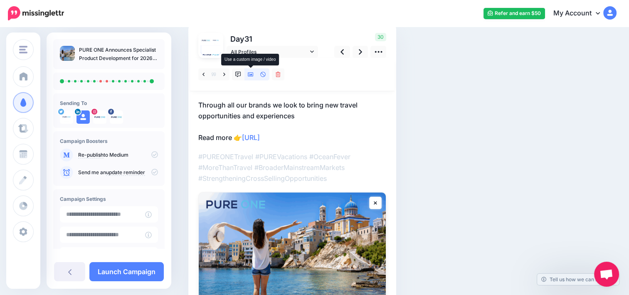
click at [250, 76] on icon at bounding box center [251, 75] width 6 height 6
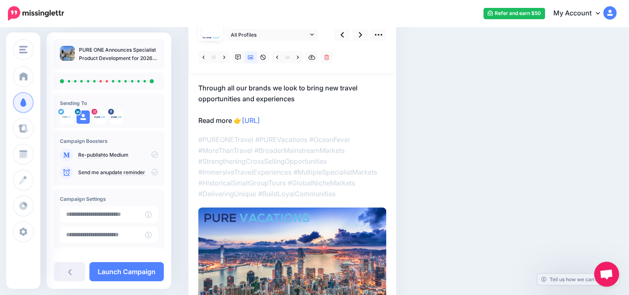
scroll to position [78, 0]
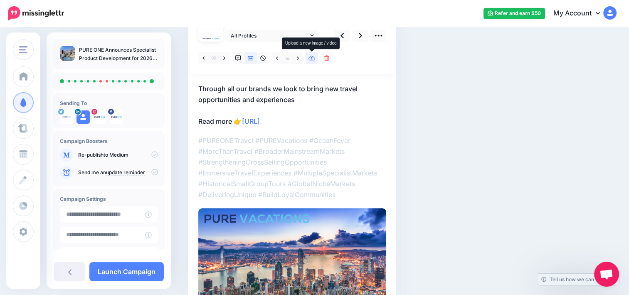
click at [315, 60] on icon at bounding box center [312, 58] width 7 height 6
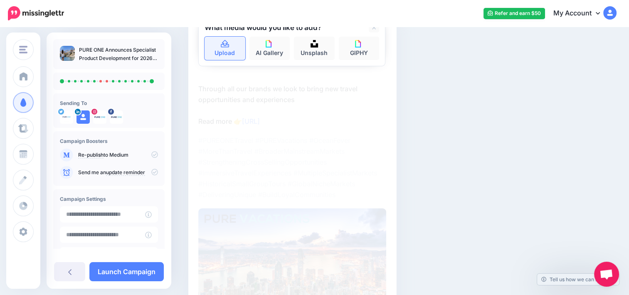
click at [215, 46] on link "Upload" at bounding box center [225, 48] width 41 height 23
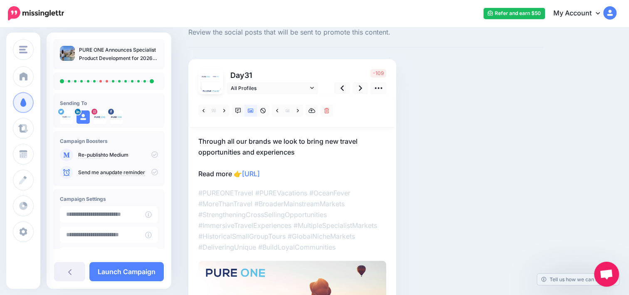
scroll to position [25, 0]
click at [317, 87] on link "All Profiles" at bounding box center [273, 89] width 92 height 12
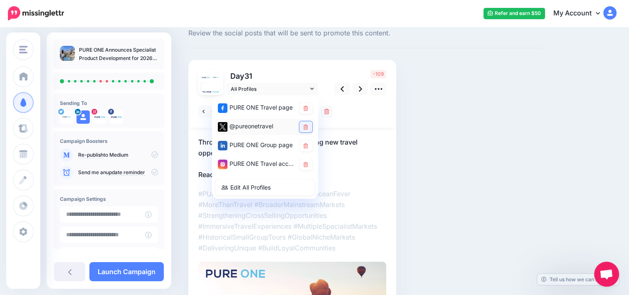
click at [305, 121] on link at bounding box center [306, 126] width 13 height 11
click at [359, 88] on icon at bounding box center [360, 88] width 3 height 9
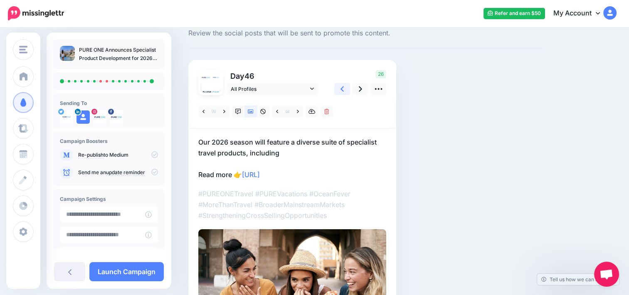
click at [349, 88] on link at bounding box center [342, 89] width 16 height 12
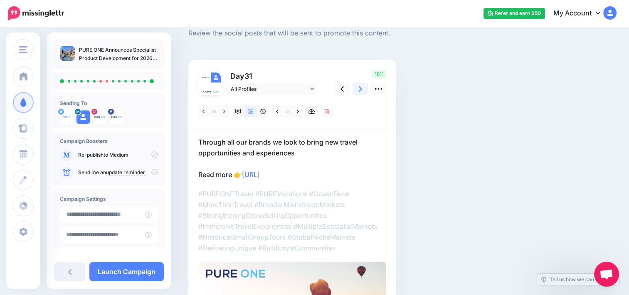
click at [364, 87] on link at bounding box center [361, 89] width 16 height 12
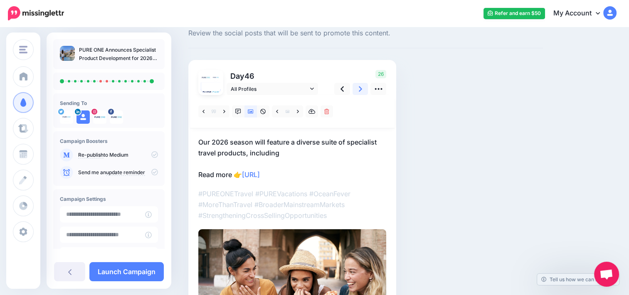
click at [364, 87] on link at bounding box center [361, 89] width 16 height 12
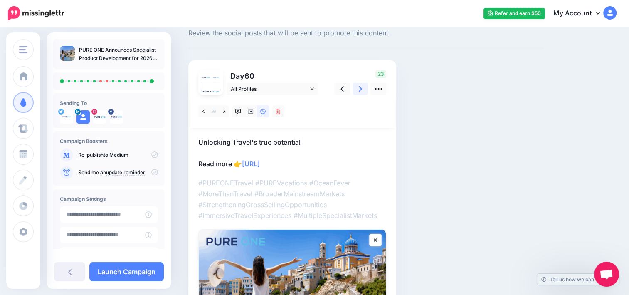
click at [364, 87] on link at bounding box center [361, 89] width 16 height 12
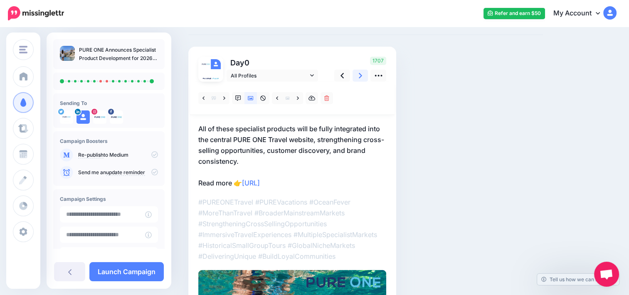
scroll to position [38, 0]
click at [363, 74] on link at bounding box center [361, 76] width 16 height 12
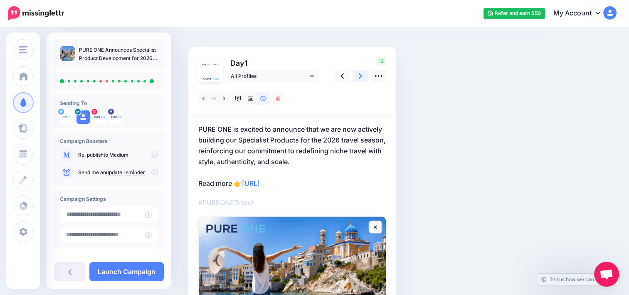
click at [363, 74] on link at bounding box center [361, 76] width 16 height 12
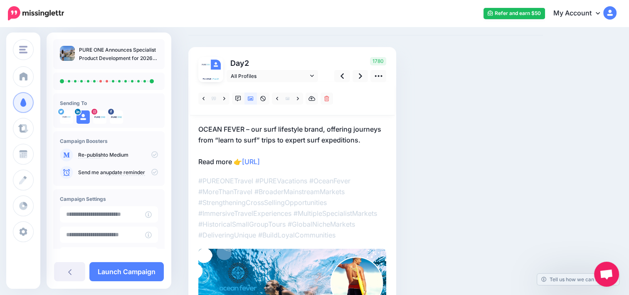
drag, startPoint x: 305, startPoint y: 160, endPoint x: 245, endPoint y: 165, distance: 60.6
click at [245, 165] on p "OCEAN FEVER – our surf lifestyle brand, offering journeys from “learn to surf” …" at bounding box center [292, 145] width 188 height 43
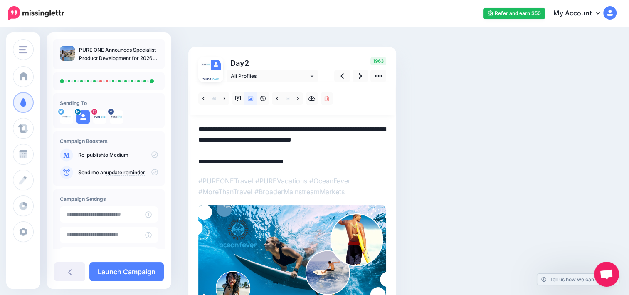
drag, startPoint x: 310, startPoint y: 160, endPoint x: 246, endPoint y: 160, distance: 63.2
click at [246, 160] on textarea "**********" at bounding box center [292, 145] width 188 height 43
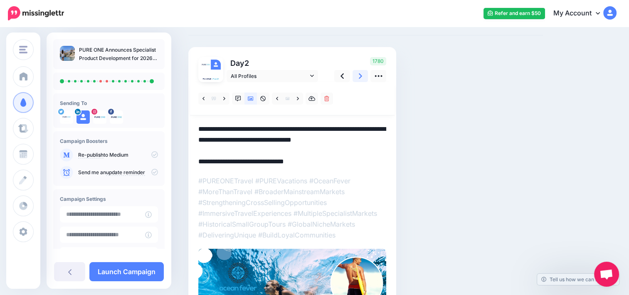
click at [360, 72] on icon at bounding box center [360, 76] width 3 height 9
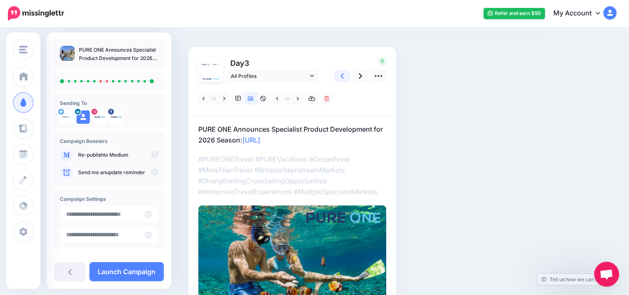
click at [348, 73] on link at bounding box center [342, 76] width 16 height 12
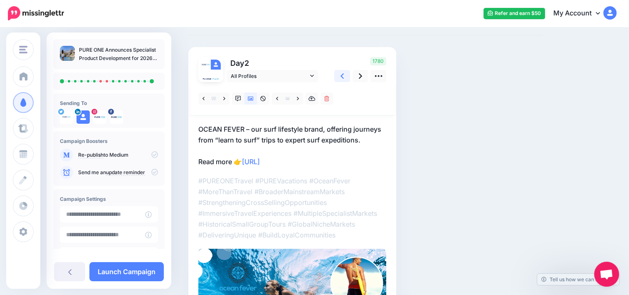
click at [348, 73] on link at bounding box center [342, 76] width 16 height 12
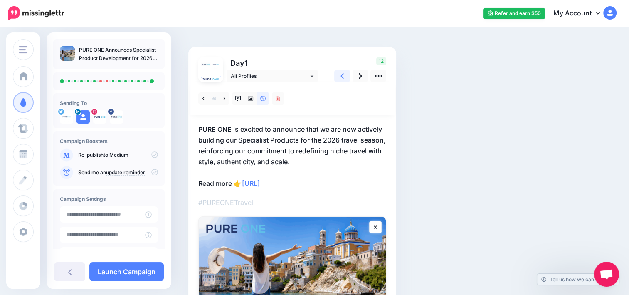
click at [348, 73] on link at bounding box center [342, 76] width 16 height 12
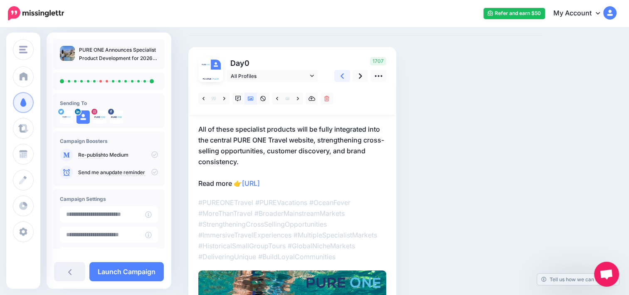
click at [348, 73] on link at bounding box center [342, 76] width 16 height 12
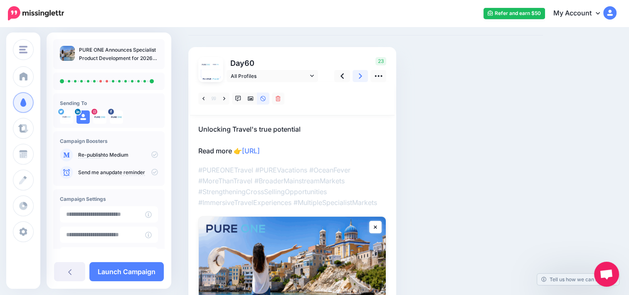
click at [363, 79] on link at bounding box center [361, 76] width 16 height 12
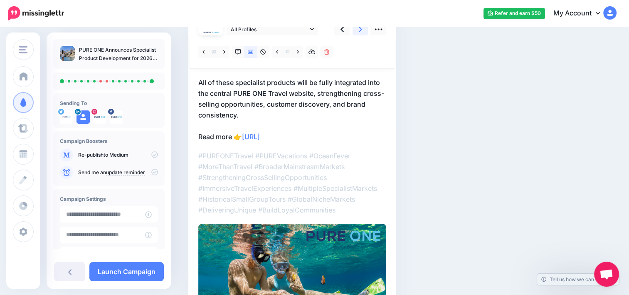
scroll to position [66, 0]
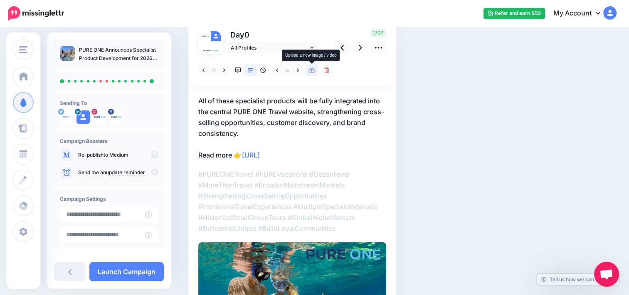
click at [312, 69] on icon at bounding box center [312, 70] width 7 height 5
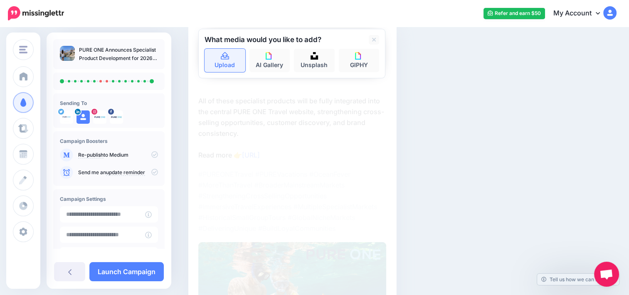
click at [235, 63] on link "Upload" at bounding box center [225, 60] width 41 height 23
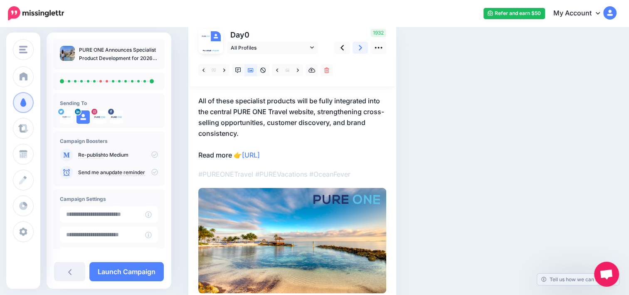
click at [355, 44] on link at bounding box center [361, 48] width 16 height 12
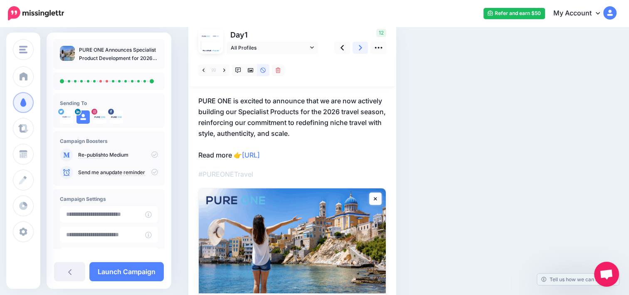
click at [355, 44] on link at bounding box center [361, 48] width 16 height 12
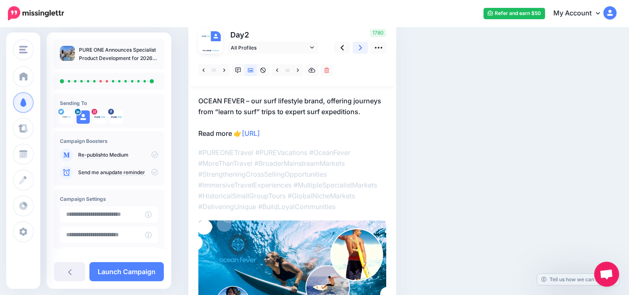
click at [355, 44] on link at bounding box center [361, 48] width 16 height 12
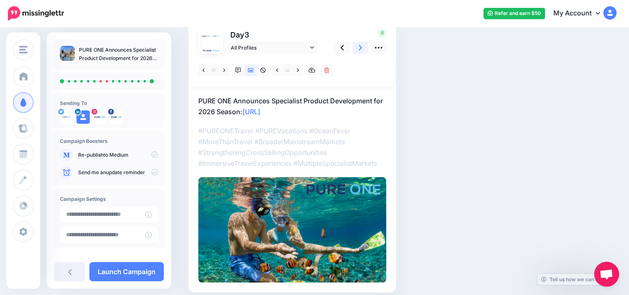
click at [355, 44] on link at bounding box center [361, 48] width 16 height 12
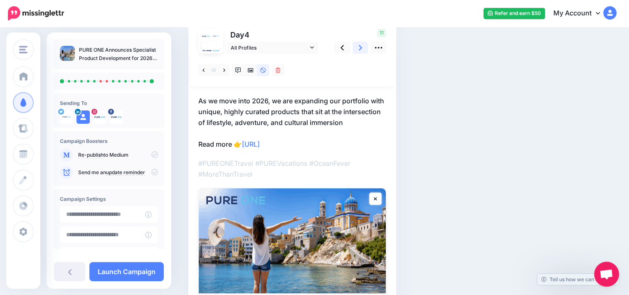
click at [355, 44] on link at bounding box center [361, 48] width 16 height 12
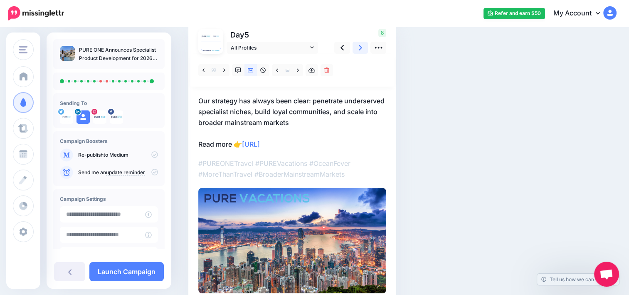
click at [355, 44] on link at bounding box center [361, 48] width 16 height 12
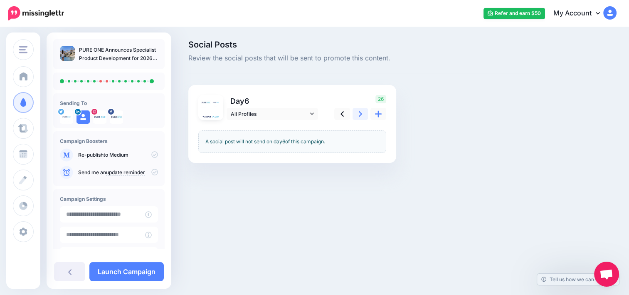
scroll to position [0, 0]
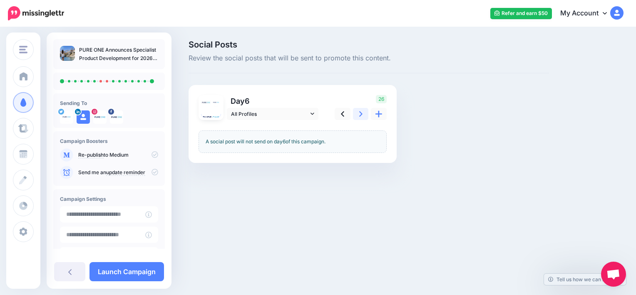
click at [361, 114] on icon at bounding box center [360, 113] width 3 height 5
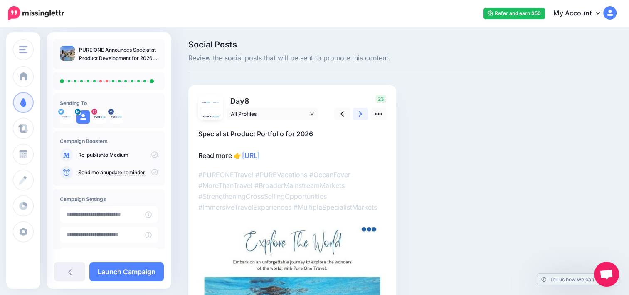
click at [361, 114] on icon at bounding box center [360, 113] width 3 height 5
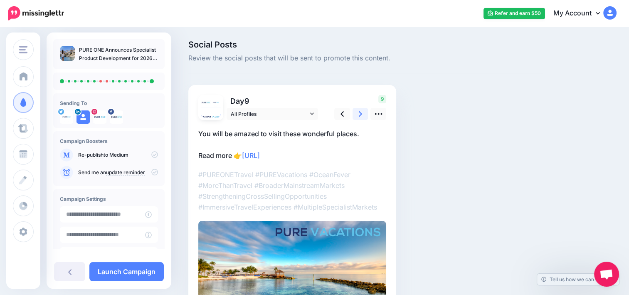
click at [361, 114] on icon at bounding box center [360, 113] width 3 height 5
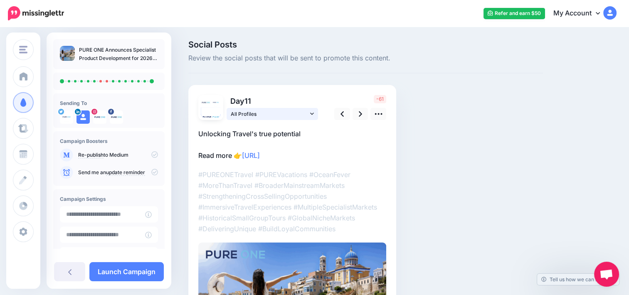
click at [316, 114] on link "All Profiles" at bounding box center [273, 114] width 92 height 12
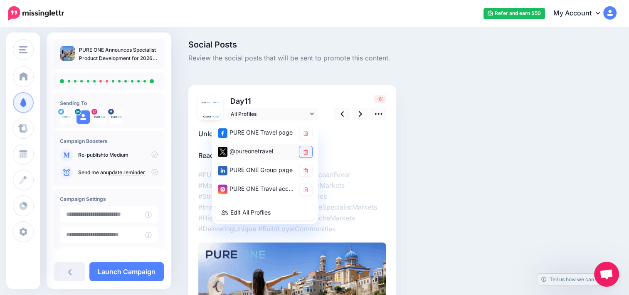
click at [309, 147] on link at bounding box center [306, 151] width 13 height 11
click at [383, 117] on icon at bounding box center [378, 113] width 9 height 9
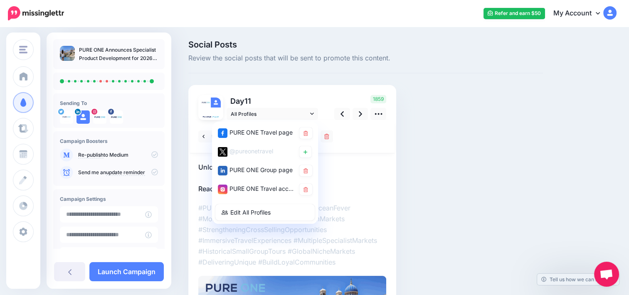
click at [345, 176] on p "Unlocking Travel's true potential Read more 👉 https://lttr.ai/AilhB" at bounding box center [292, 177] width 188 height 32
click at [316, 117] on link "All Profiles" at bounding box center [273, 114] width 92 height 12
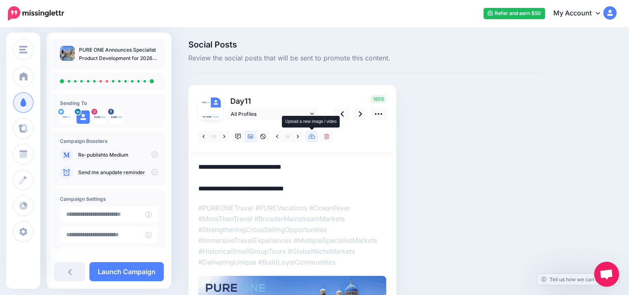
click at [310, 136] on icon at bounding box center [312, 137] width 7 height 6
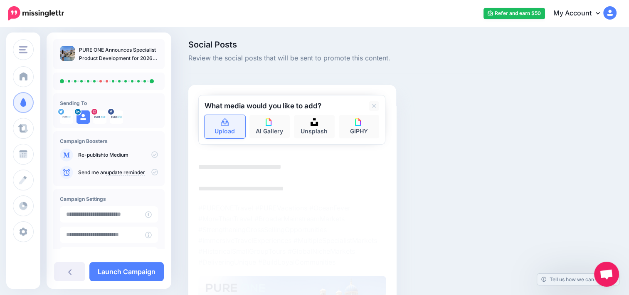
click at [227, 131] on link "Upload" at bounding box center [225, 126] width 41 height 23
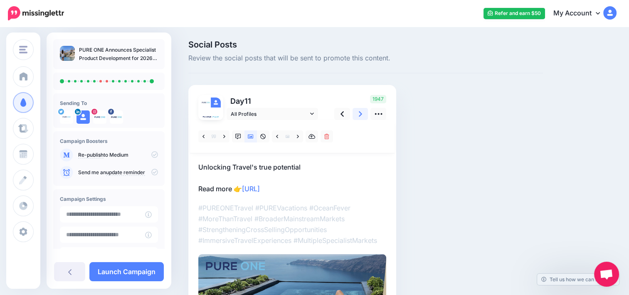
click at [364, 114] on link at bounding box center [361, 114] width 16 height 12
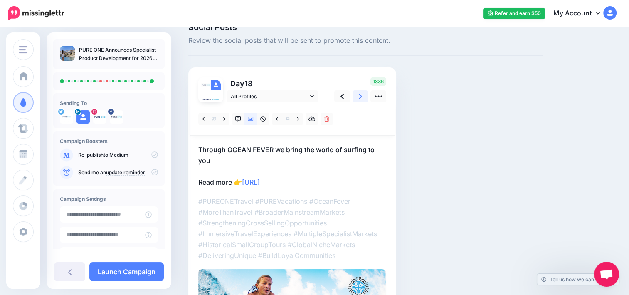
scroll to position [16, 0]
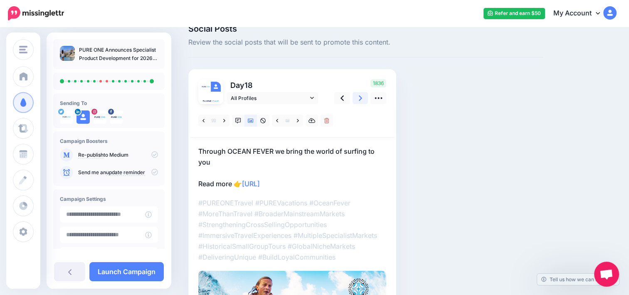
click at [355, 97] on link at bounding box center [361, 98] width 16 height 12
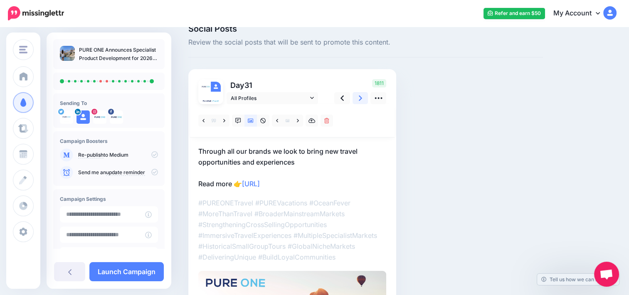
click at [355, 97] on link at bounding box center [361, 98] width 16 height 12
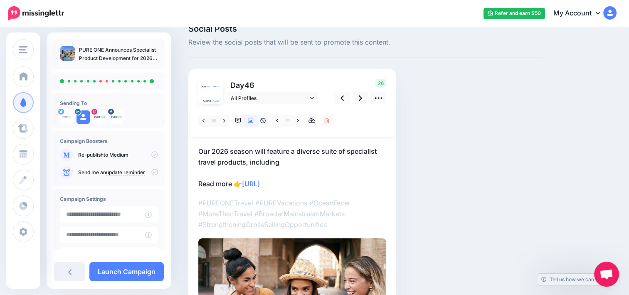
click at [262, 161] on p "Our 2026 season will feature a diverse suite of specialist travel products, inc…" at bounding box center [292, 167] width 188 height 43
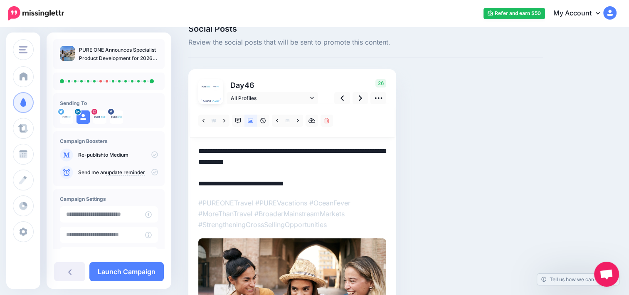
click at [262, 161] on textarea "**********" at bounding box center [292, 167] width 188 height 43
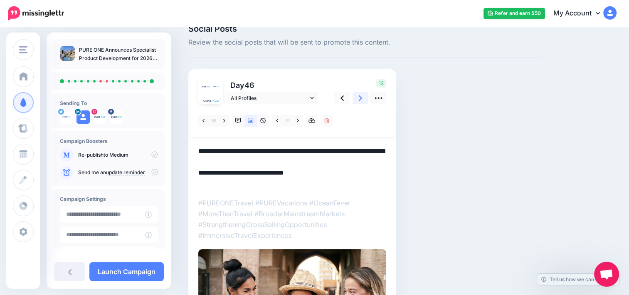
type textarea "**********"
click at [360, 100] on icon at bounding box center [360, 98] width 3 height 9
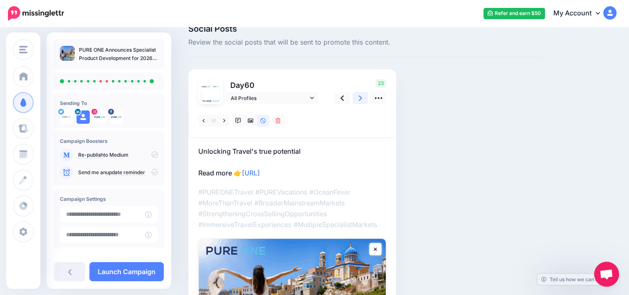
click at [360, 100] on icon at bounding box center [360, 98] width 3 height 9
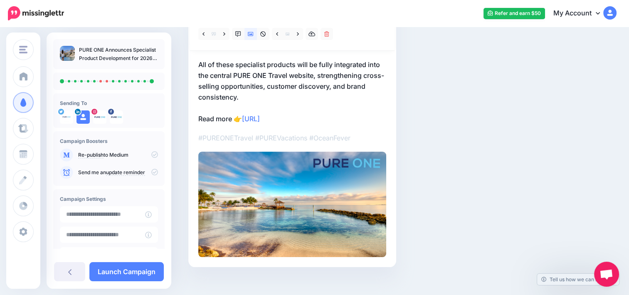
scroll to position [112, 0]
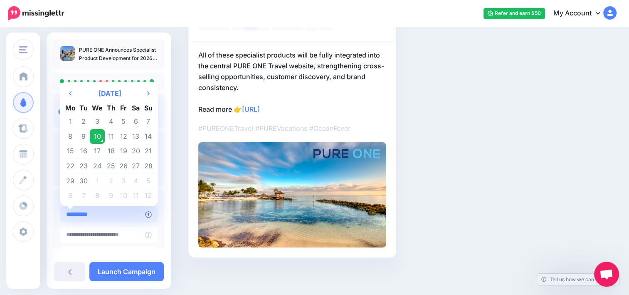
click at [107, 219] on input "**********" at bounding box center [102, 214] width 85 height 16
click at [73, 151] on td "15" at bounding box center [70, 151] width 15 height 15
type input "**********"
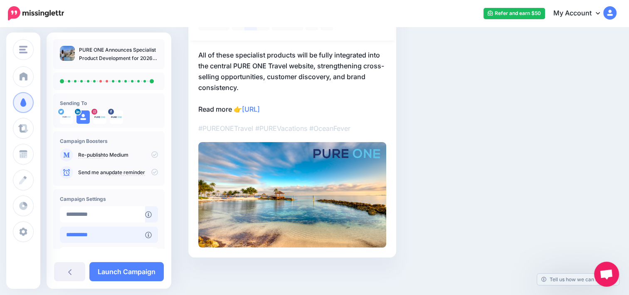
click at [130, 237] on input "**********" at bounding box center [102, 234] width 85 height 16
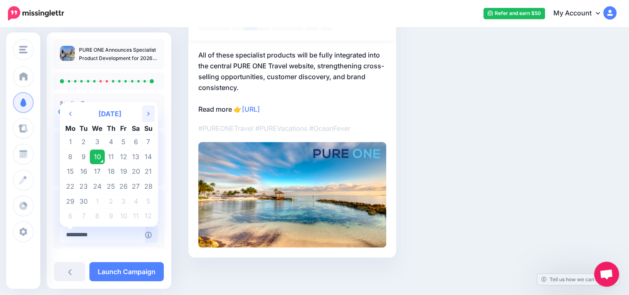
click at [149, 116] on th "Next Month" at bounding box center [148, 113] width 12 height 17
click at [72, 113] on icon "Previous Month" at bounding box center [70, 113] width 2 height 7
click at [122, 198] on td "31" at bounding box center [123, 200] width 12 height 15
type input "**********"
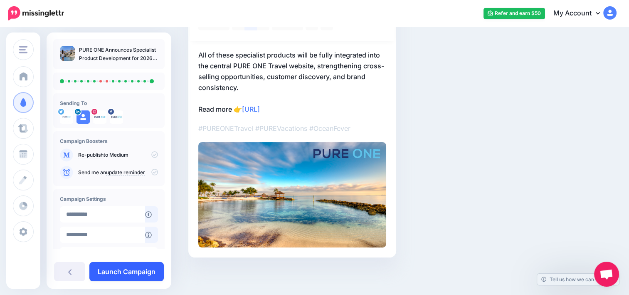
click at [131, 273] on link "Launch Campaign" at bounding box center [126, 271] width 74 height 19
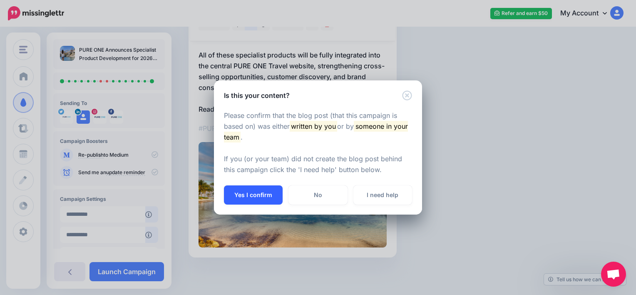
click at [243, 200] on button "Yes I confirm" at bounding box center [253, 194] width 59 height 19
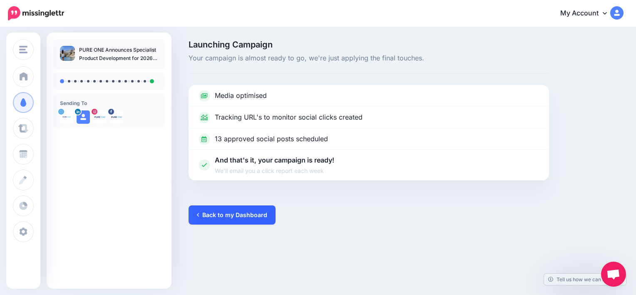
click at [234, 217] on link "Back to my Dashboard" at bounding box center [231, 214] width 87 height 19
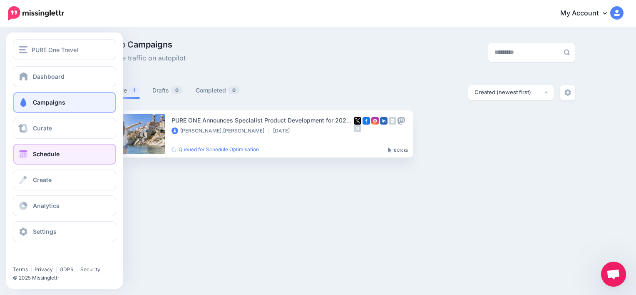
click at [56, 152] on span "Schedule" at bounding box center [46, 153] width 27 height 7
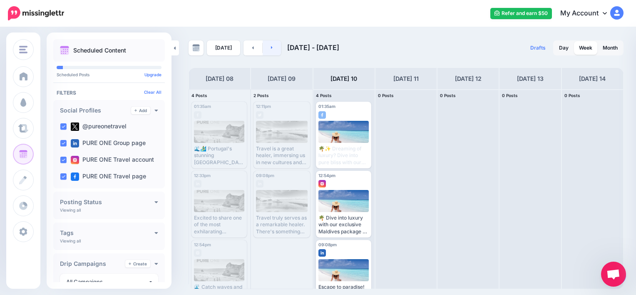
click at [274, 50] on link at bounding box center [271, 47] width 19 height 15
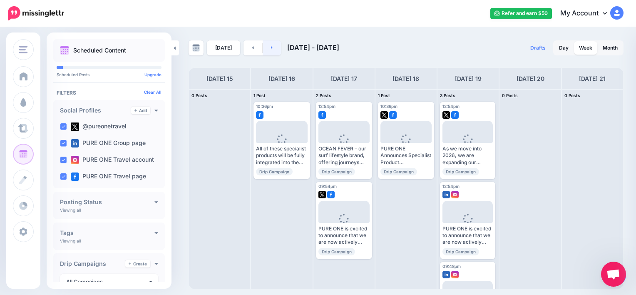
click at [275, 47] on link at bounding box center [271, 47] width 19 height 15
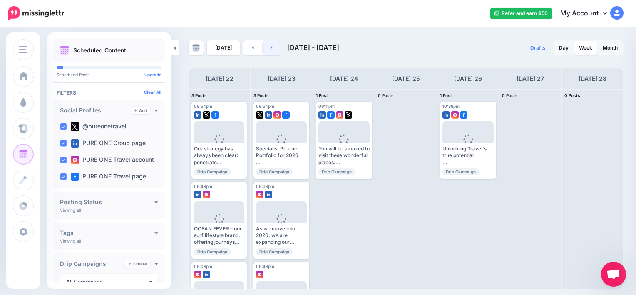
click at [275, 47] on link at bounding box center [271, 47] width 19 height 15
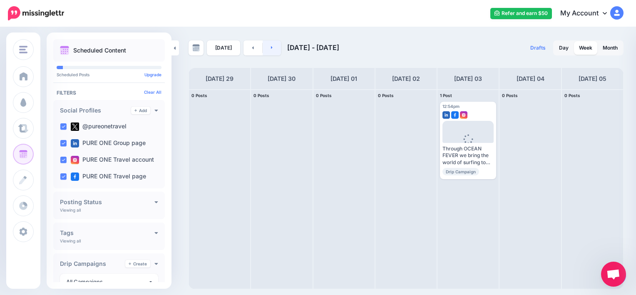
click at [275, 47] on link at bounding box center [271, 47] width 19 height 15
